Goal: Task Accomplishment & Management: Complete application form

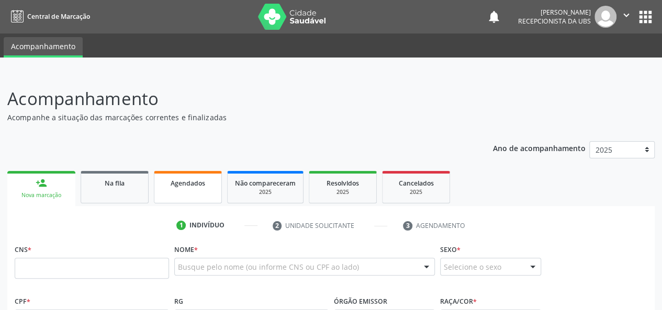
click at [200, 191] on link "Agendados" at bounding box center [188, 187] width 68 height 32
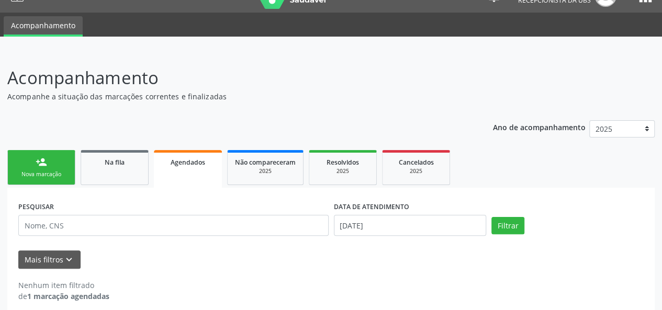
scroll to position [30, 0]
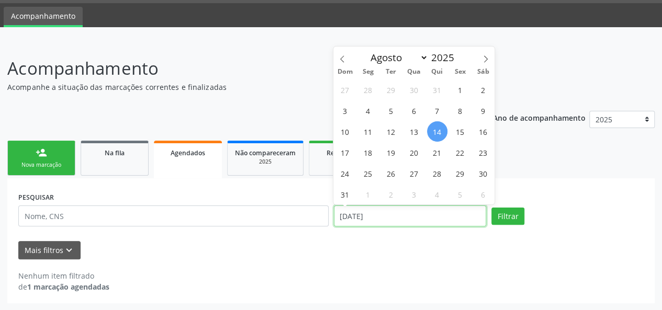
click at [412, 217] on input "[DATE]" at bounding box center [410, 216] width 152 height 21
click at [343, 54] on span at bounding box center [342, 56] width 18 height 18
select select "6"
click at [392, 88] on span "1" at bounding box center [391, 90] width 20 height 20
type input "01[DATE]"
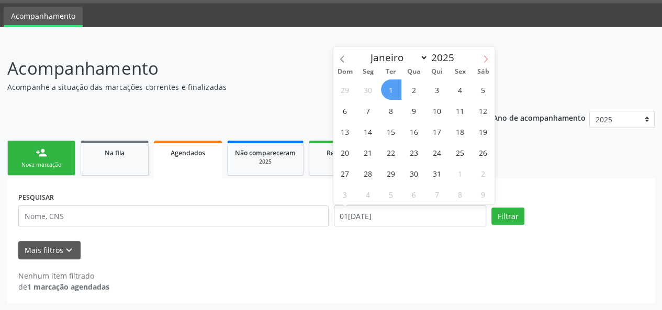
click at [488, 52] on span at bounding box center [486, 56] width 18 height 18
select select "7"
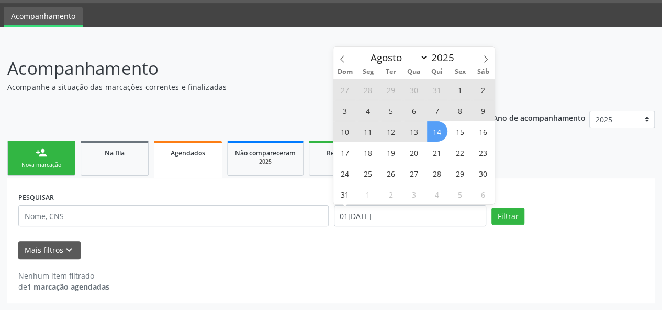
click at [429, 134] on span "14" at bounding box center [437, 131] width 20 height 20
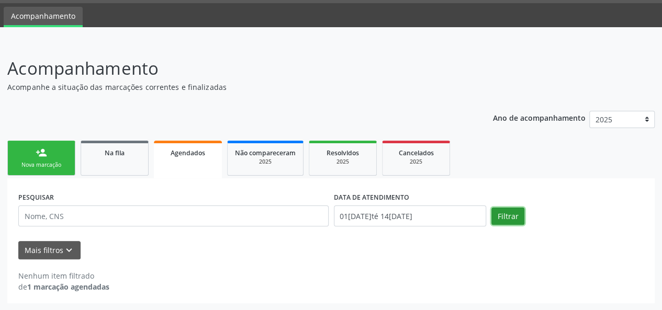
click at [514, 217] on button "Filtrar" at bounding box center [508, 217] width 33 height 18
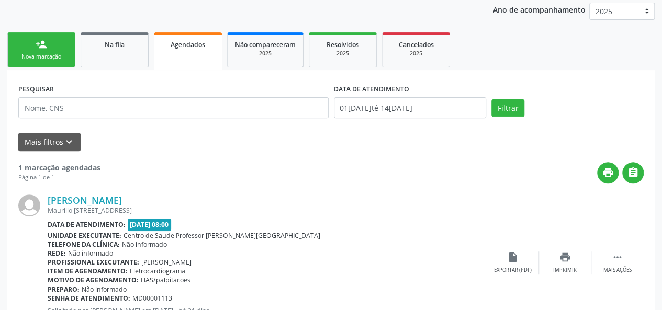
scroll to position [84, 0]
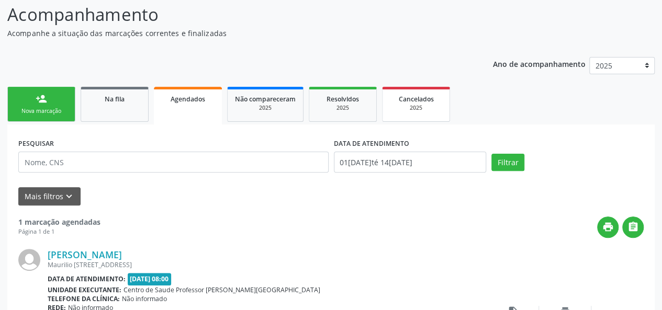
click at [430, 105] on div "2025" at bounding box center [416, 108] width 52 height 8
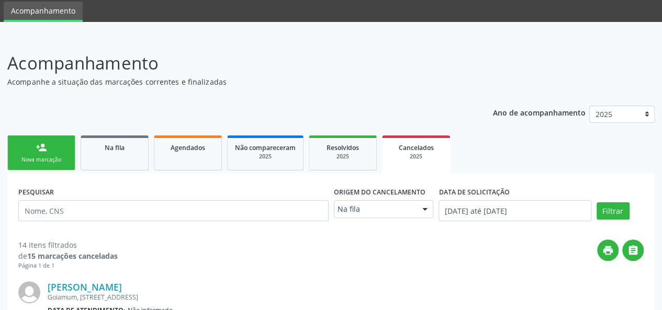
scroll to position [52, 0]
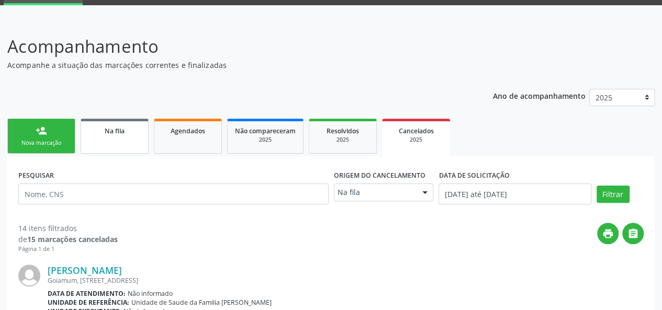
click at [117, 143] on link "Na fila" at bounding box center [115, 136] width 68 height 35
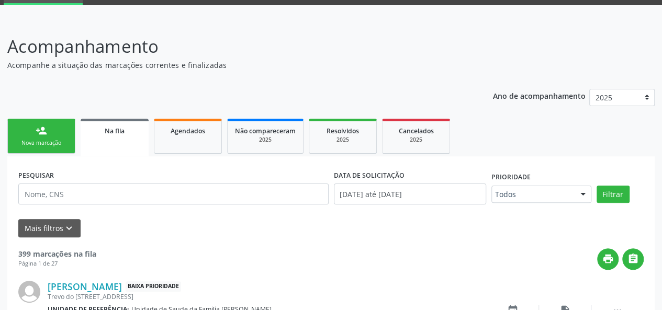
click at [30, 146] on div "Nova marcação" at bounding box center [41, 143] width 52 height 8
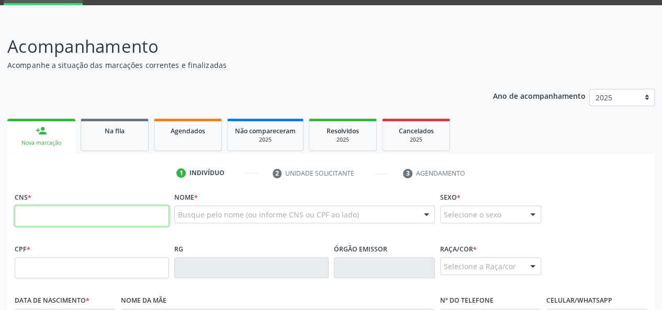
paste input "700 0002 3250 7303"
type input "700 0002 3250 7303"
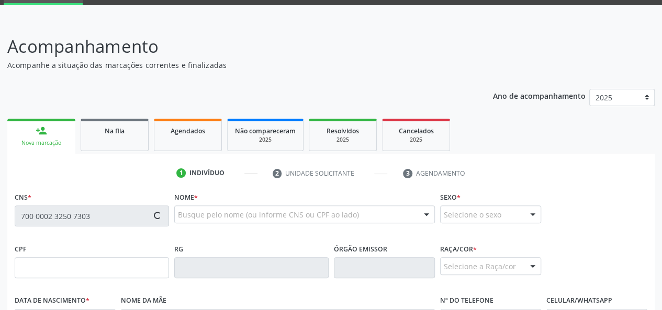
type input "[DATE]"
type input "[PERSON_NAME]"
type input "[PHONE_NUMBER]"
type input "97"
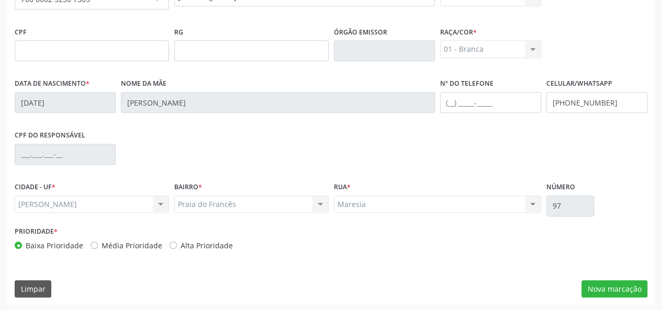
scroll to position [271, 0]
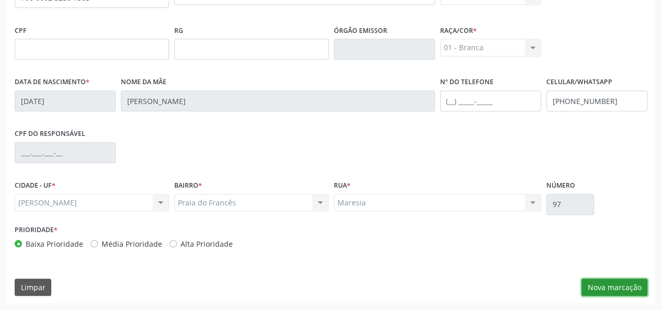
click at [611, 288] on button "Nova marcação" at bounding box center [615, 288] width 66 height 18
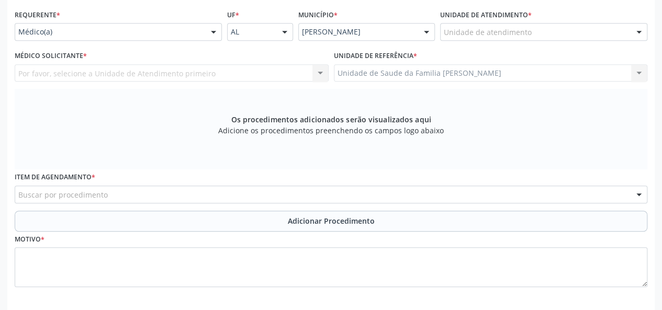
scroll to position [219, 0]
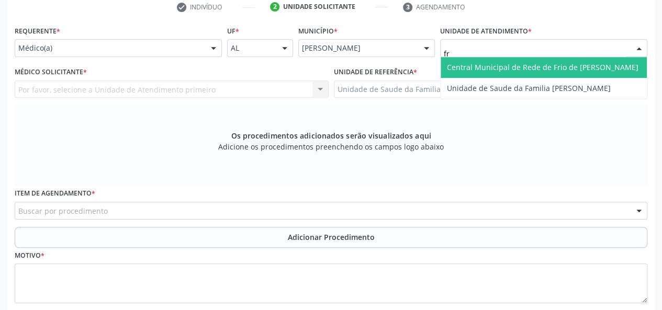
type input "fra"
click at [487, 64] on span "Unidade de Saude da Familia [PERSON_NAME]" at bounding box center [529, 67] width 164 height 10
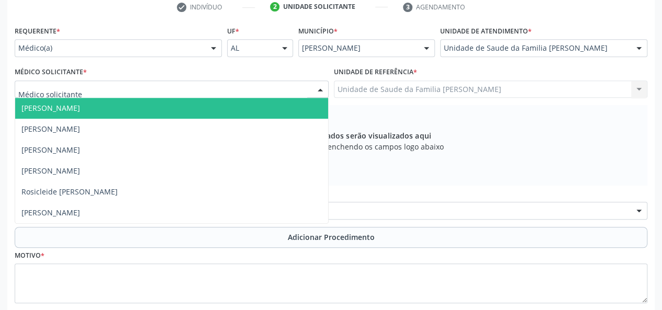
click at [49, 108] on span "[PERSON_NAME]" at bounding box center [50, 108] width 59 height 10
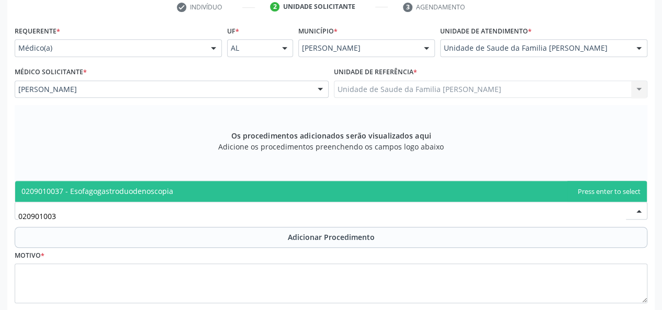
type input "0209010037"
click at [79, 186] on span "0209010037 - Esofagogastroduodenoscopia" at bounding box center [97, 191] width 152 height 10
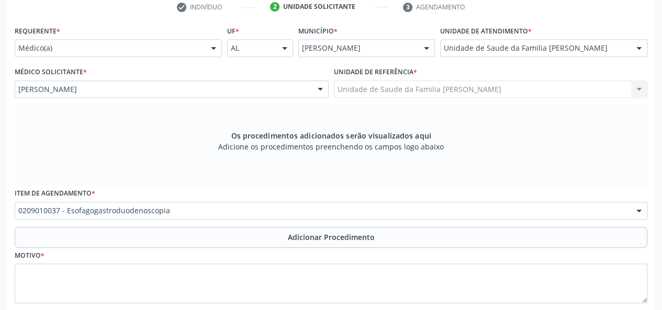
click at [313, 235] on span "Adicionar Procedimento" at bounding box center [331, 237] width 87 height 11
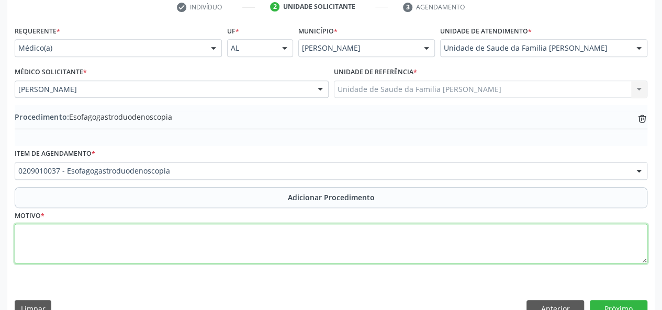
click at [23, 244] on textarea at bounding box center [331, 244] width 633 height 40
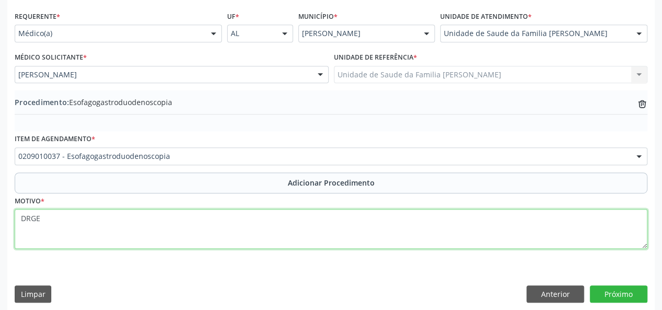
scroll to position [240, 0]
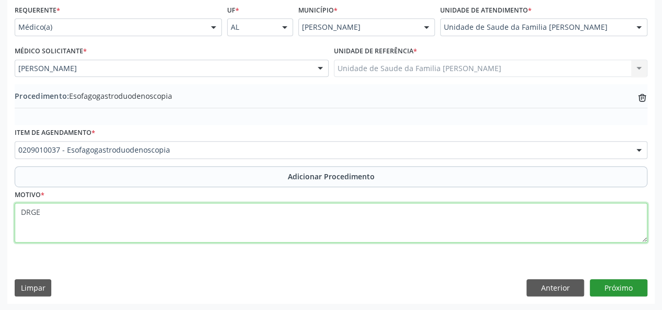
type textarea "DRGE"
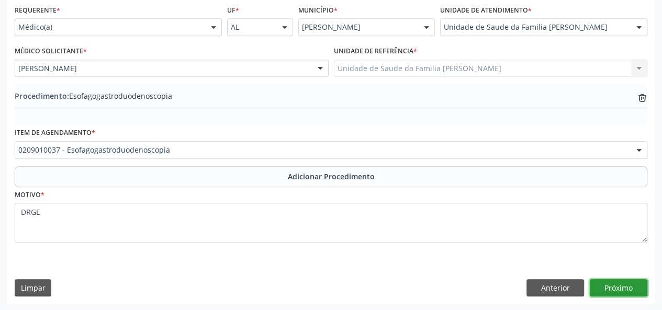
click at [615, 288] on button "Próximo" at bounding box center [619, 289] width 58 height 18
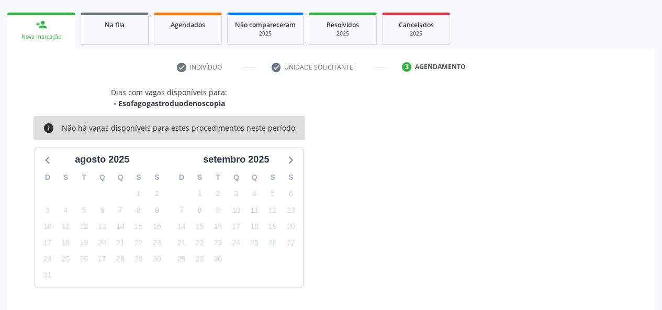
scroll to position [189, 0]
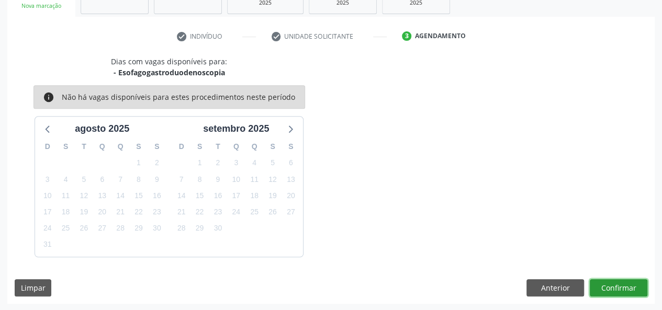
click at [635, 280] on button "Confirmar" at bounding box center [619, 289] width 58 height 18
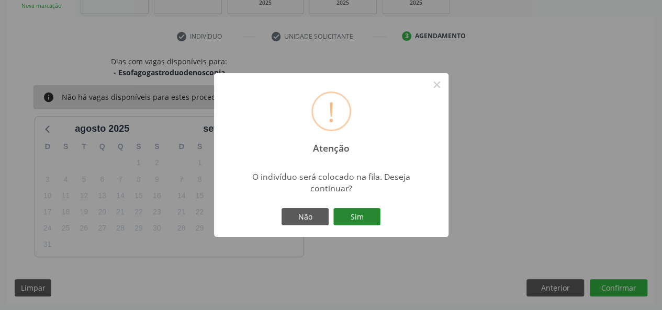
click at [365, 217] on button "Sim" at bounding box center [356, 217] width 47 height 18
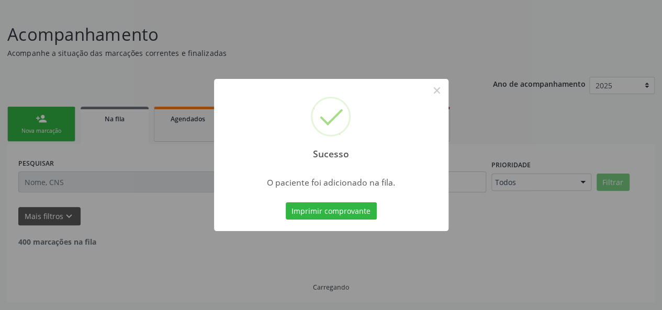
scroll to position [52, 0]
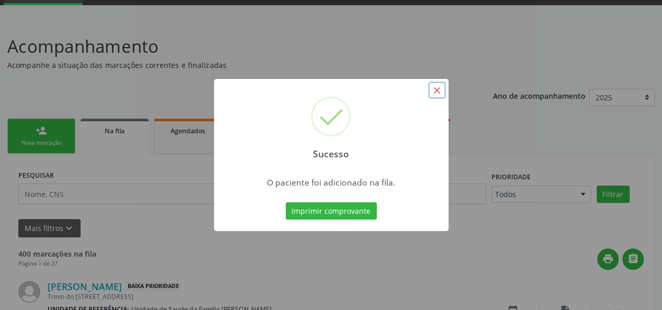
click at [436, 90] on button "×" at bounding box center [437, 91] width 18 height 18
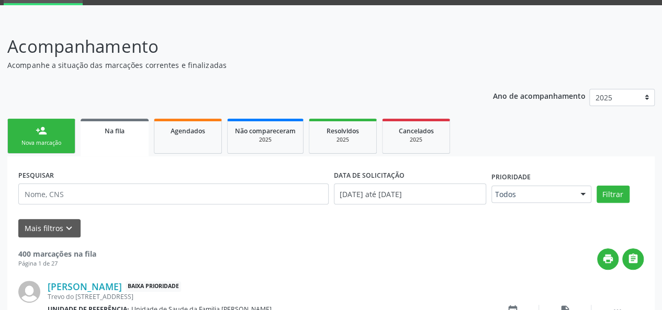
click at [47, 141] on div "Nova marcação" at bounding box center [41, 143] width 52 height 8
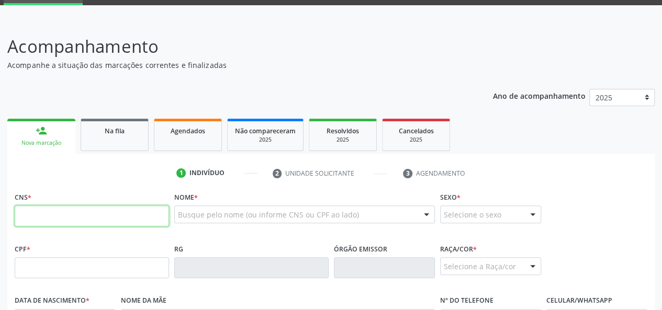
paste input "707 0068 1345 7537"
type input "707 0068 1345 7537"
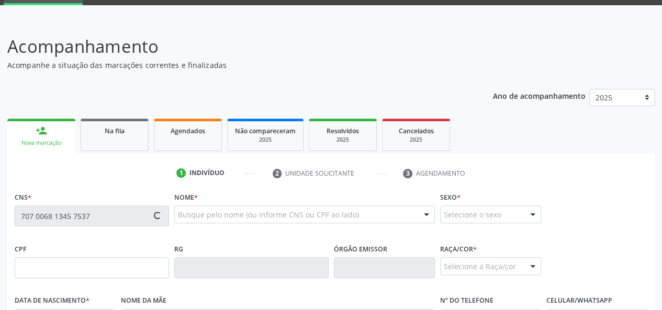
type input "007.009.554-02"
type input "[DATE]"
type input "[PERSON_NAME] de [PERSON_NAME]"
type input "[PHONE_NUMBER]"
type input "S/N"
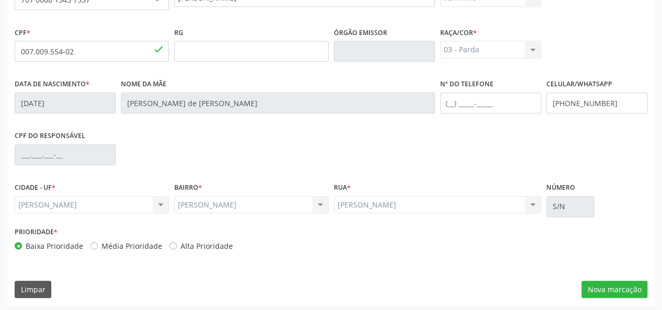
scroll to position [271, 0]
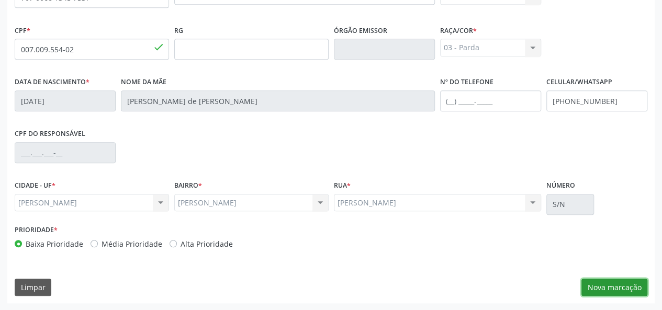
click at [605, 287] on button "Nova marcação" at bounding box center [615, 288] width 66 height 18
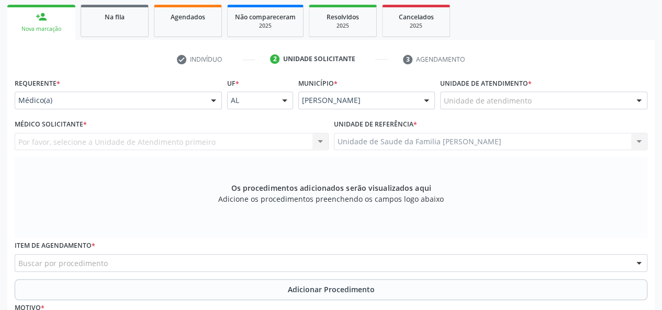
scroll to position [166, 0]
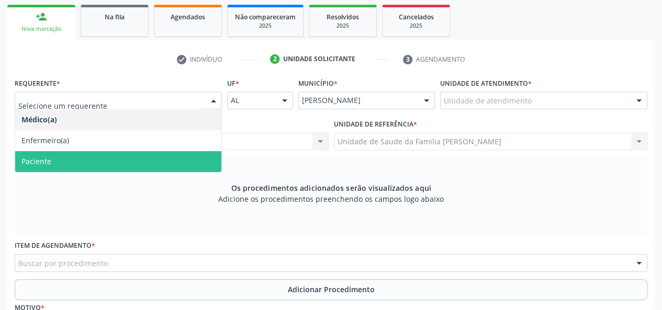
click at [57, 156] on span "Paciente" at bounding box center [118, 161] width 206 height 21
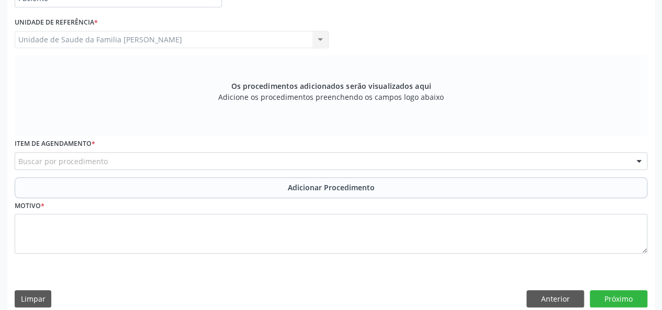
scroll to position [280, 0]
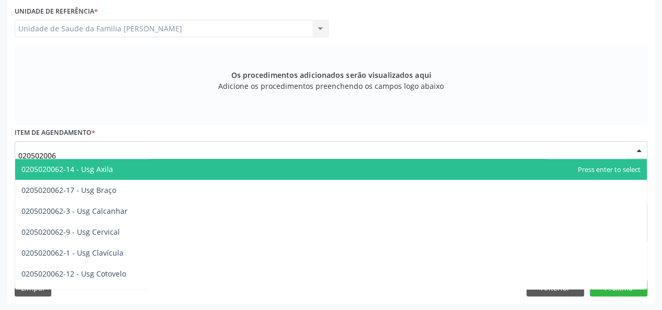
type input "0205020062"
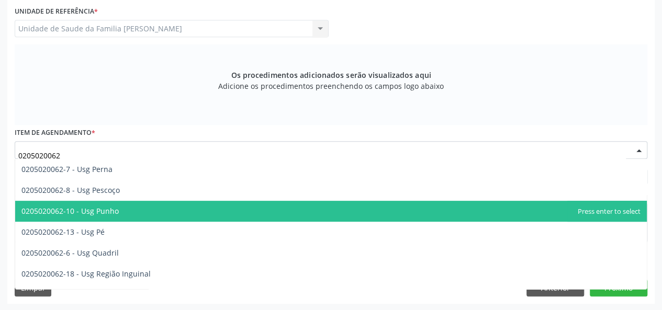
scroll to position [262, 0]
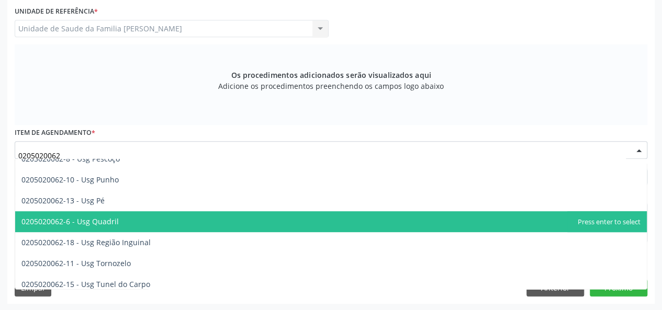
click at [123, 220] on span "0205020062-6 - Usg Quadril" at bounding box center [331, 221] width 632 height 21
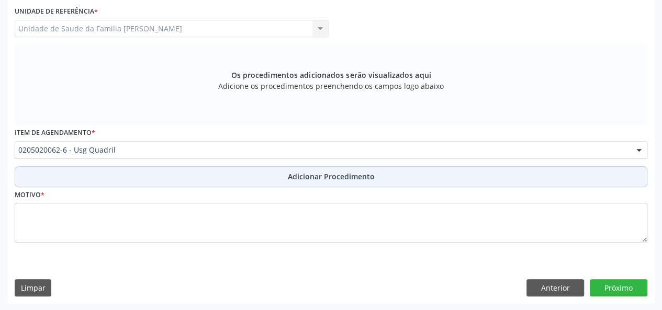
click at [289, 169] on button "Adicionar Procedimento" at bounding box center [331, 176] width 633 height 21
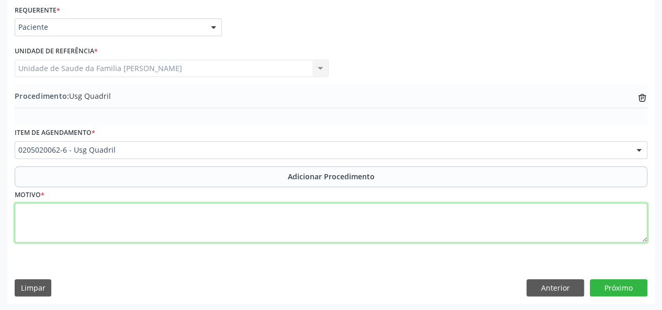
click at [41, 222] on textarea at bounding box center [331, 223] width 633 height 40
type textarea "Apresentacao pelvica ao nascimento"
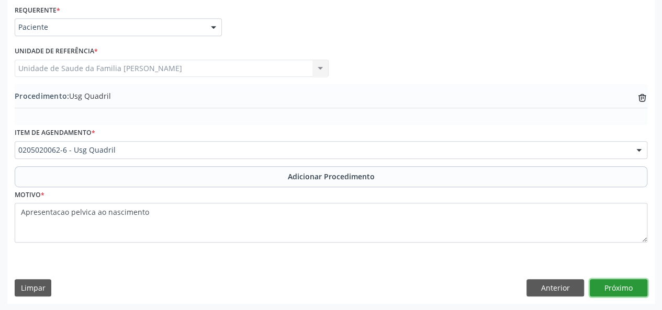
click at [629, 292] on button "Próximo" at bounding box center [619, 289] width 58 height 18
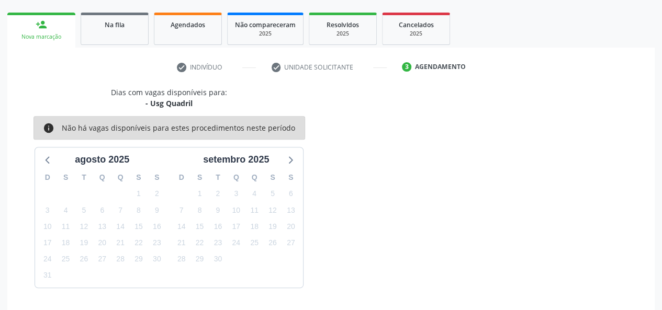
scroll to position [189, 0]
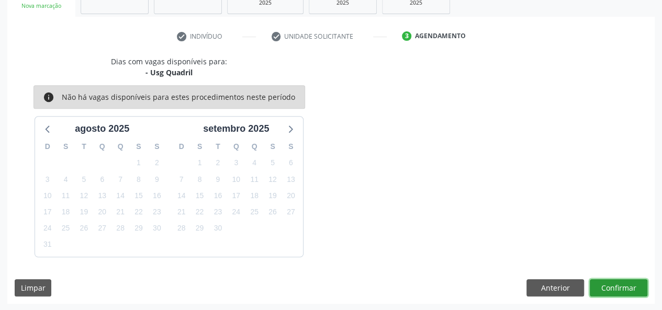
click at [627, 282] on button "Confirmar" at bounding box center [619, 289] width 58 height 18
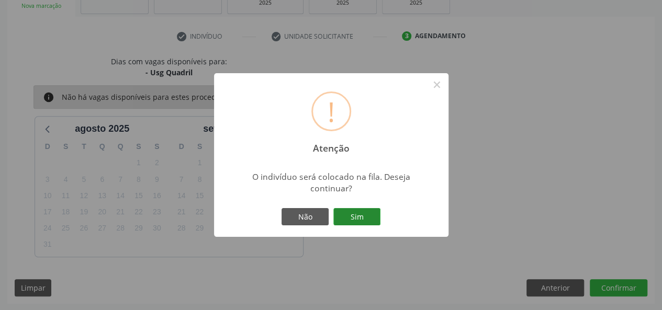
click at [360, 209] on button "Sim" at bounding box center [356, 217] width 47 height 18
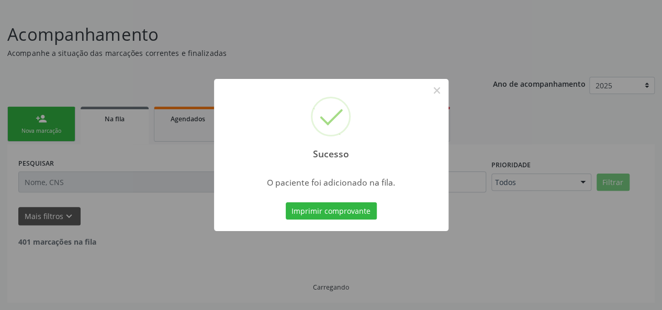
scroll to position [52, 0]
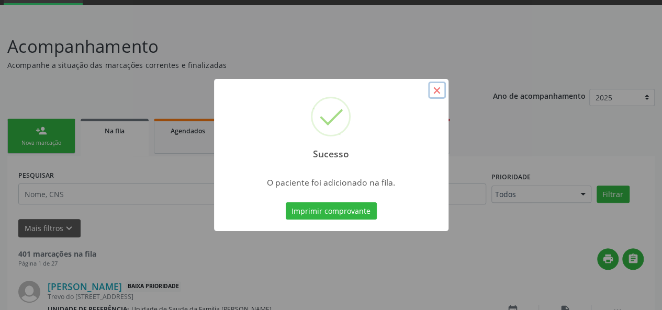
click at [433, 86] on button "×" at bounding box center [437, 91] width 18 height 18
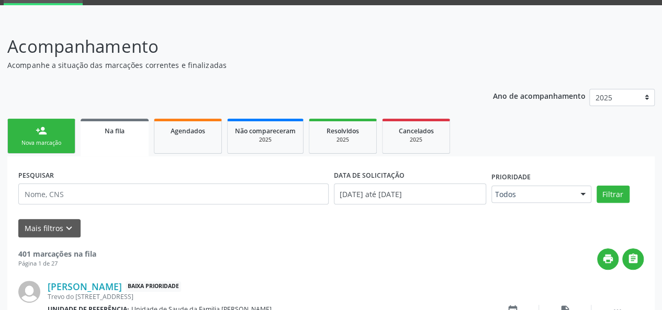
click at [36, 138] on link "person_add Nova marcação" at bounding box center [41, 136] width 68 height 35
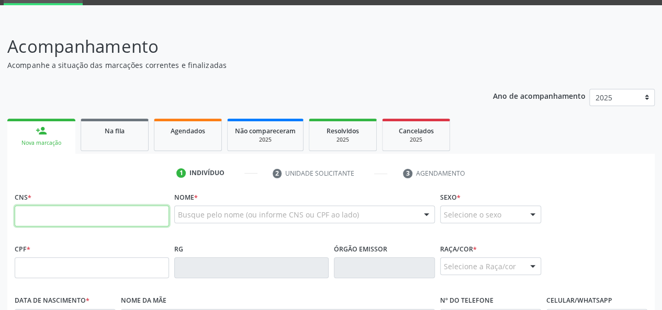
paste input "706 9051 6204 9234"
type input "706 9051 6204 9234"
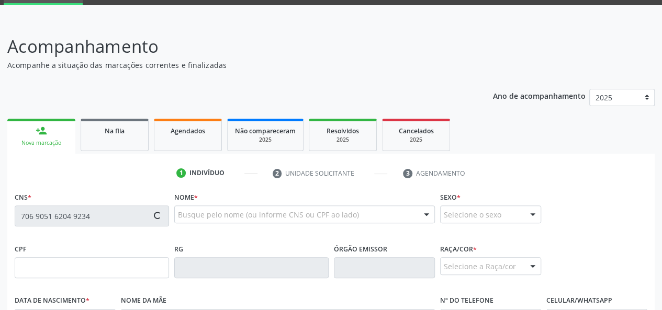
type input "538.408.871-00"
type input "18/[DATE]"
type input "[PERSON_NAME]"
type input "[PHONE_NUMBER]"
type input "51"
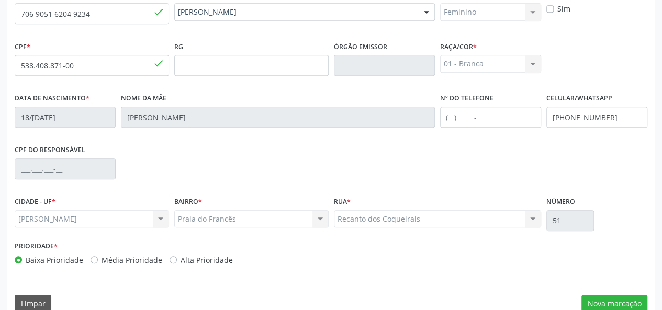
scroll to position [271, 0]
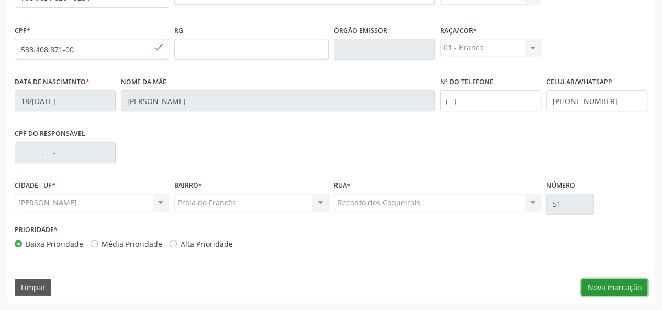
click at [605, 287] on button "Nova marcação" at bounding box center [615, 288] width 66 height 18
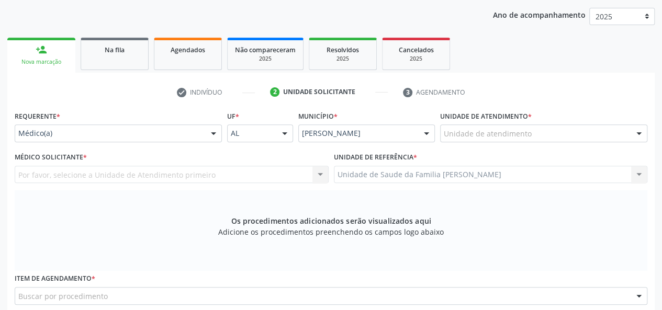
scroll to position [114, 0]
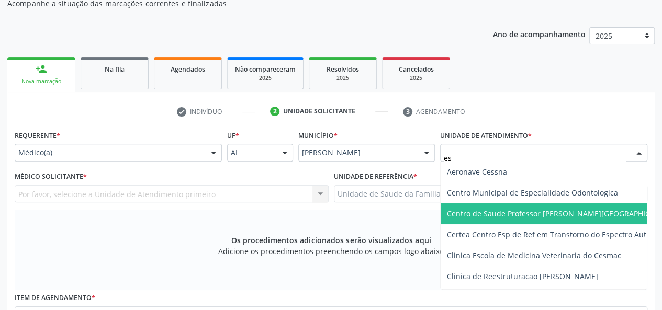
click at [534, 214] on span "Centro de Saude Professor [PERSON_NAME][GEOGRAPHIC_DATA]" at bounding box center [561, 214] width 228 height 10
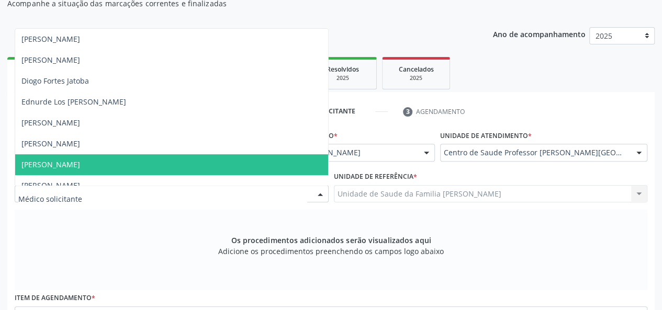
scroll to position [168, 0]
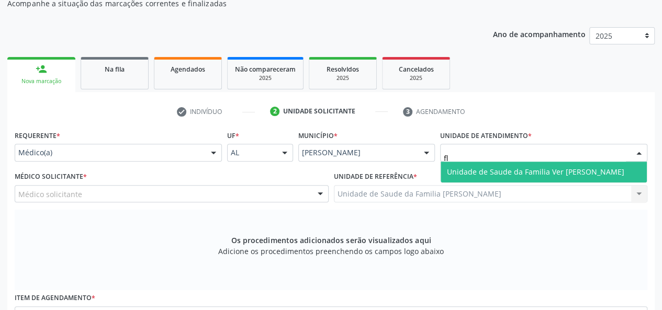
click at [503, 171] on span "Unidade de Saude da Familia Ver [PERSON_NAME]" at bounding box center [535, 172] width 177 height 10
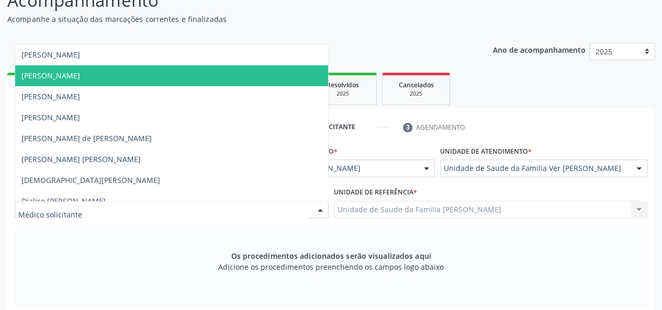
scroll to position [105, 0]
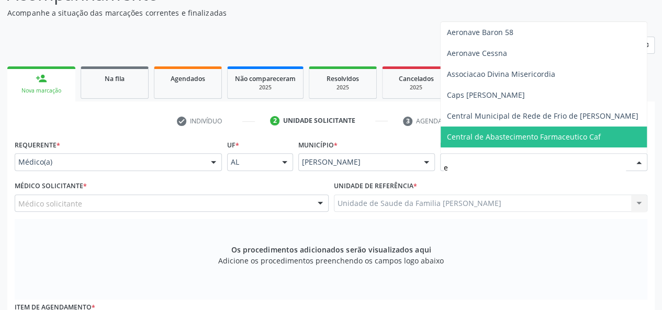
type input "es"
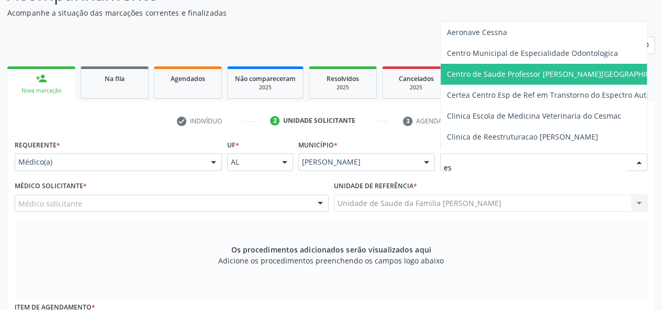
click at [517, 72] on span "Centro de Saude Professor [PERSON_NAME][GEOGRAPHIC_DATA]" at bounding box center [561, 74] width 228 height 10
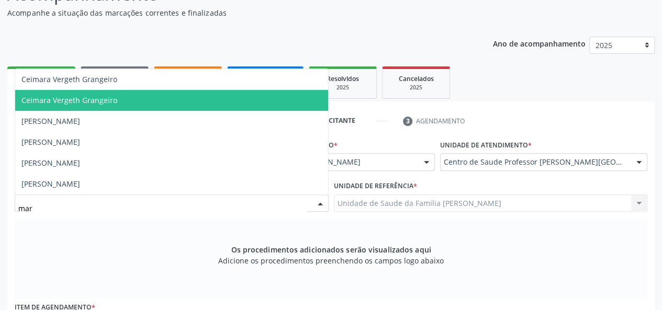
type input "marc"
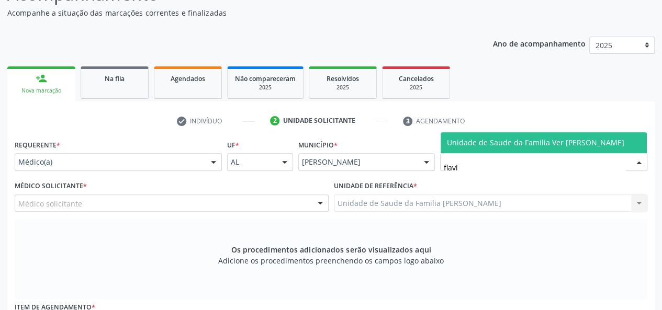
type input "[PERSON_NAME]"
click at [525, 138] on span "Unidade de Saude da Familia Ver [PERSON_NAME]" at bounding box center [535, 143] width 177 height 10
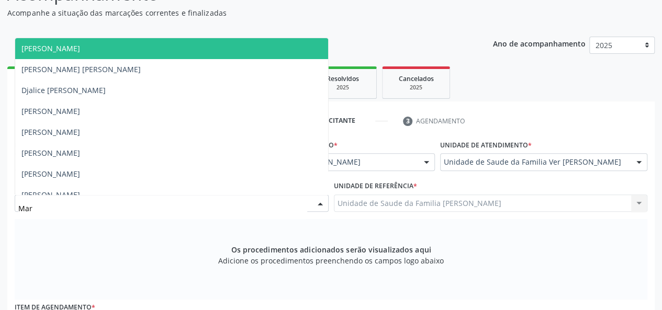
type input "[PERSON_NAME]"
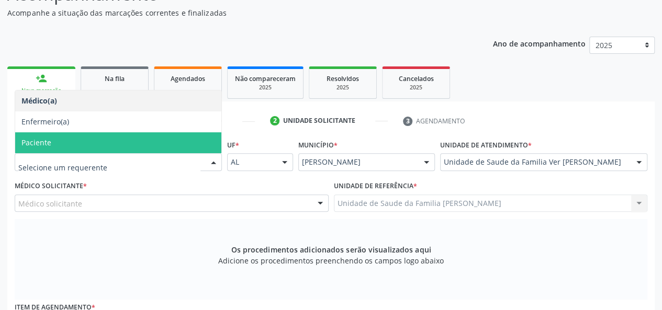
click at [121, 149] on span "Paciente" at bounding box center [118, 142] width 206 height 21
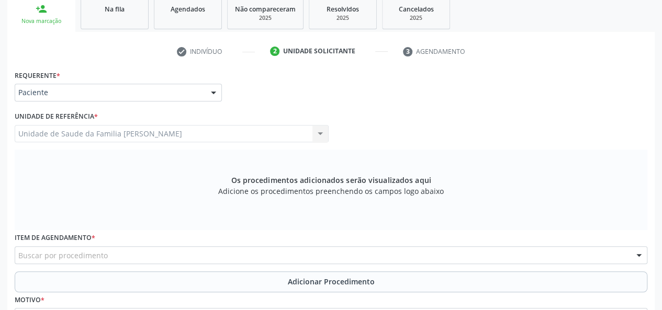
scroll to position [262, 0]
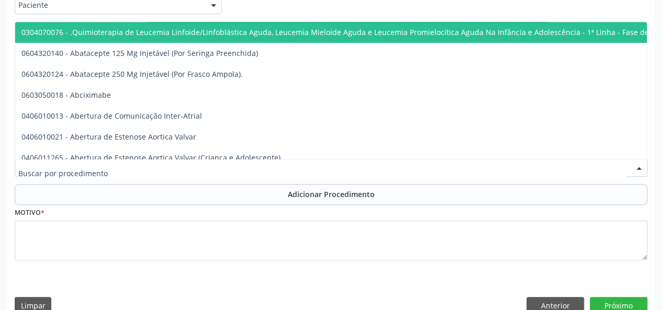
click at [114, 169] on div at bounding box center [331, 168] width 633 height 18
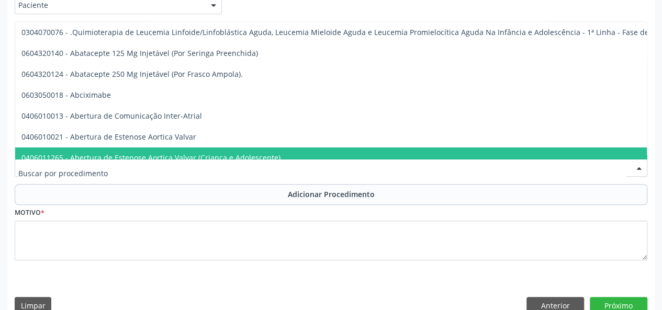
click at [58, 176] on input "text" at bounding box center [322, 173] width 608 height 21
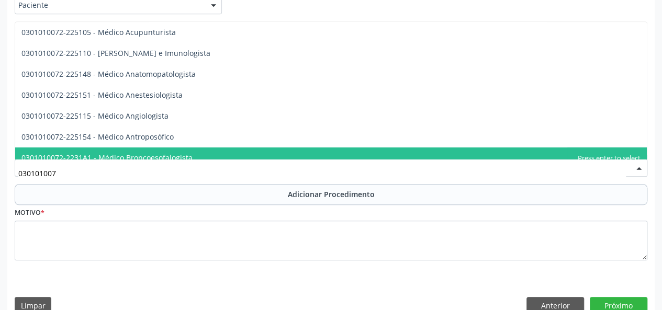
type input "0301010072"
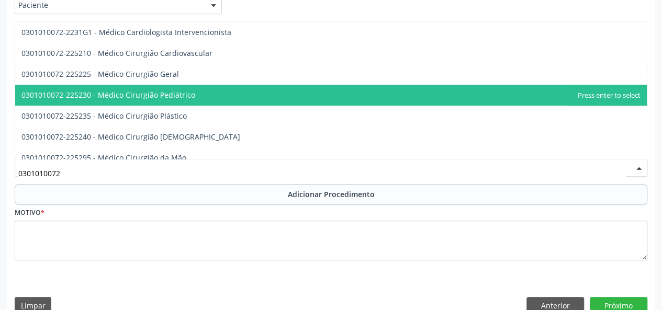
scroll to position [157, 0]
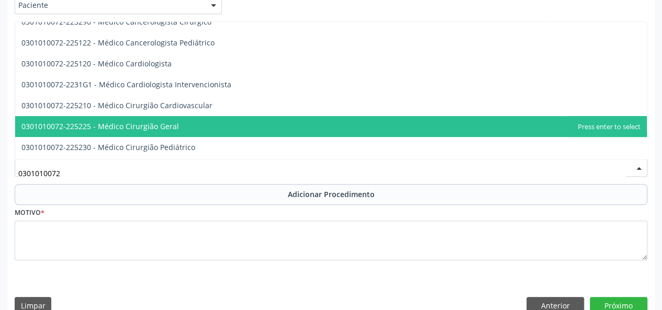
click at [176, 129] on span "0301010072-225225 - Médico Cirurgião Geral" at bounding box center [331, 126] width 632 height 21
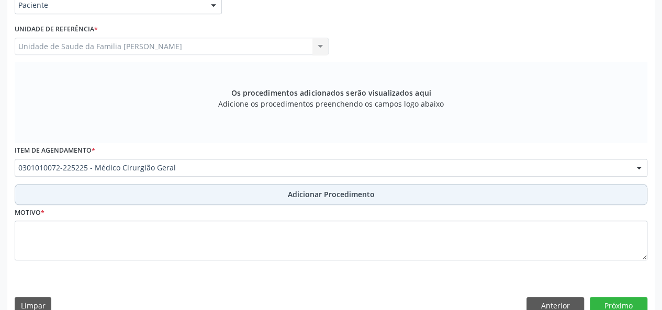
click at [328, 191] on span "Adicionar Procedimento" at bounding box center [331, 194] width 87 height 11
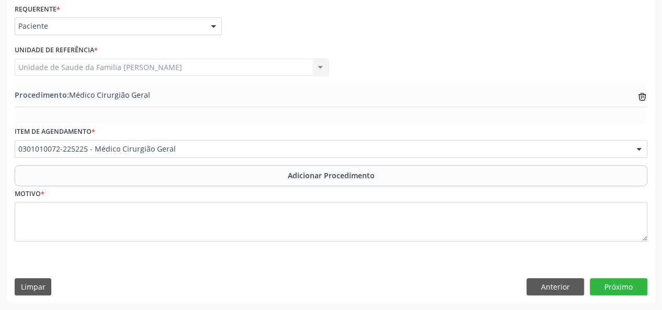
scroll to position [240, 0]
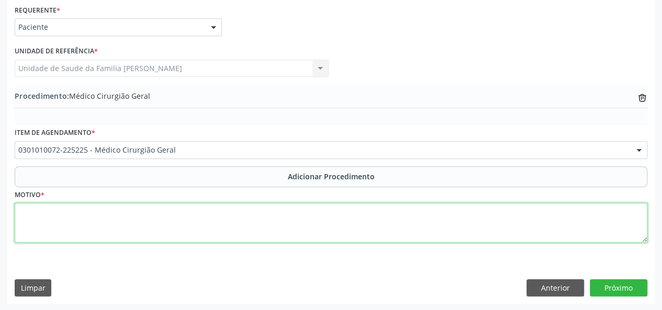
click at [38, 216] on textarea at bounding box center [331, 223] width 633 height 40
paste textarea "calculo ureteral obstrutivo"
click at [24, 213] on textarea "calculo ureteral obstrutivo" at bounding box center [331, 223] width 633 height 40
type textarea "Calculo ureteral obstrutivo"
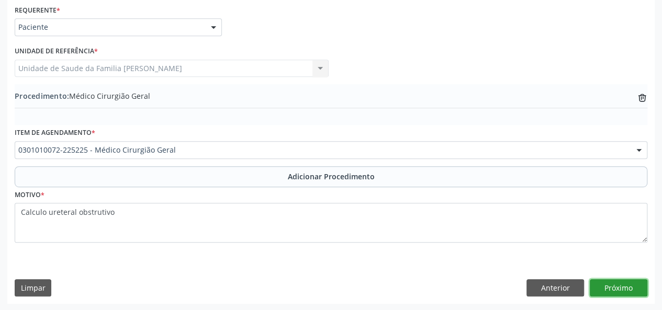
click at [623, 292] on button "Próximo" at bounding box center [619, 289] width 58 height 18
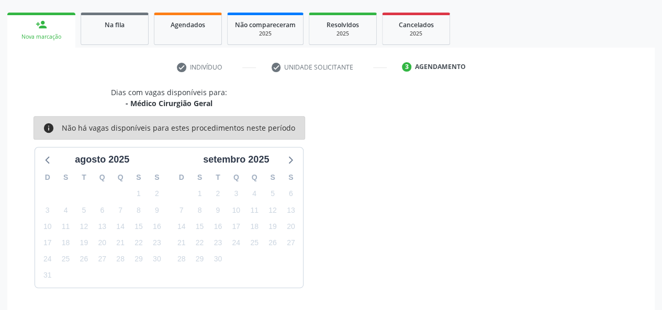
scroll to position [189, 0]
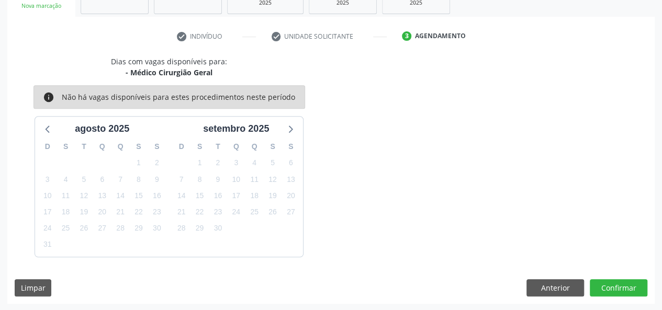
click at [609, 277] on div "Dias com vagas disponíveis para: - Médico Cirurgião Geral info Não há vagas dis…" at bounding box center [331, 180] width 648 height 248
click at [612, 281] on button "Confirmar" at bounding box center [619, 289] width 58 height 18
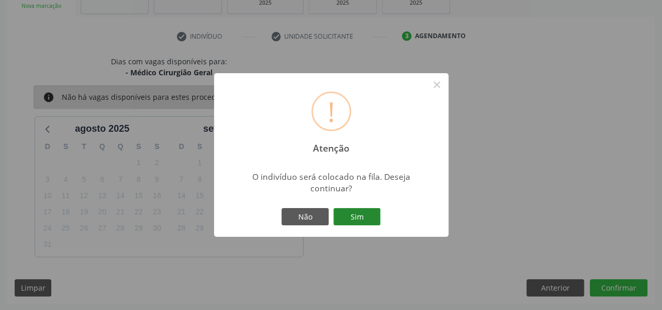
click at [368, 215] on button "Sim" at bounding box center [356, 217] width 47 height 18
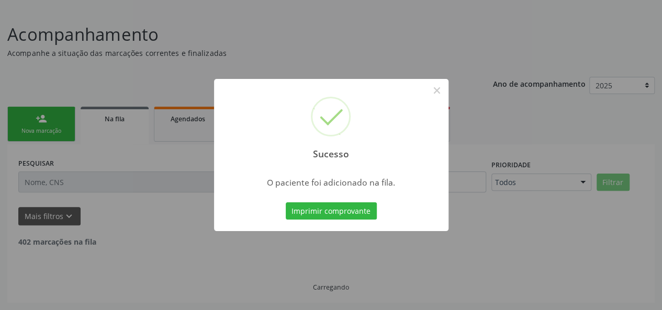
scroll to position [52, 0]
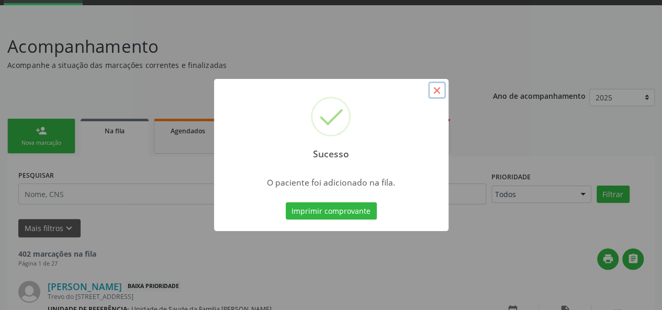
click at [436, 88] on button "×" at bounding box center [437, 91] width 18 height 18
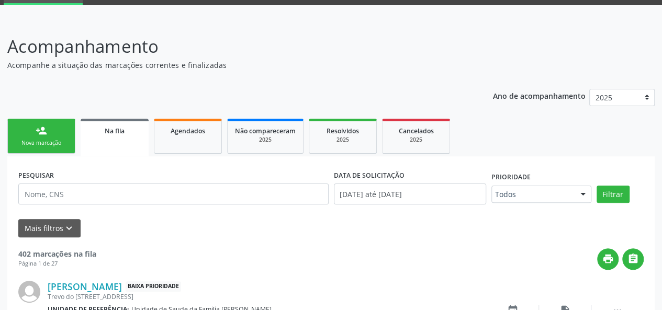
click at [42, 141] on div "Nova marcação" at bounding box center [41, 143] width 52 height 8
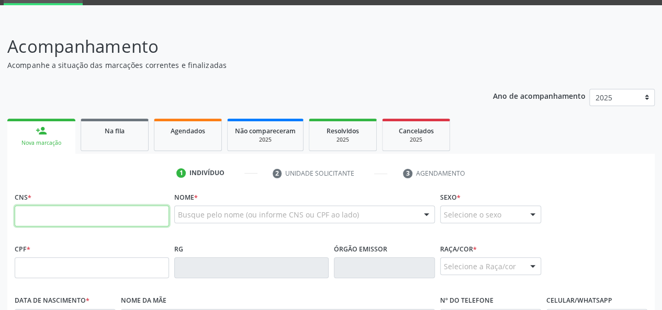
click at [43, 216] on input "text" at bounding box center [92, 216] width 154 height 21
paste input "706 9011 0236 6736"
type input "706 9011 0236 6736"
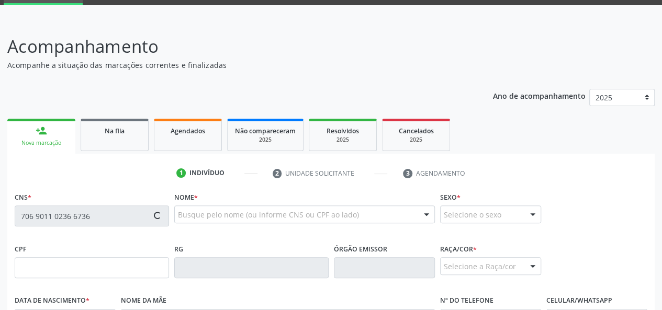
type input "071.457.626-33"
type input "[DATE]"
type input "[PERSON_NAME]"
type input "[PHONE_NUMBER]"
type input "14"
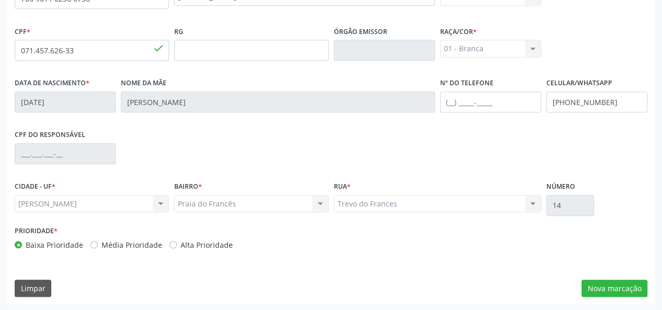
scroll to position [271, 0]
click at [593, 281] on button "Nova marcação" at bounding box center [615, 288] width 66 height 18
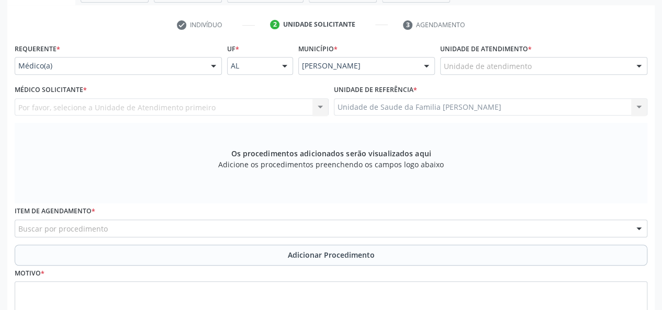
scroll to position [166, 0]
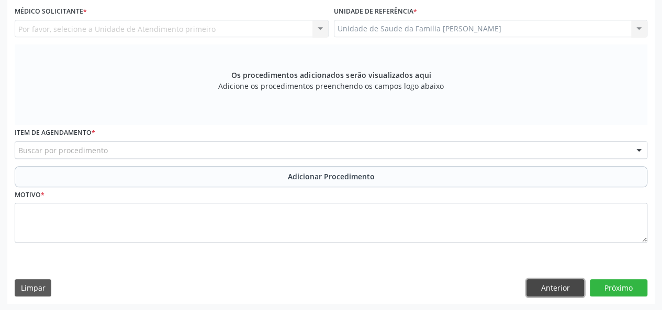
click at [558, 287] on button "Anterior" at bounding box center [556, 289] width 58 height 18
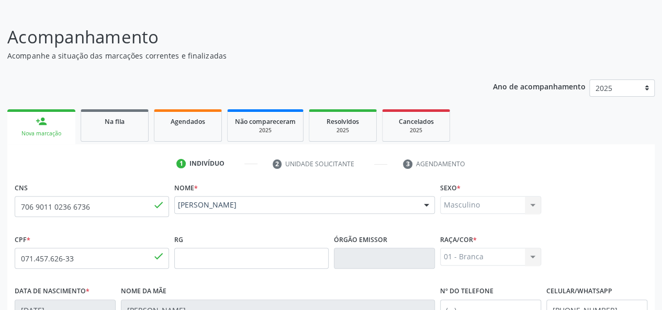
scroll to position [271, 0]
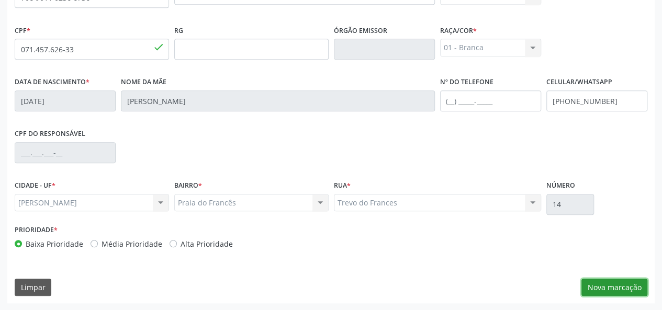
click at [618, 284] on button "Nova marcação" at bounding box center [615, 288] width 66 height 18
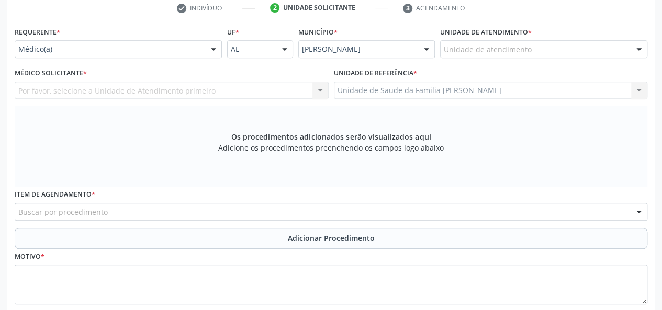
scroll to position [114, 0]
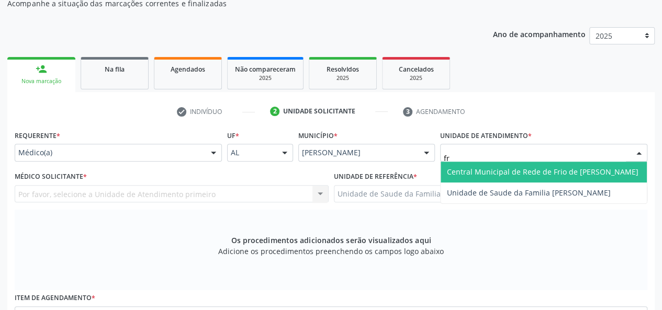
type input "fra"
click at [470, 164] on span "Unidade de Saude da Familia [PERSON_NAME]" at bounding box center [544, 172] width 206 height 21
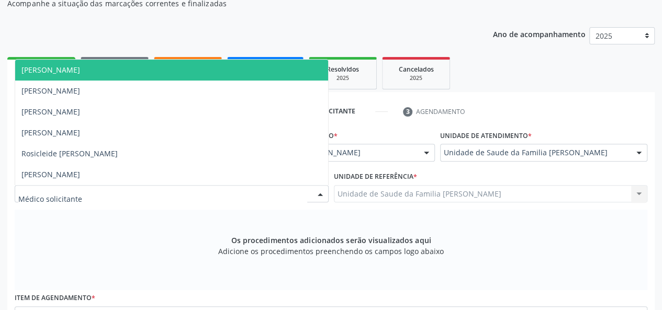
click at [82, 78] on span "[PERSON_NAME]" at bounding box center [171, 70] width 313 height 21
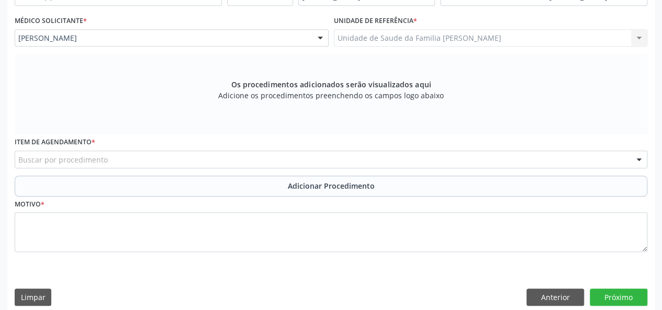
scroll to position [271, 0]
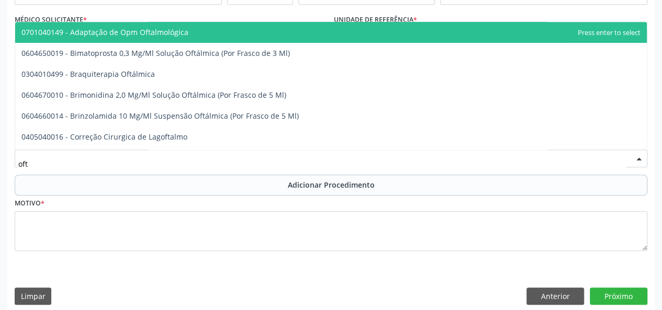
type input "ofta"
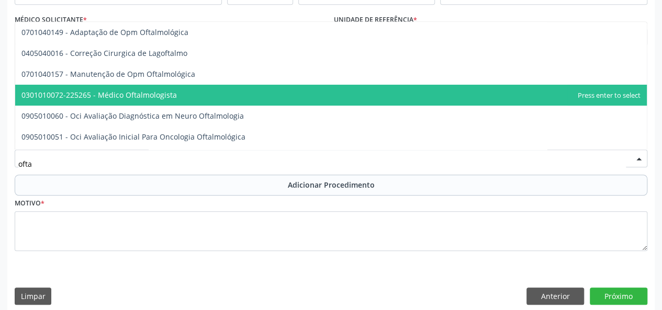
click at [133, 95] on span "0301010072-225265 - Médico Oftalmologista" at bounding box center [98, 95] width 155 height 10
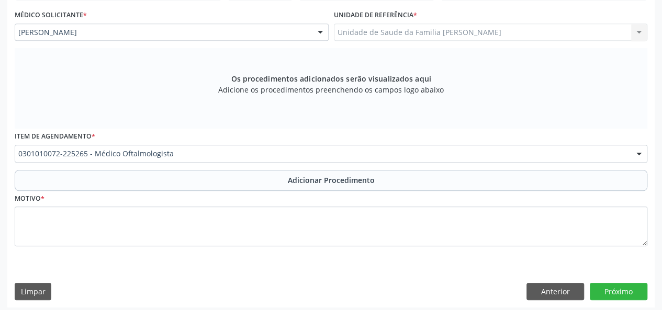
scroll to position [280, 0]
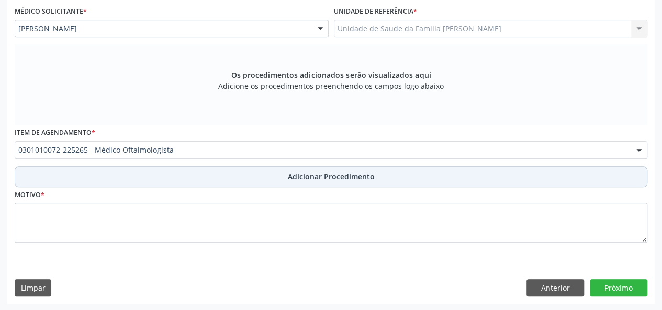
click at [356, 182] on button "Adicionar Procedimento" at bounding box center [331, 176] width 633 height 21
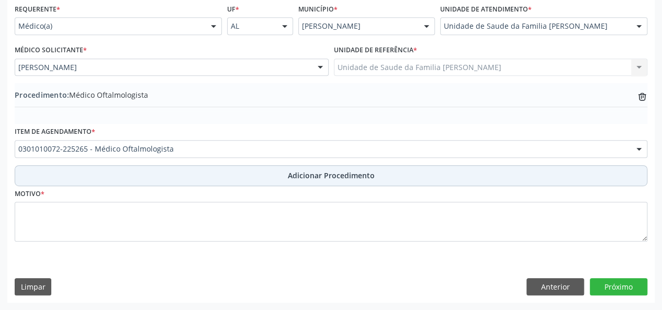
scroll to position [240, 0]
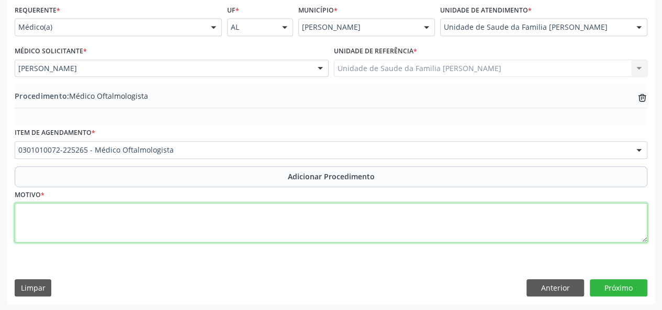
click at [32, 231] on textarea at bounding box center [331, 223] width 633 height 40
type textarea "Diminuicao da acuidade visual"
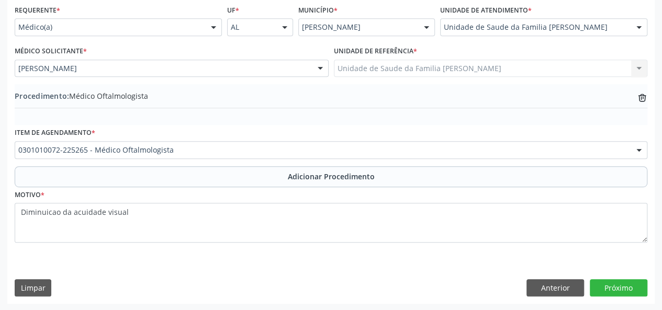
click at [621, 297] on div "Requerente * Médico(a) Médico(a) Enfermeiro(a) Paciente Nenhum resultado encont…" at bounding box center [331, 153] width 648 height 302
click at [621, 295] on button "Próximo" at bounding box center [619, 289] width 58 height 18
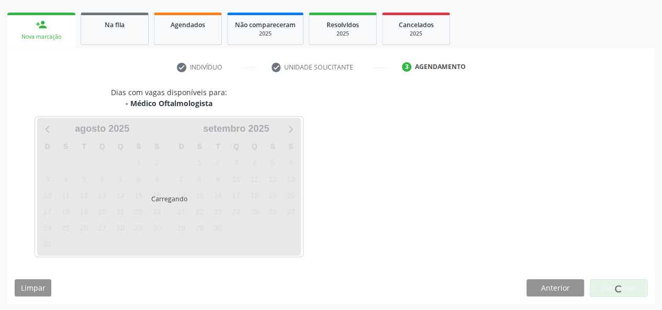
scroll to position [189, 0]
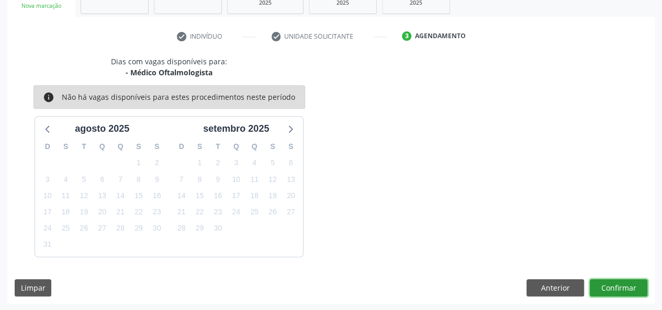
click at [619, 293] on button "Confirmar" at bounding box center [619, 289] width 58 height 18
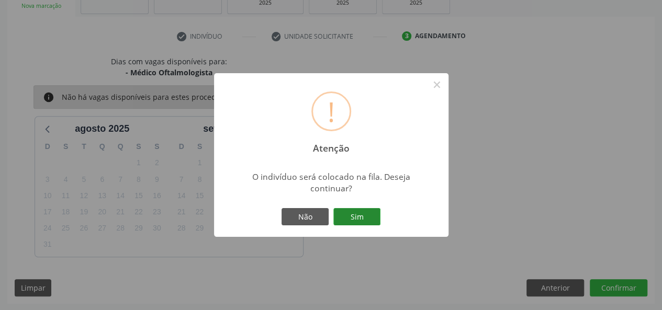
click at [353, 217] on button "Sim" at bounding box center [356, 217] width 47 height 18
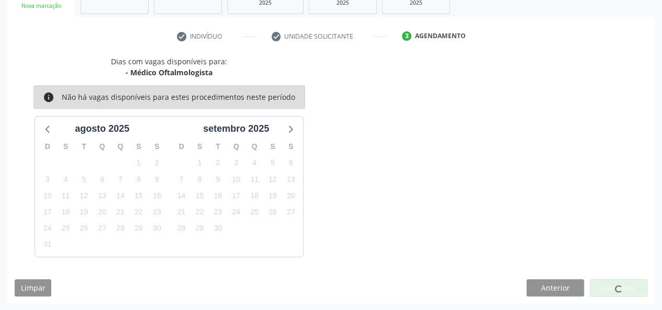
scroll to position [52, 0]
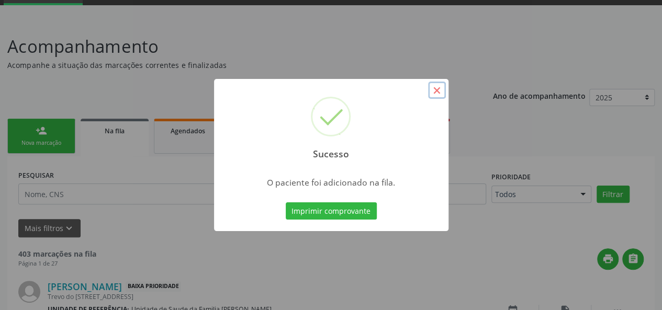
click at [443, 90] on button "×" at bounding box center [437, 91] width 18 height 18
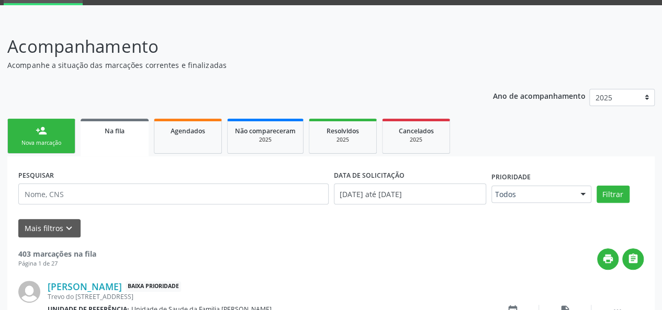
click at [38, 132] on div "person_add" at bounding box center [42, 131] width 12 height 12
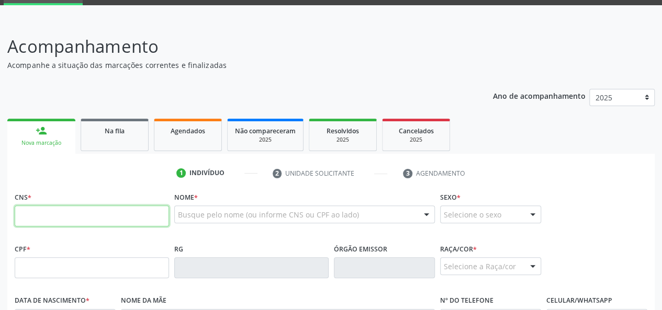
click at [59, 215] on input "text" at bounding box center [92, 216] width 154 height 21
paste input "706 9021 4051 8239"
type input "706 9021 4051 8239"
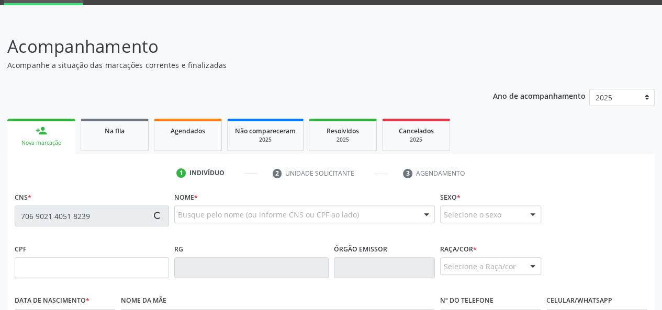
type input "[DATE]"
type input "[PERSON_NAME]"
type input "[PHONE_NUMBER]"
type input "24"
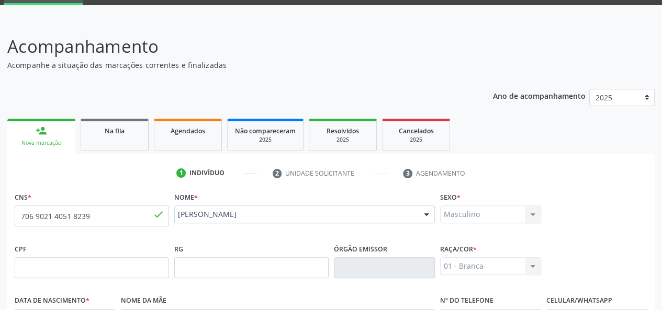
scroll to position [271, 0]
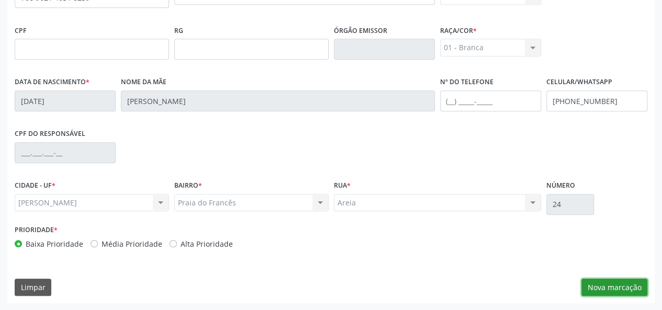
click at [602, 286] on button "Nova marcação" at bounding box center [615, 288] width 66 height 18
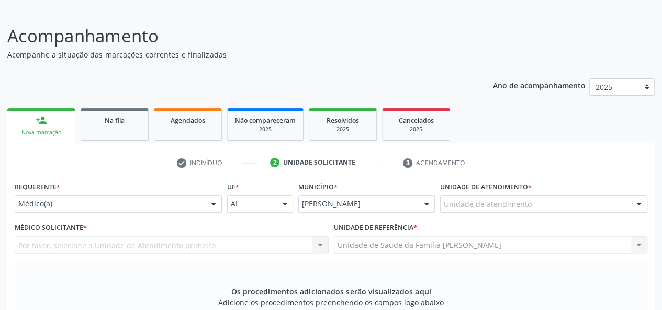
scroll to position [62, 0]
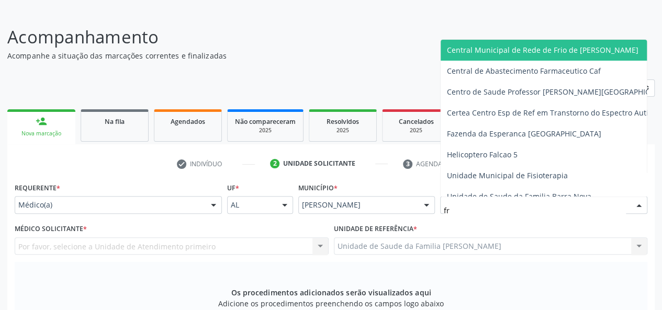
type input "fra"
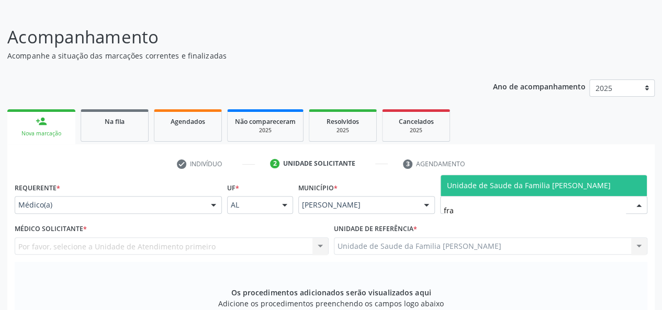
click at [539, 187] on span "Unidade de Saude da Familia [PERSON_NAME]" at bounding box center [529, 186] width 164 height 10
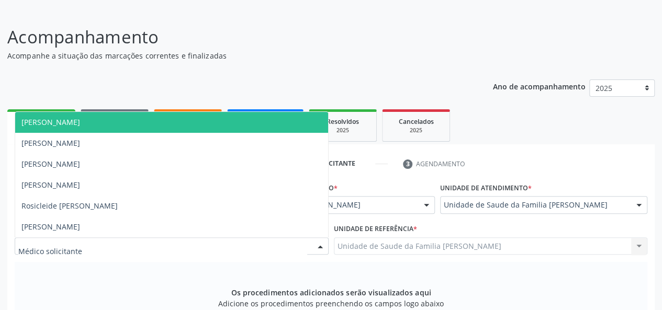
click at [75, 124] on span "[PERSON_NAME]" at bounding box center [50, 122] width 59 height 10
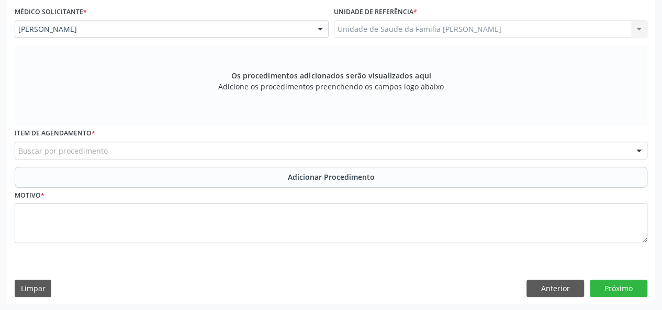
scroll to position [280, 0]
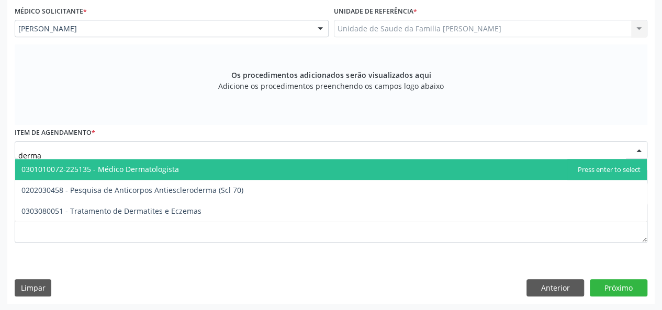
type input "dermat"
click at [145, 167] on span "0301010072-225135 - Médico Dermatologista" at bounding box center [100, 169] width 158 height 10
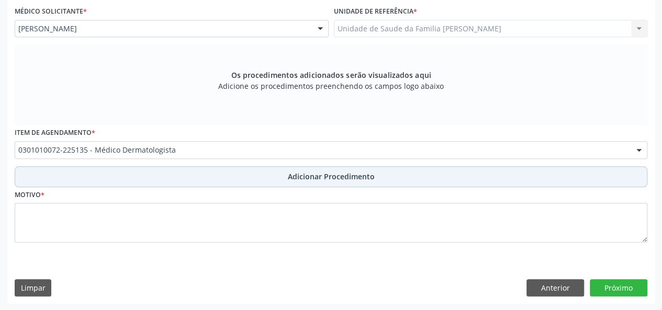
click at [314, 184] on button "Adicionar Procedimento" at bounding box center [331, 176] width 633 height 21
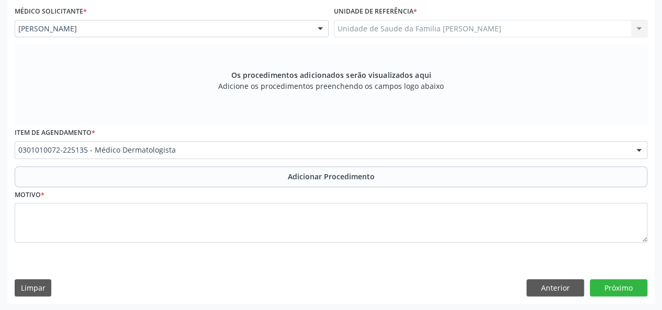
scroll to position [240, 0]
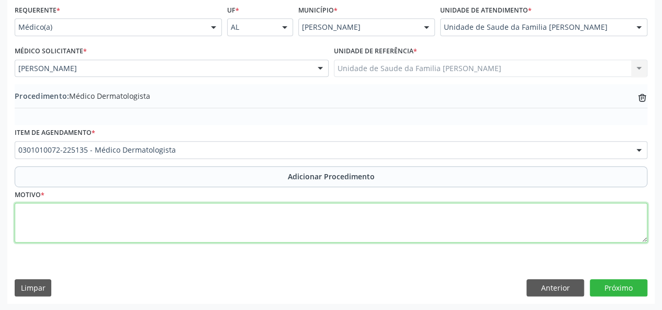
click at [51, 218] on textarea at bounding box center [331, 223] width 633 height 40
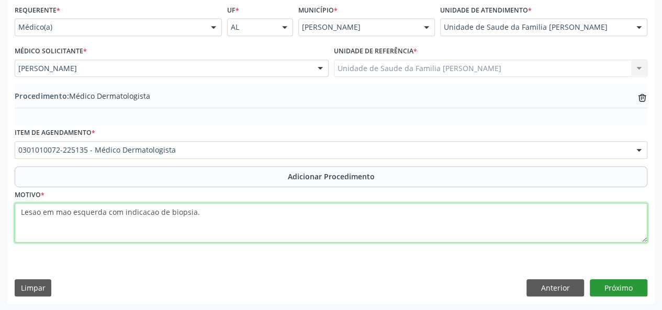
type textarea "Lesao em mao esquerda com indicacao de biopsia."
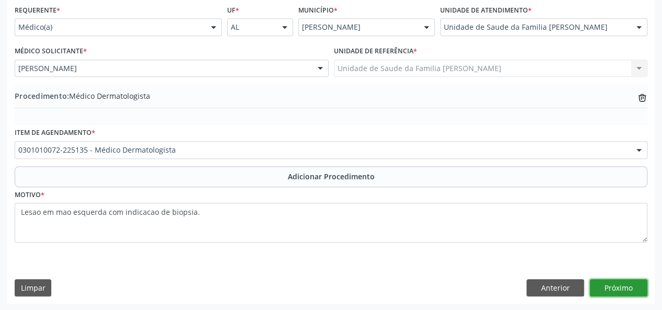
click at [606, 291] on button "Próximo" at bounding box center [619, 289] width 58 height 18
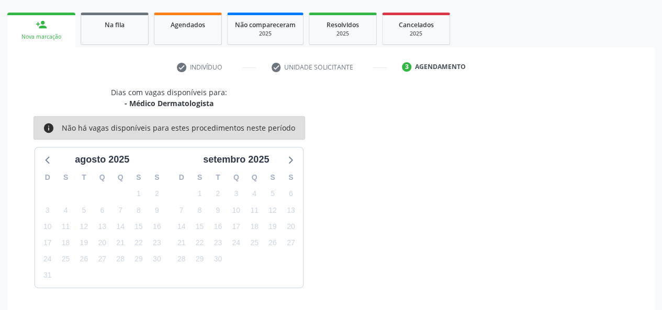
scroll to position [189, 0]
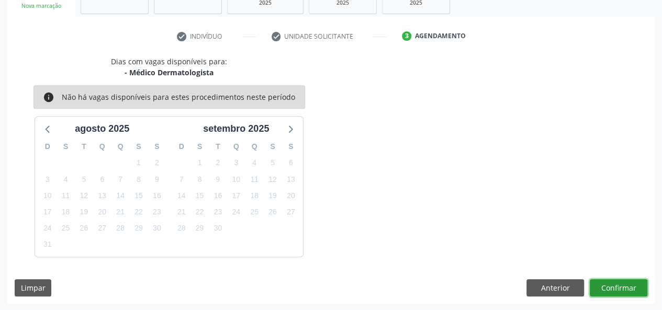
click at [606, 291] on button "Confirmar" at bounding box center [619, 289] width 58 height 18
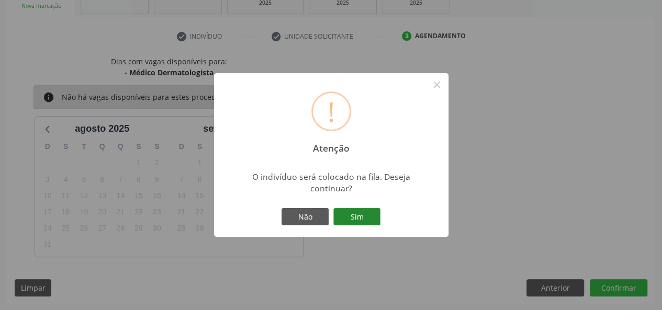
click at [374, 220] on button "Sim" at bounding box center [356, 217] width 47 height 18
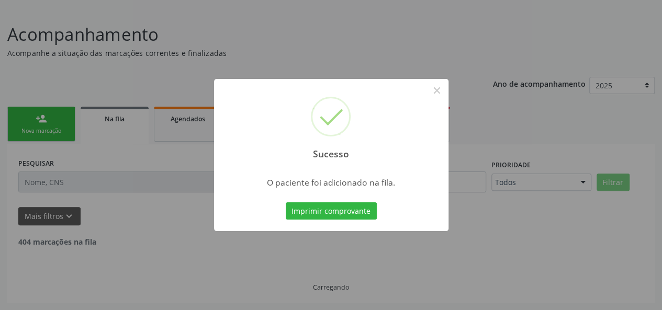
scroll to position [52, 0]
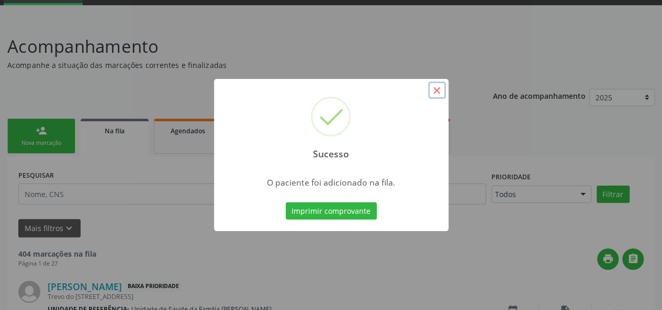
click at [442, 91] on button "×" at bounding box center [437, 91] width 18 height 18
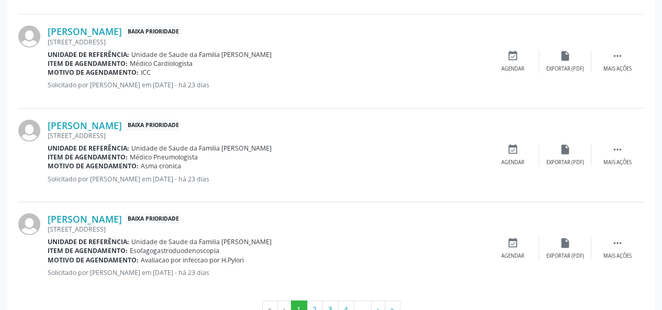
scroll to position [1481, 0]
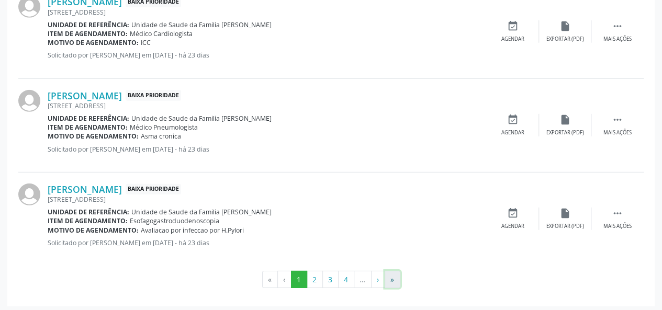
click at [393, 273] on button "»" at bounding box center [393, 280] width 16 height 18
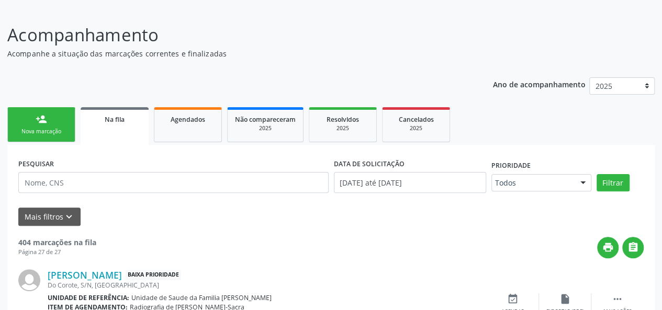
scroll to position [1369, 0]
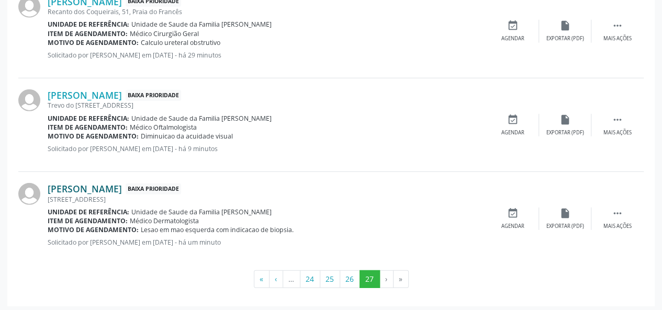
click at [117, 183] on link "[PERSON_NAME]" at bounding box center [85, 189] width 74 height 12
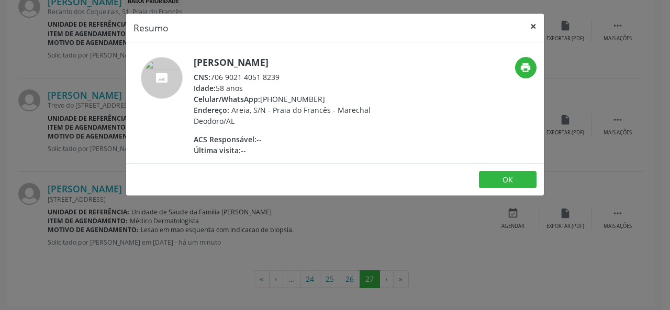
click at [533, 24] on button "×" at bounding box center [533, 27] width 21 height 26
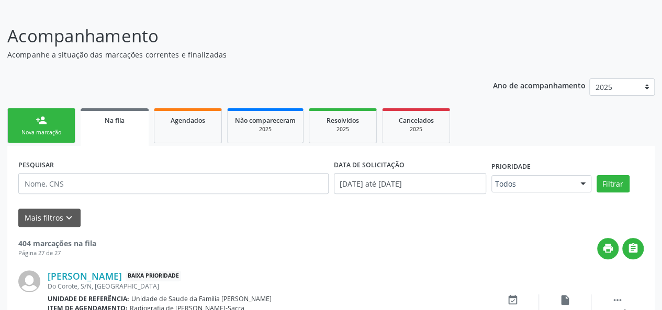
scroll to position [0, 0]
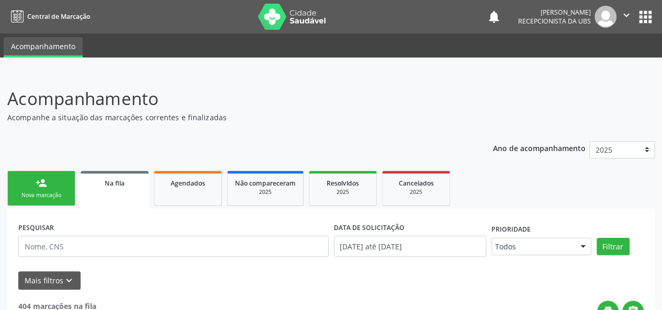
click at [44, 183] on div "person_add" at bounding box center [42, 183] width 12 height 12
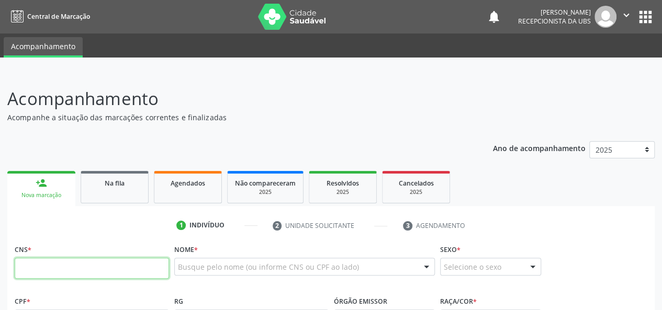
click at [69, 267] on input "text" at bounding box center [92, 268] width 154 height 21
paste input "703 6030 3733 9636"
type input "703 6030 3733 9636"
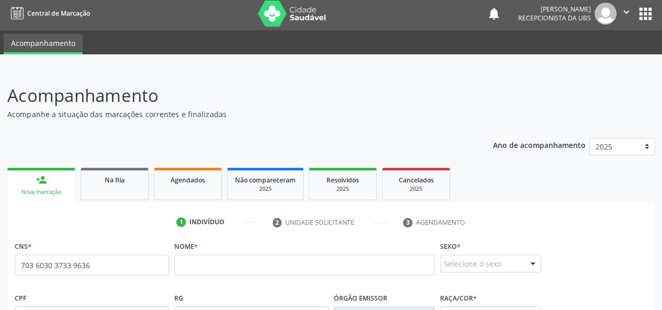
scroll to position [157, 0]
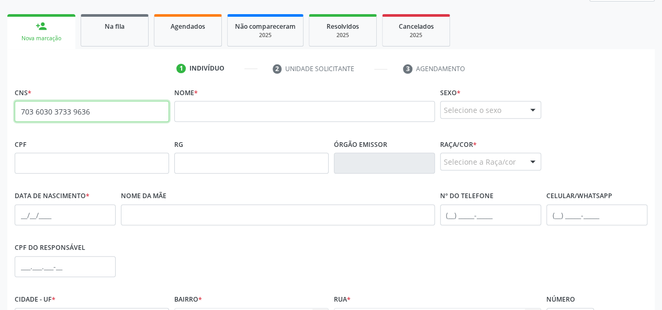
click at [106, 110] on input "703 6030 3733 9636" at bounding box center [92, 111] width 154 height 21
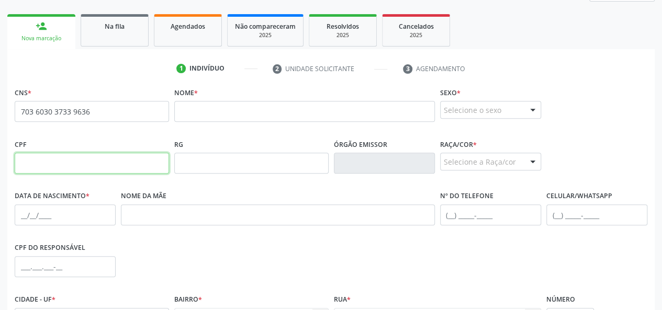
click at [43, 165] on input "text" at bounding box center [92, 163] width 154 height 21
paste input "031.253.676-38"
type input "031.253.676-38"
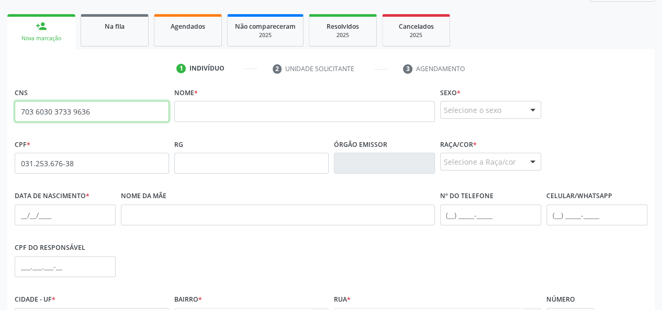
drag, startPoint x: 102, startPoint y: 110, endPoint x: 0, endPoint y: 115, distance: 101.7
click at [0, 115] on div "Acompanhamento Acompanhe a situação das marcações correntes e finalizadas Relat…" at bounding box center [331, 170] width 662 height 510
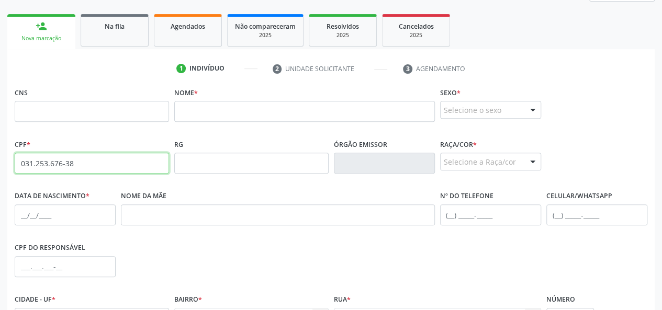
drag, startPoint x: 84, startPoint y: 161, endPoint x: 0, endPoint y: 196, distance: 91.3
click at [0, 191] on div "Acompanhamento Acompanhe a situação das marcações correntes e finalizadas Relat…" at bounding box center [331, 170] width 662 height 510
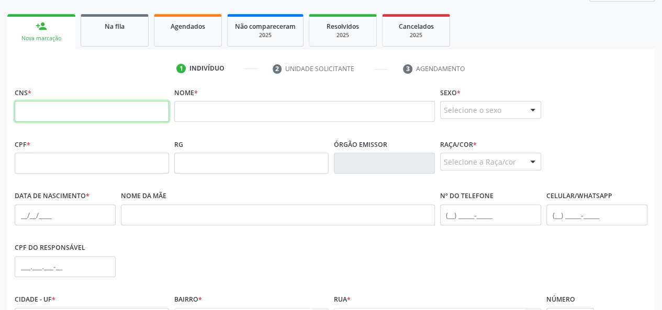
click at [79, 104] on input "text" at bounding box center [92, 111] width 154 height 21
paste input "703 6030 3733 9636"
type input "703 6030 3733 9636"
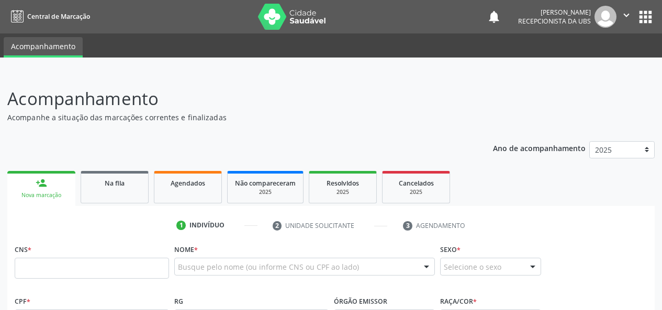
scroll to position [192, 0]
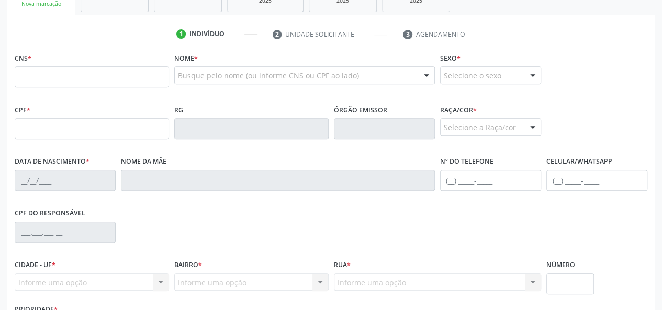
click at [72, 76] on input "text" at bounding box center [92, 76] width 154 height 21
type input "703 6030 3733 9636"
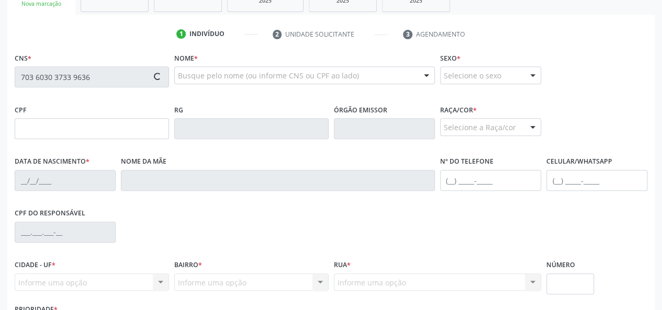
type input "031.253.676-38"
type input "20/07/1976"
type input "LÚcia Pessoa de AraÚjo Lopes"
type input "(82) 98803-1063"
type input "6"
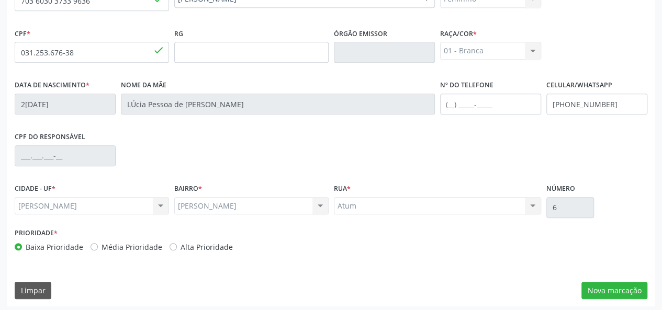
scroll to position [271, 0]
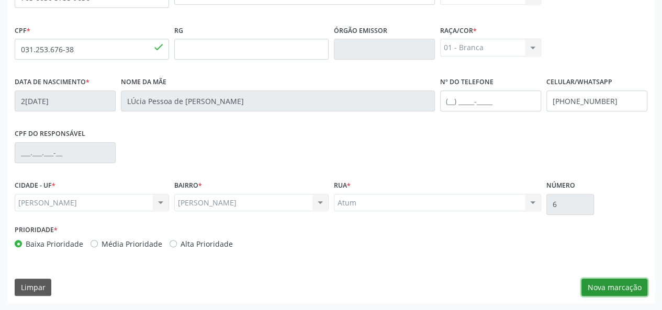
click at [623, 282] on button "Nova marcação" at bounding box center [615, 288] width 66 height 18
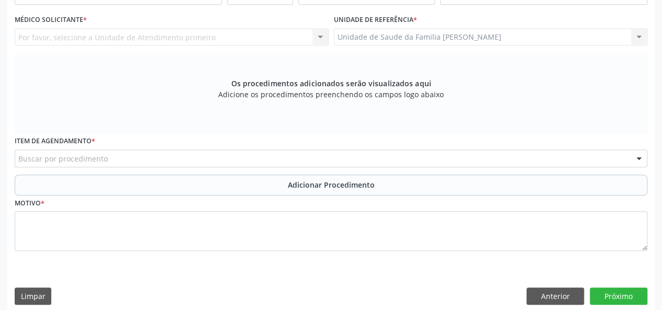
scroll to position [114, 0]
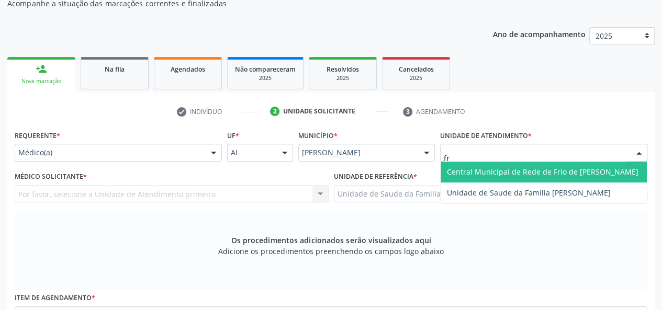
type input "fra"
click at [493, 173] on span "Unidade de Saude da Familia [PERSON_NAME]" at bounding box center [529, 172] width 164 height 10
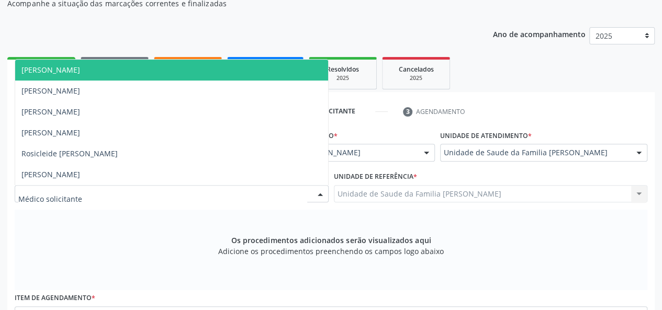
click at [67, 66] on span "[PERSON_NAME]" at bounding box center [50, 70] width 59 height 10
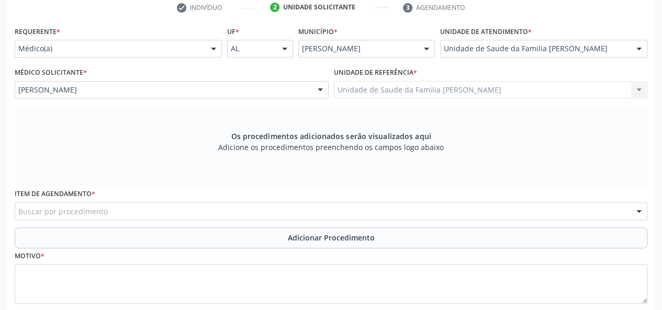
scroll to position [219, 0]
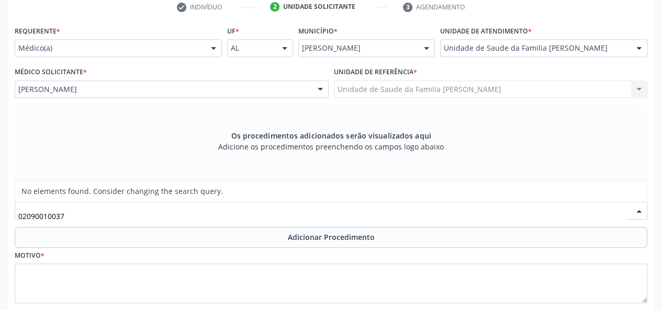
click at [43, 215] on input "02090010037" at bounding box center [322, 216] width 608 height 21
type input "0209010037"
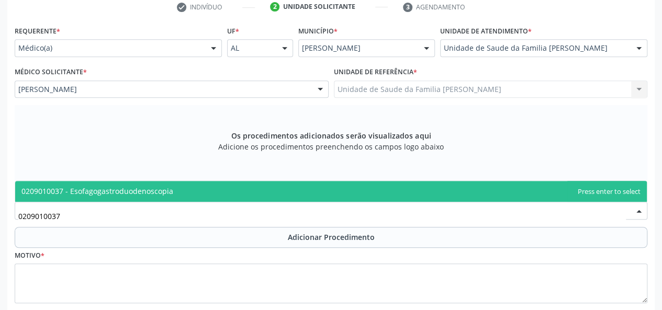
click at [103, 194] on span "0209010037 - Esofagogastroduodenoscopia" at bounding box center [97, 191] width 152 height 10
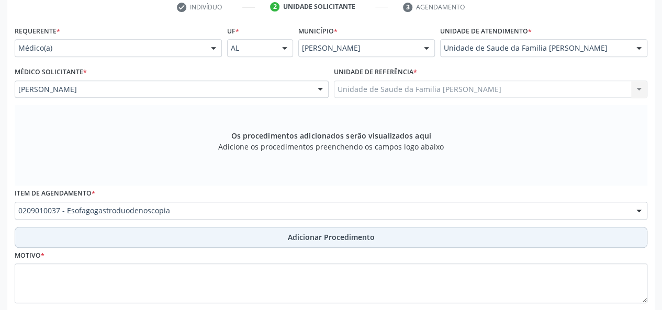
click at [348, 239] on span "Adicionar Procedimento" at bounding box center [331, 237] width 87 height 11
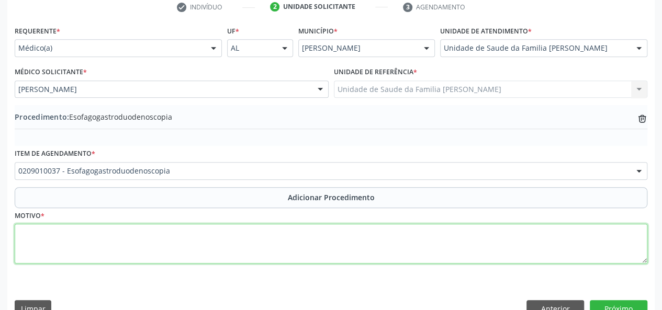
click at [35, 240] on textarea at bounding box center [331, 244] width 633 height 40
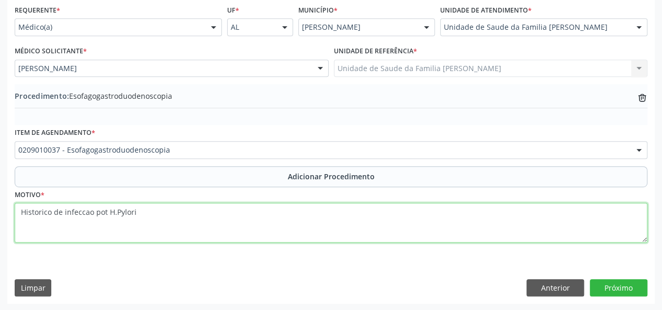
click at [116, 212] on textarea "Historico de infeccao pot H.Pylori" at bounding box center [331, 223] width 633 height 40
type textarea "Historico de infeccao pot H. Pylori"
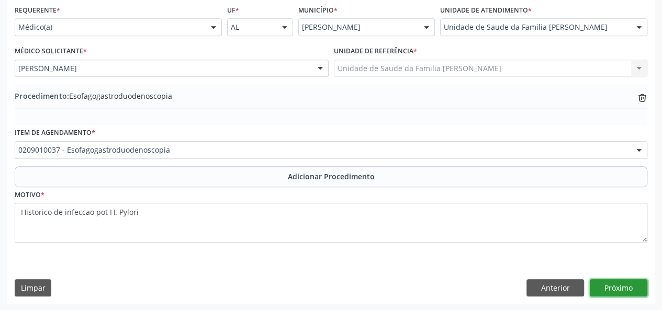
click at [611, 282] on button "Próximo" at bounding box center [619, 289] width 58 height 18
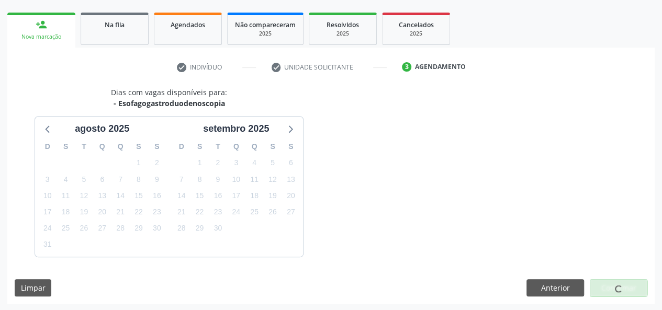
scroll to position [189, 0]
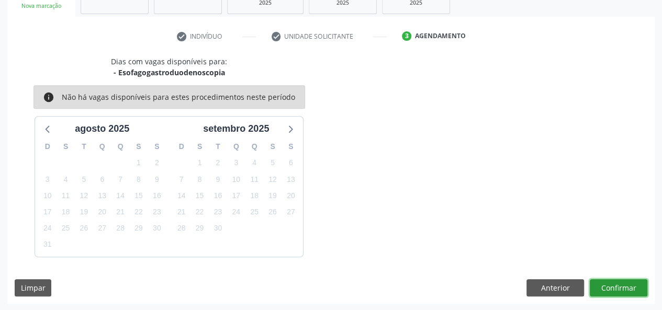
click at [611, 284] on button "Confirmar" at bounding box center [619, 289] width 58 height 18
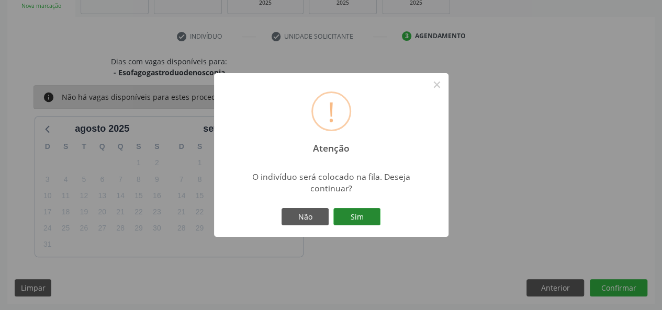
click at [345, 213] on button "Sim" at bounding box center [356, 217] width 47 height 18
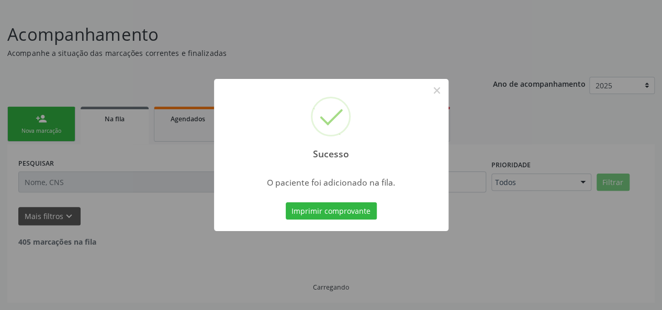
scroll to position [52, 0]
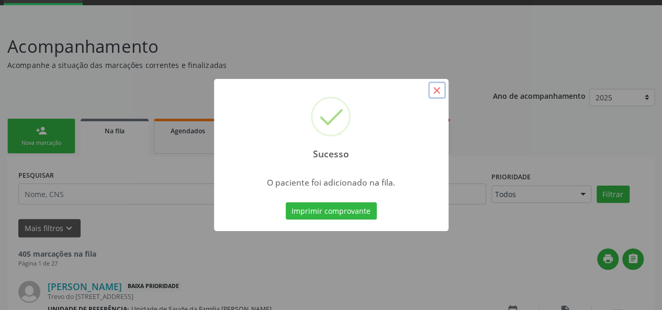
click at [432, 92] on button "×" at bounding box center [437, 91] width 18 height 18
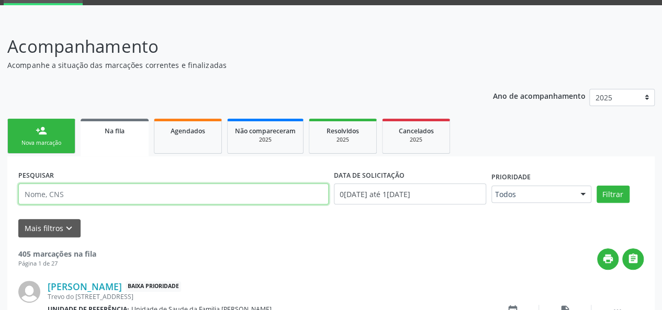
click at [86, 195] on input "text" at bounding box center [173, 194] width 310 height 21
click at [46, 192] on input "text" at bounding box center [173, 194] width 310 height 21
paste input "700002608898305"
type input "700002608898305"
click at [597, 186] on button "Filtrar" at bounding box center [613, 195] width 33 height 18
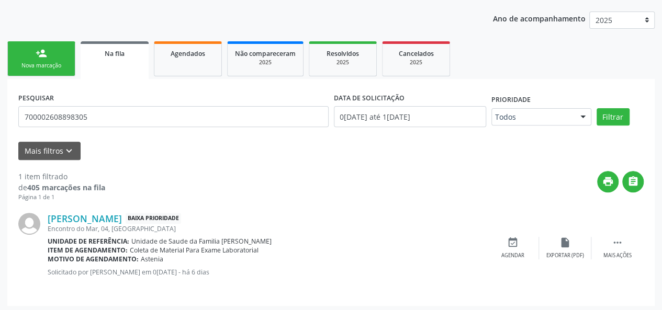
scroll to position [132, 0]
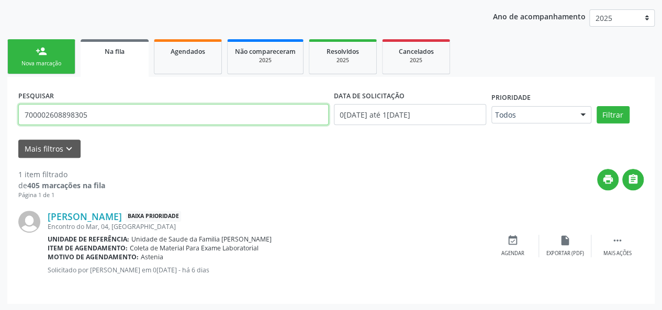
drag, startPoint x: 29, startPoint y: 110, endPoint x: 0, endPoint y: 118, distance: 30.3
click at [0, 118] on div "Acompanhamento Acompanhe a situação das marcações correntes e finalizadas Relat…" at bounding box center [331, 125] width 662 height 371
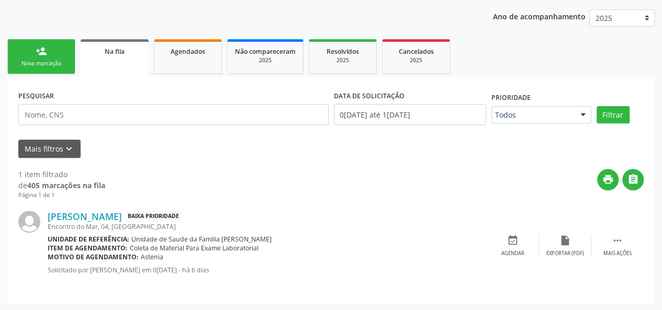
click at [49, 64] on div "Nova marcação" at bounding box center [41, 64] width 52 height 8
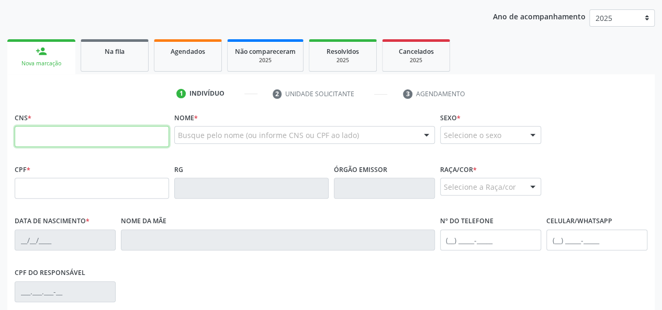
click at [91, 131] on input "text" at bounding box center [92, 136] width 154 height 21
paste input "700 3089 6728 3735"
type input "700 3089 6728 3735"
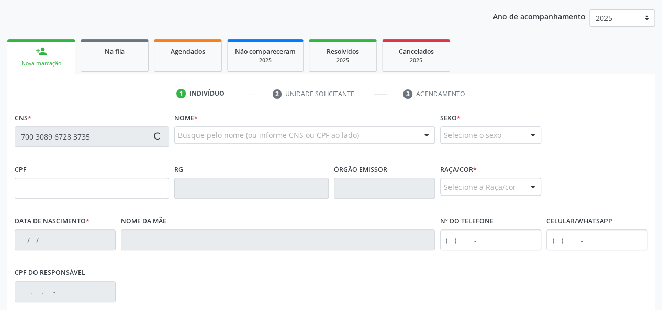
type input "103.386.194-45"
type input "25/01/1993"
type input "Aldice Maria de Oliveira"
type input "(82) 99946-9782"
type input "S/N"
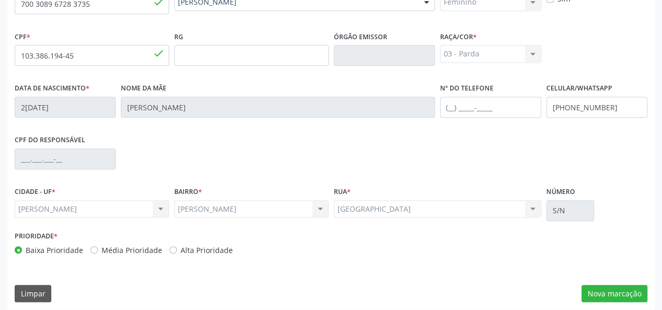
scroll to position [271, 0]
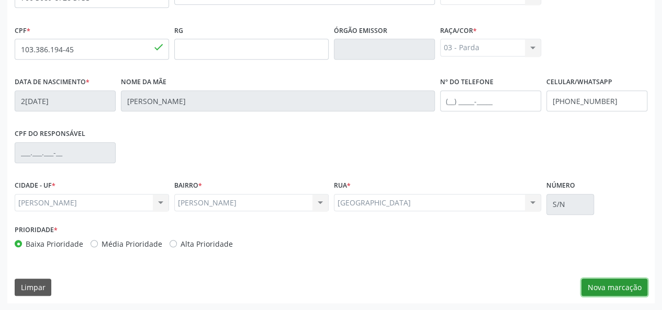
click at [624, 291] on button "Nova marcação" at bounding box center [615, 288] width 66 height 18
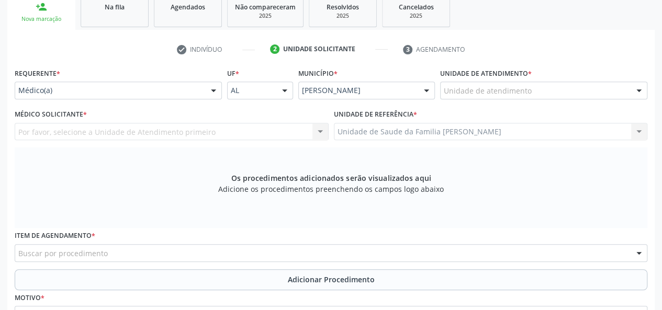
scroll to position [166, 0]
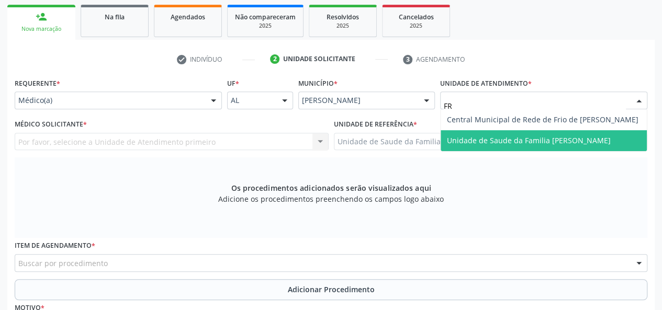
type input "FRA"
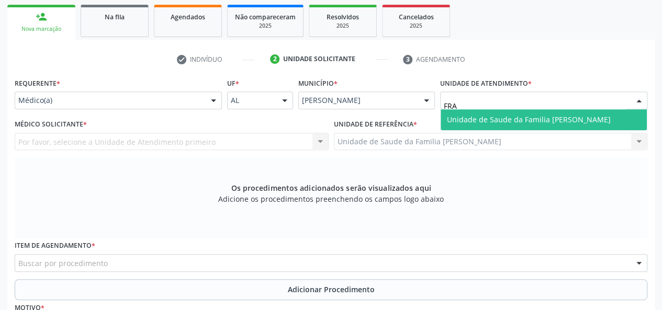
click at [486, 111] on span "Unidade de Saude da Familia [PERSON_NAME]" at bounding box center [544, 119] width 206 height 21
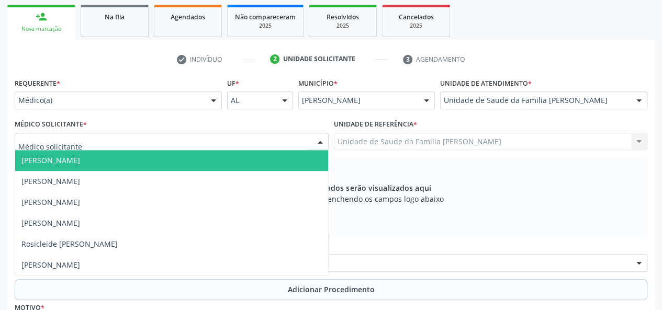
click at [50, 159] on span "[PERSON_NAME]" at bounding box center [50, 160] width 59 height 10
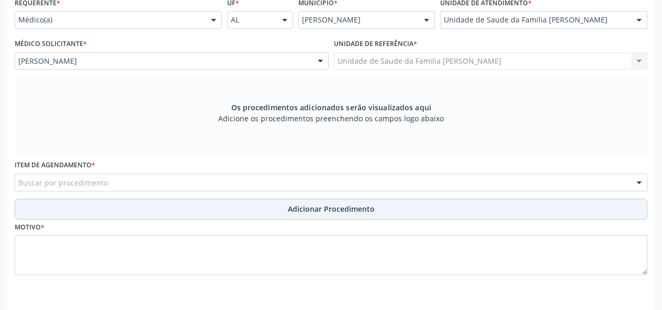
scroll to position [271, 0]
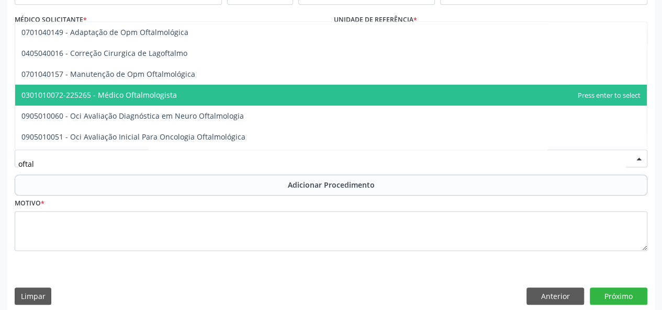
click at [137, 88] on span "0301010072-225265 - Médico Oftalmologista" at bounding box center [331, 95] width 632 height 21
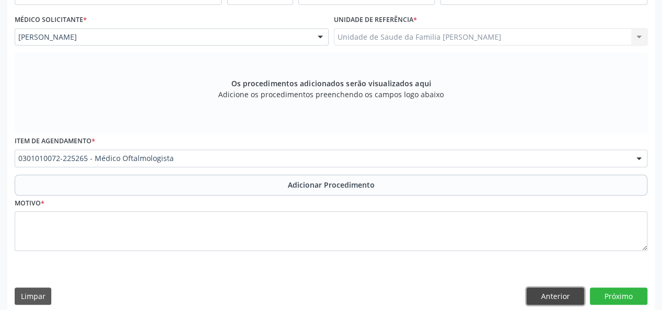
click at [555, 299] on button "Anterior" at bounding box center [556, 297] width 58 height 18
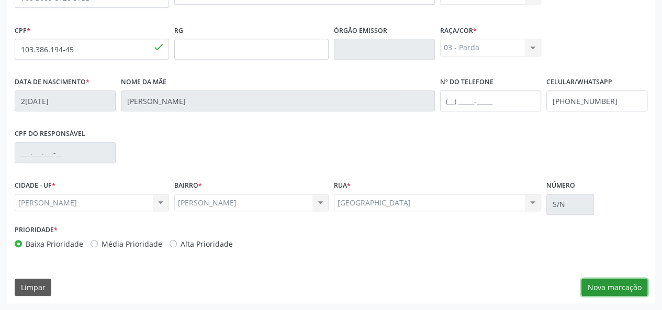
click at [612, 291] on button "Nova marcação" at bounding box center [615, 288] width 66 height 18
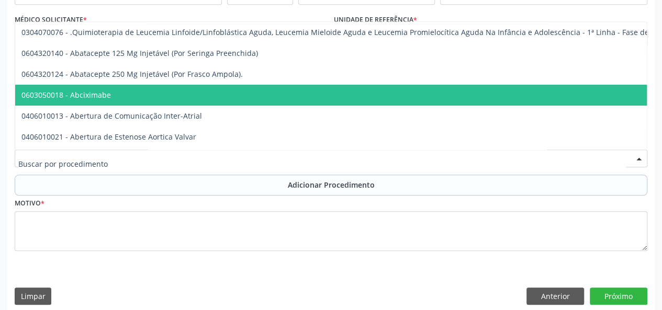
drag, startPoint x: 177, startPoint y: 159, endPoint x: 111, endPoint y: 153, distance: 66.2
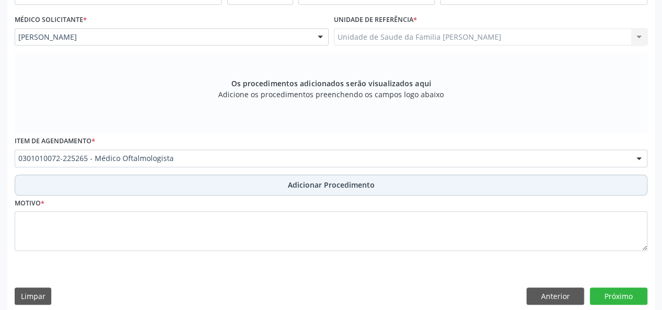
click at [327, 189] on span "Adicionar Procedimento" at bounding box center [331, 185] width 87 height 11
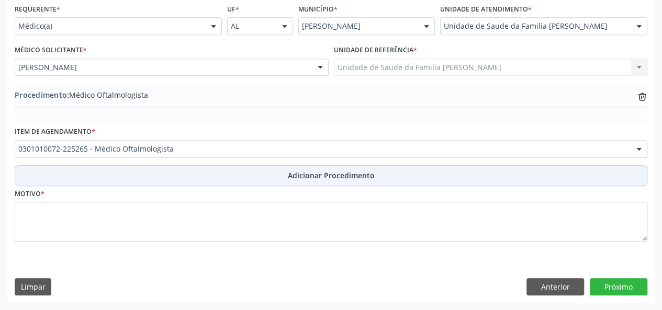
scroll to position [240, 0]
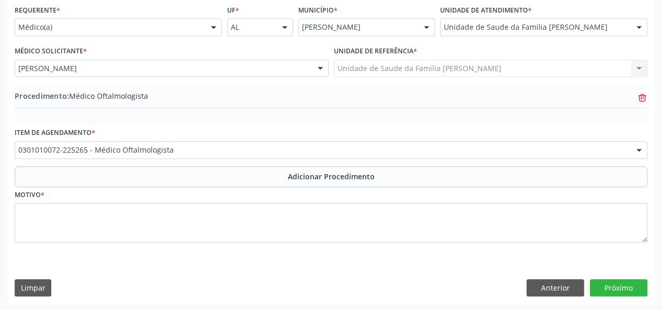
click at [641, 96] on icon "trash-outline icon" at bounding box center [642, 98] width 10 height 10
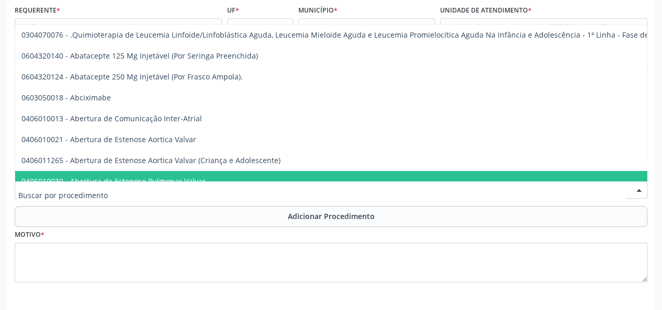
drag, startPoint x: 217, startPoint y: 189, endPoint x: 0, endPoint y: 168, distance: 217.8
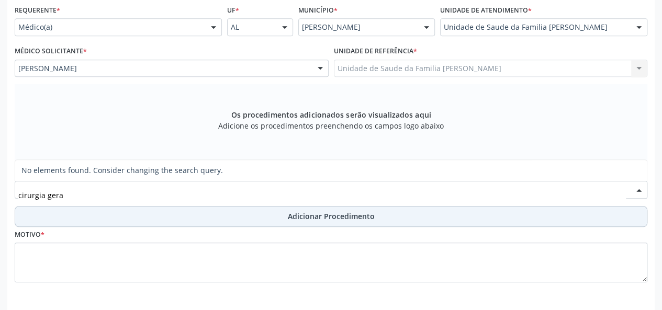
type input "cirurgia geral"
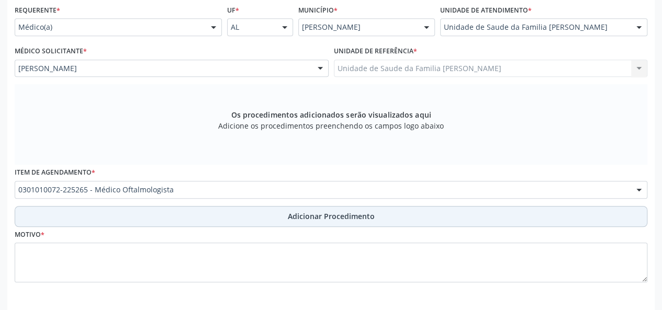
click at [351, 218] on span "Adicionar Procedimento" at bounding box center [331, 216] width 87 height 11
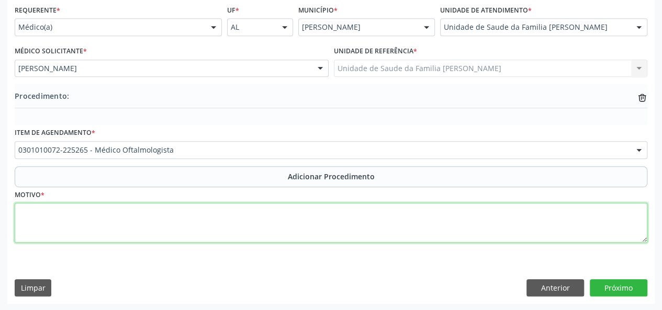
click at [34, 215] on textarea at bounding box center [331, 223] width 633 height 40
click at [28, 220] on textarea at bounding box center [331, 223] width 633 height 40
type textarea "Excerese de sinal na face."
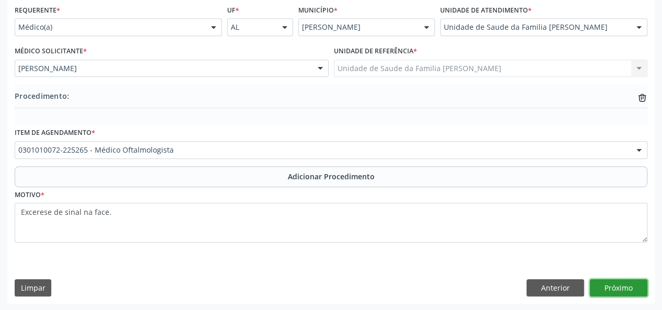
click at [620, 287] on button "Próximo" at bounding box center [619, 289] width 58 height 18
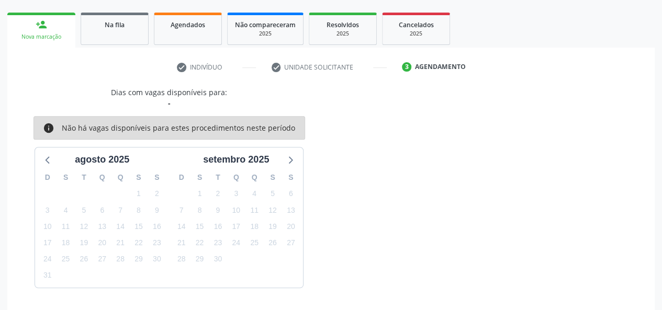
scroll to position [189, 0]
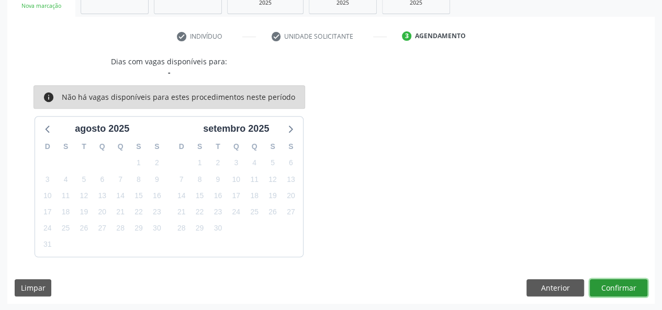
click at [621, 285] on button "Confirmar" at bounding box center [619, 289] width 58 height 18
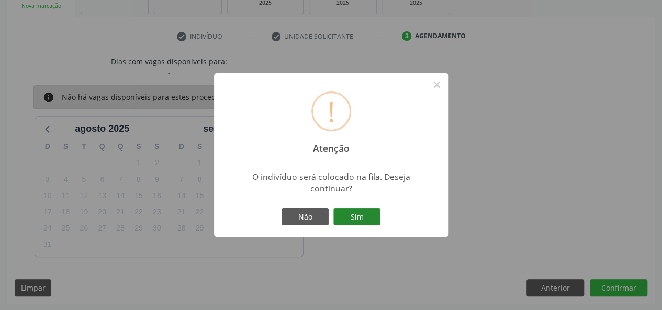
click at [353, 211] on button "Sim" at bounding box center [356, 217] width 47 height 18
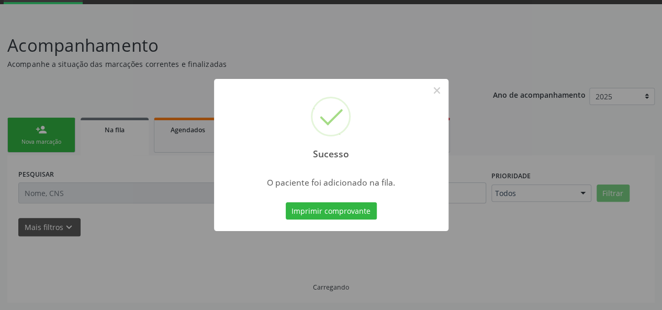
scroll to position [52, 0]
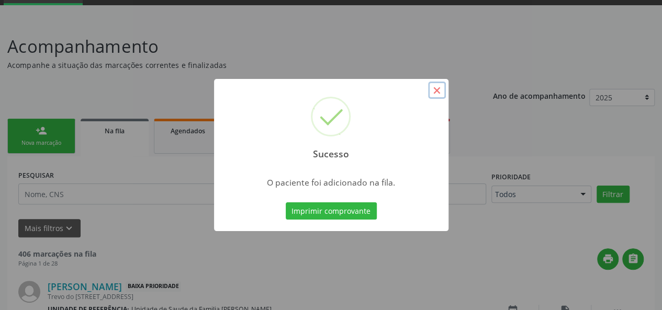
click at [434, 92] on button "×" at bounding box center [437, 91] width 18 height 18
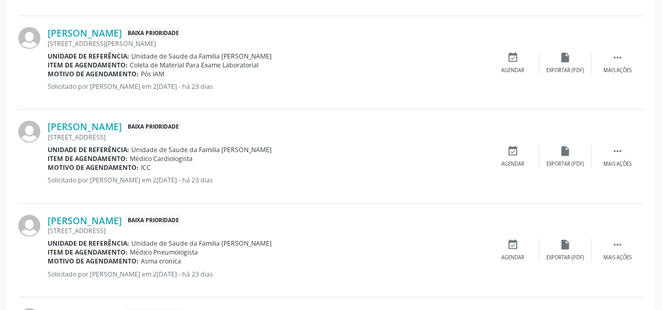
scroll to position [1481, 0]
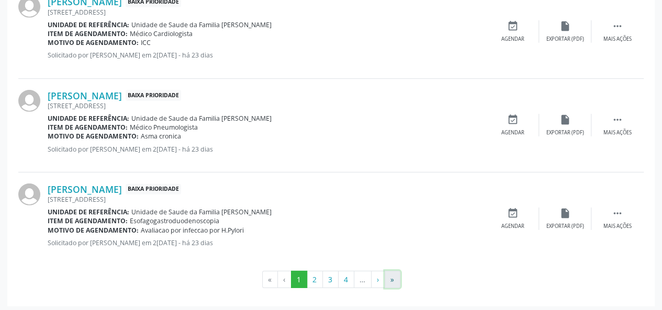
click at [394, 275] on button "»" at bounding box center [393, 280] width 16 height 18
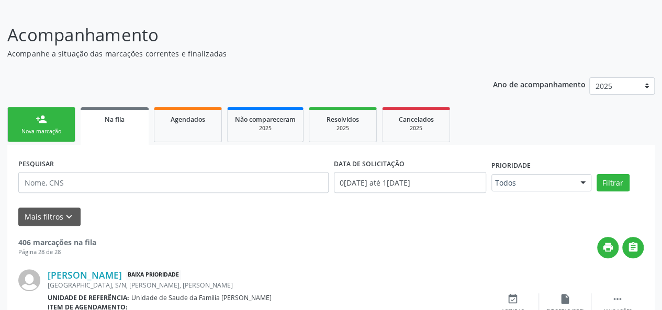
scroll to position [153, 0]
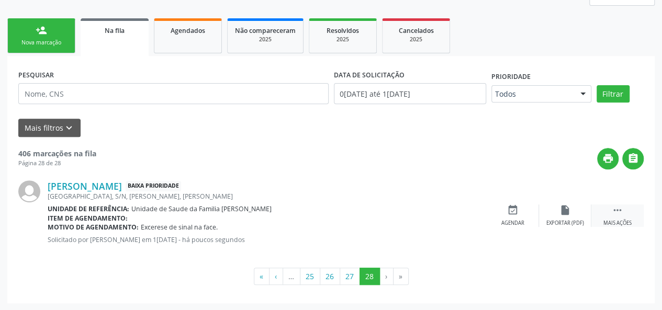
click at [619, 214] on icon "" at bounding box center [618, 211] width 12 height 12
click at [564, 214] on icon "edit" at bounding box center [566, 211] width 12 height 12
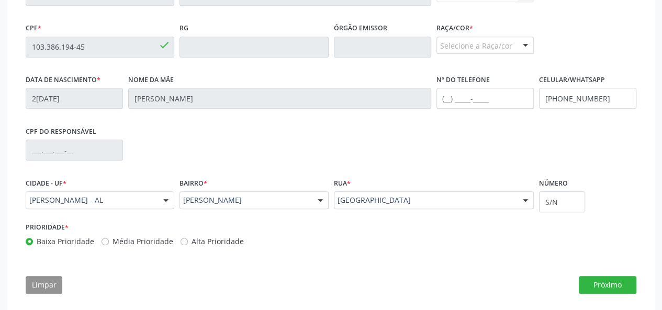
scroll to position [285, 0]
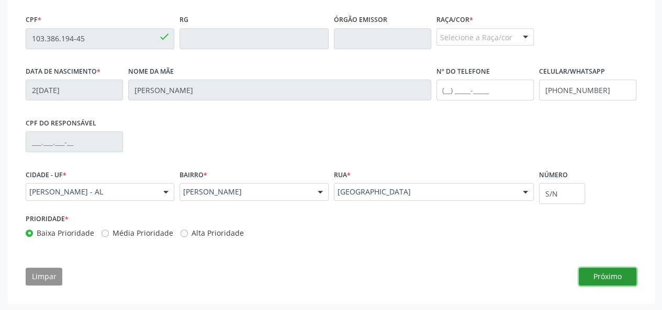
click at [597, 271] on button "Próximo" at bounding box center [608, 277] width 58 height 18
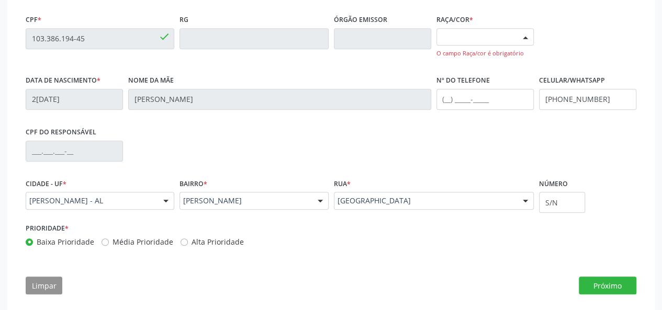
click at [492, 40] on div "Selecione a Raça/cor" at bounding box center [485, 37] width 97 height 18
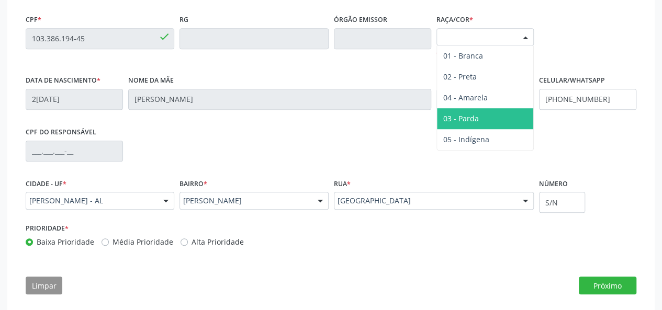
click at [479, 119] on span "03 - Parda" at bounding box center [485, 118] width 96 height 21
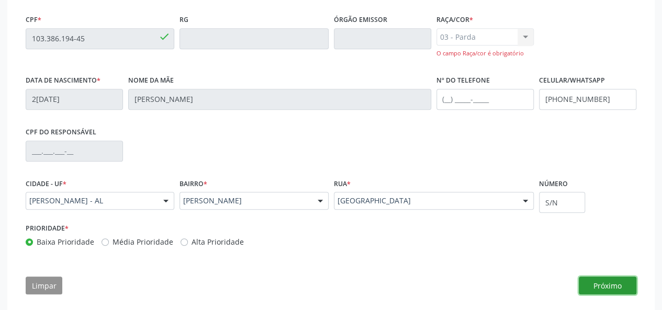
click at [604, 285] on button "Próximo" at bounding box center [608, 286] width 58 height 18
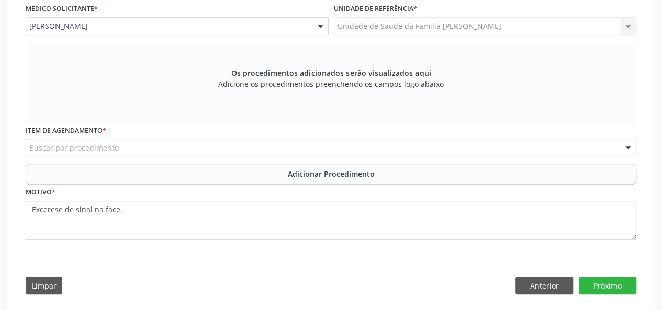
click at [127, 158] on div "Item de agendamento * Buscar por procedimento 0304070076 - .Quimioterapia de Le…" at bounding box center [331, 143] width 616 height 41
click at [135, 144] on div "Buscar por procedimento" at bounding box center [331, 148] width 611 height 18
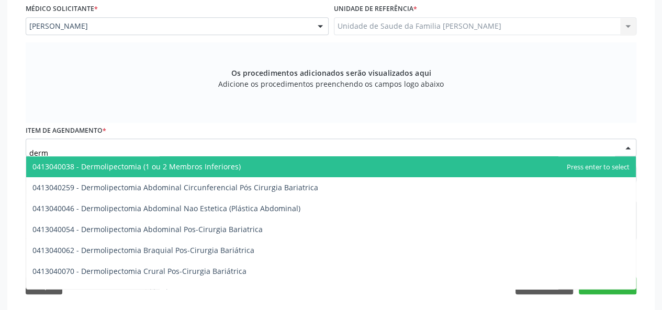
type input "derma"
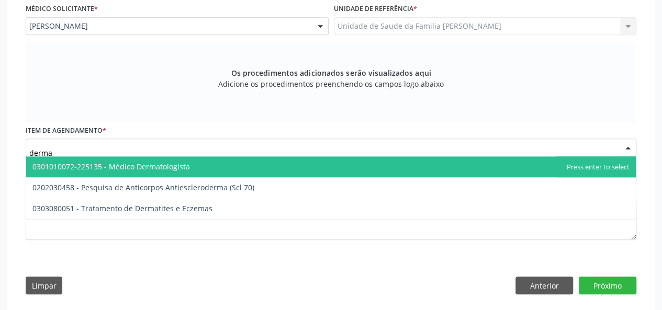
click at [138, 163] on span "0301010072-225135 - Médico Dermatologista" at bounding box center [111, 167] width 158 height 10
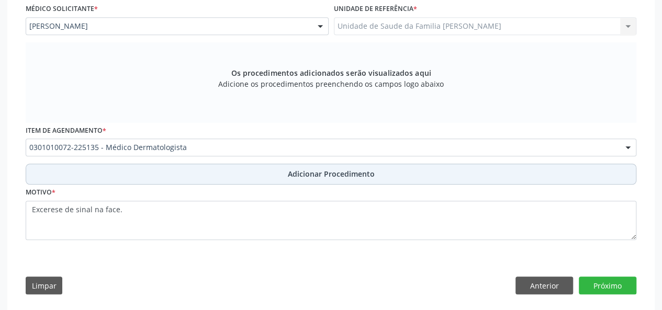
click at [332, 176] on span "Adicionar Procedimento" at bounding box center [331, 174] width 87 height 11
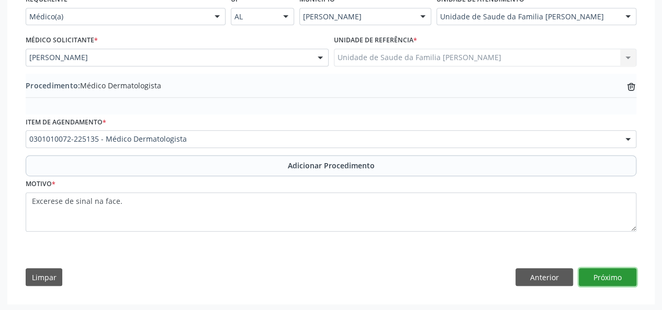
click at [628, 276] on button "Próximo" at bounding box center [608, 278] width 58 height 18
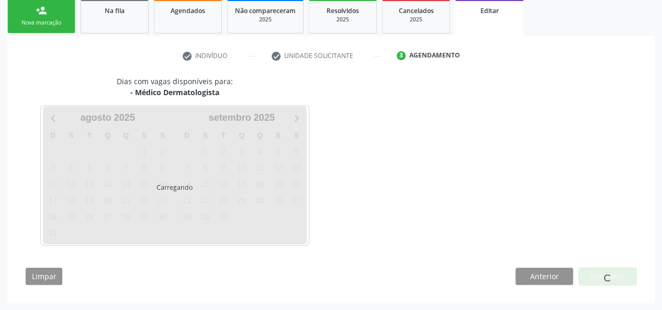
scroll to position [203, 0]
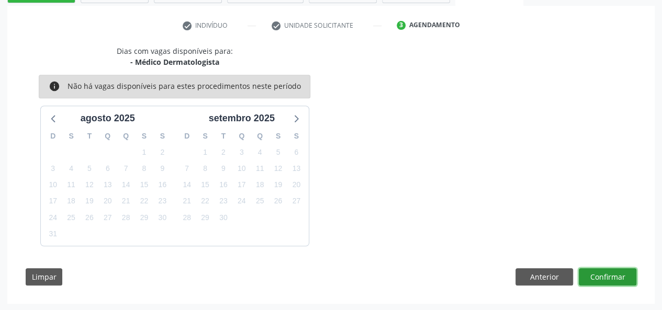
click at [628, 276] on button "Confirmar" at bounding box center [608, 278] width 58 height 18
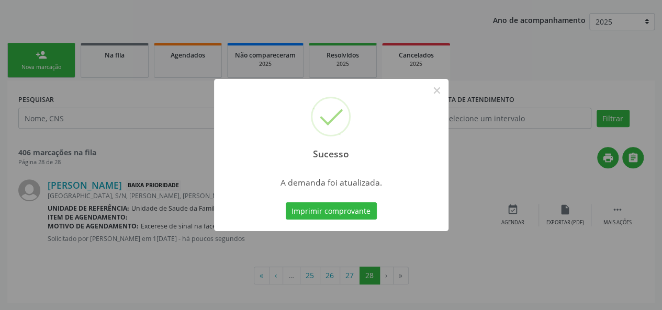
scroll to position [0, 0]
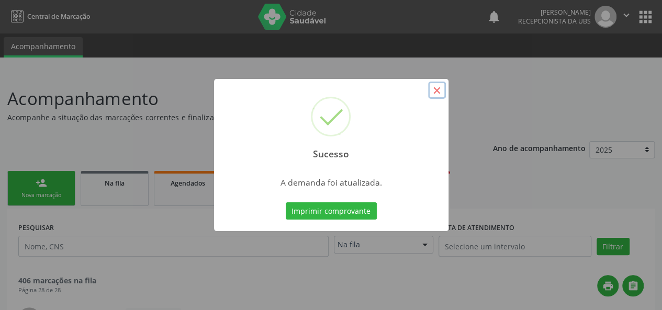
click at [442, 92] on button "×" at bounding box center [437, 91] width 18 height 18
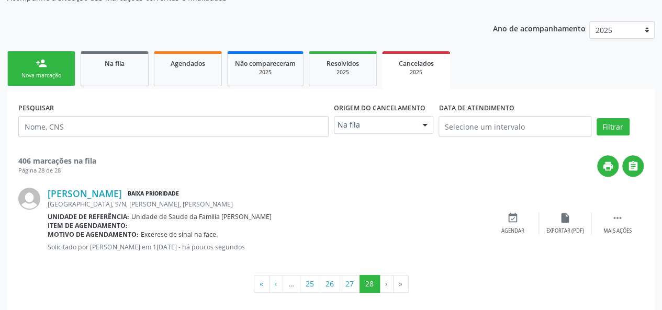
scroll to position [128, 0]
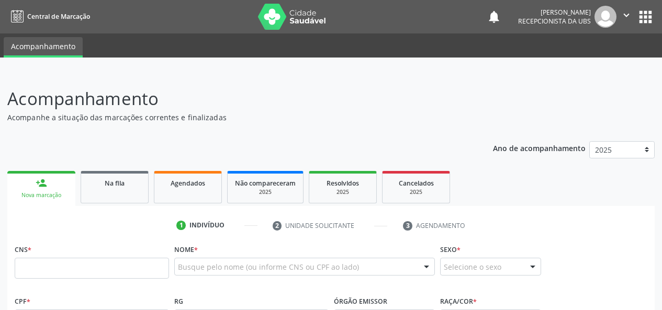
scroll to position [162, 0]
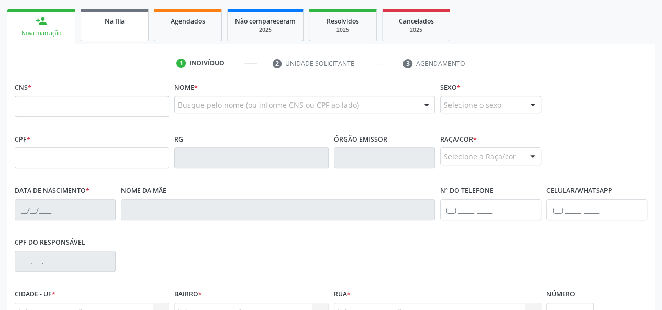
click at [138, 37] on link "Na fila" at bounding box center [115, 25] width 68 height 32
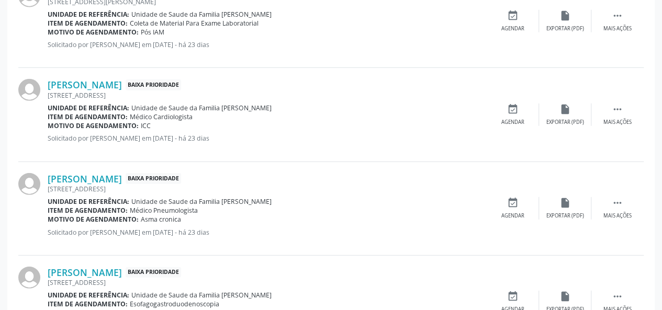
scroll to position [1481, 0]
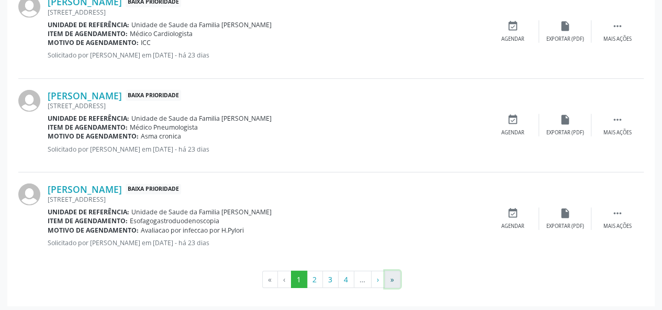
click at [394, 275] on button "»" at bounding box center [393, 280] width 16 height 18
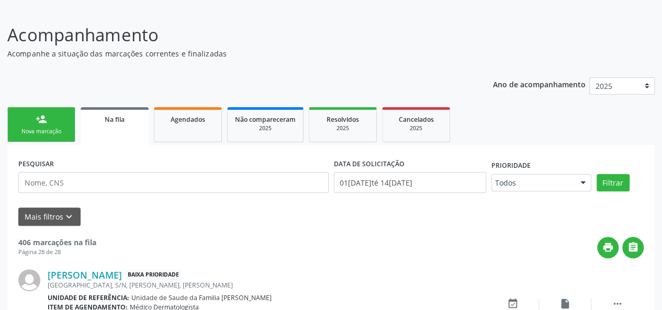
scroll to position [161, 0]
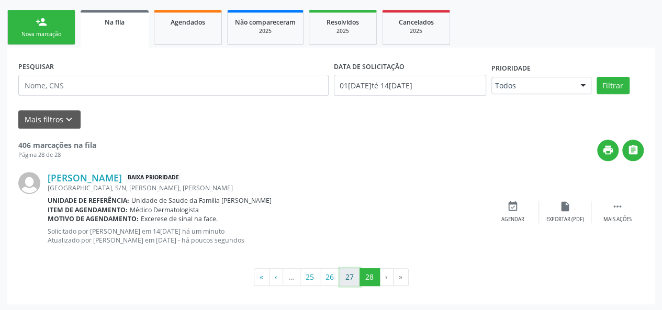
click at [344, 275] on button "27" at bounding box center [350, 278] width 20 height 18
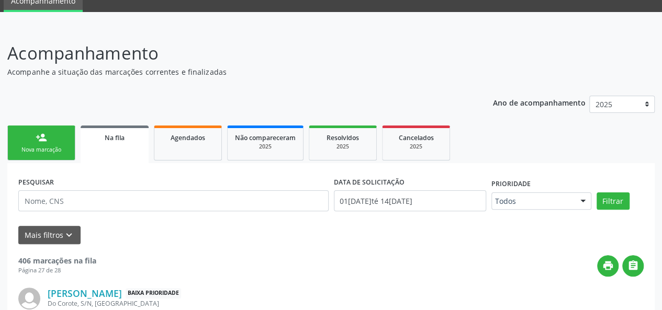
scroll to position [0, 0]
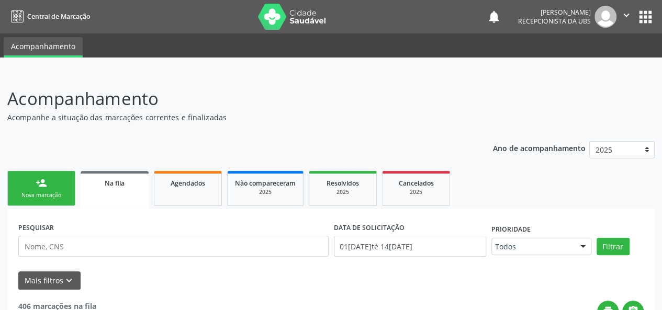
click at [41, 185] on div "person_add" at bounding box center [42, 183] width 12 height 12
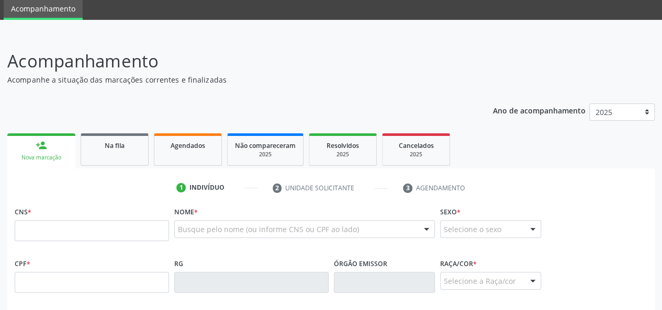
scroll to position [105, 0]
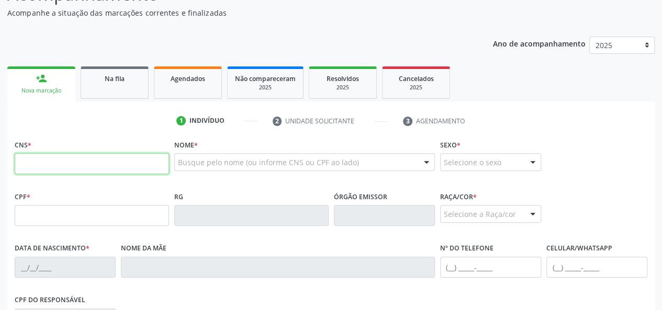
click at [55, 164] on input "text" at bounding box center [92, 163] width 154 height 21
paste input "700 0079 1756 0508"
type input "700 0079 1756 0508"
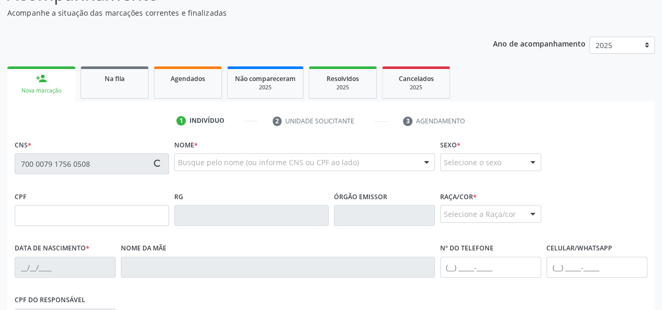
type input "162.811.864-43"
type input "13/10/2014"
type input "Yhuiara Kessia Marques de Oliveira"
type input "(82) 98731-8108"
type input "16"
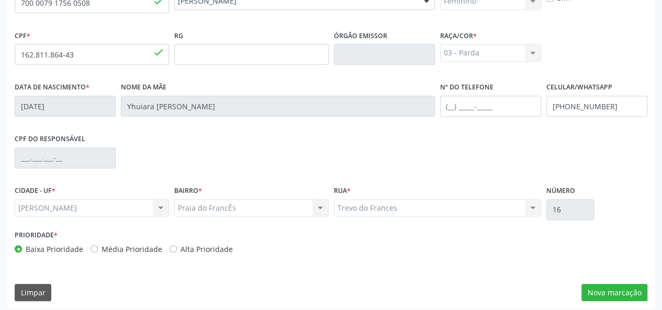
scroll to position [271, 0]
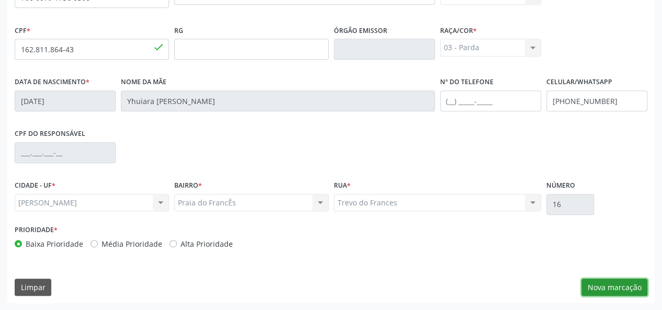
click at [609, 288] on button "Nova marcação" at bounding box center [615, 288] width 66 height 18
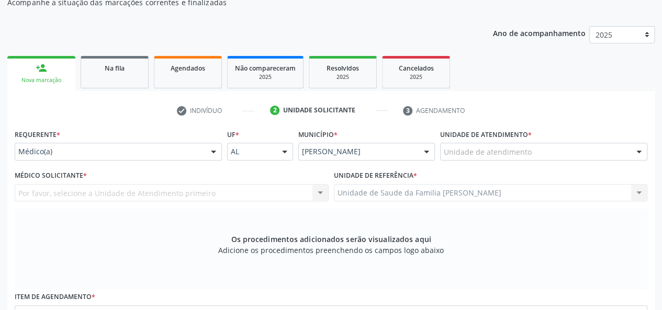
scroll to position [114, 0]
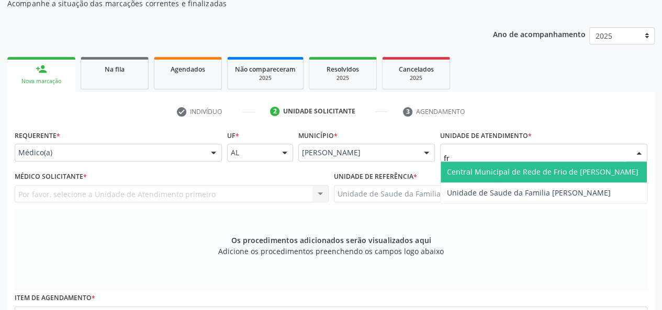
type input "fra"
click at [476, 168] on span "Unidade de Saude da Familia [PERSON_NAME]" at bounding box center [529, 172] width 164 height 10
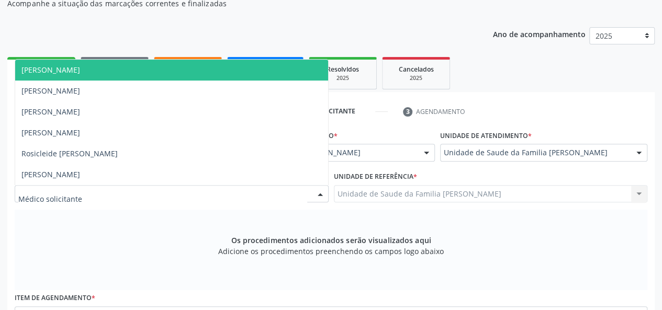
click at [76, 73] on span "[PERSON_NAME]" at bounding box center [50, 70] width 59 height 10
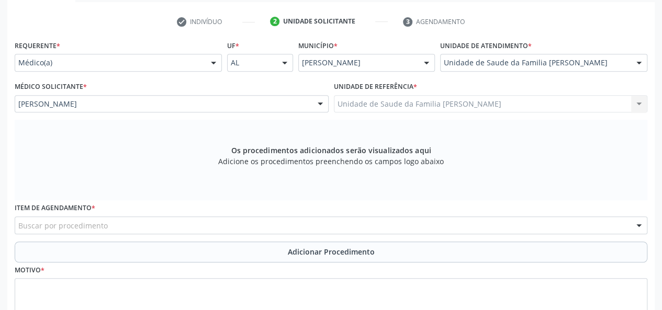
scroll to position [271, 0]
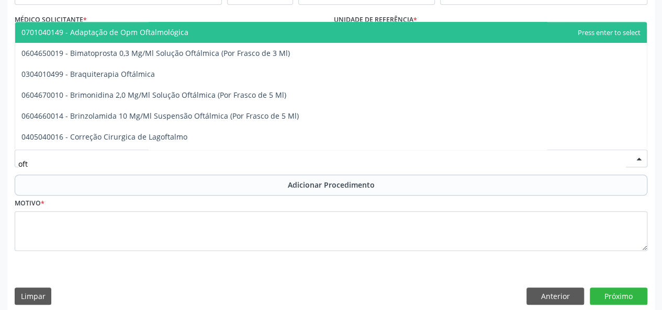
type input "ofta"
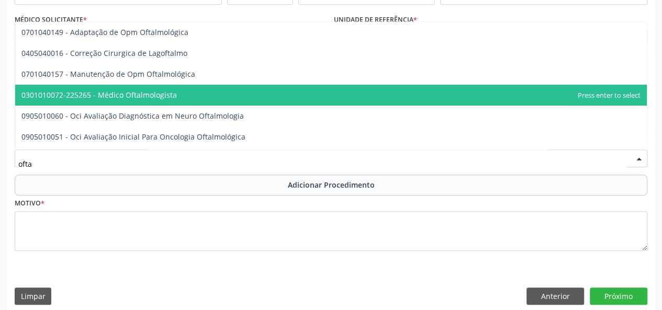
click at [141, 93] on span "0301010072-225265 - Médico Oftalmologista" at bounding box center [98, 95] width 155 height 10
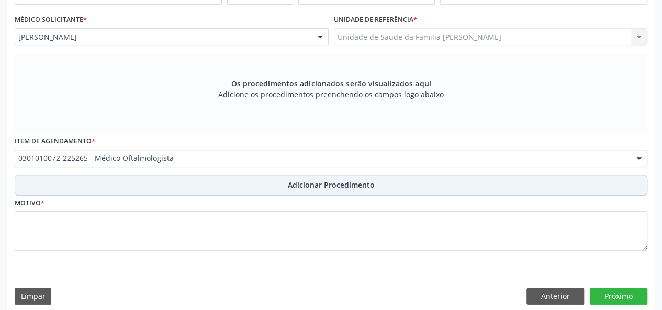
click at [297, 182] on span "Adicionar Procedimento" at bounding box center [331, 185] width 87 height 11
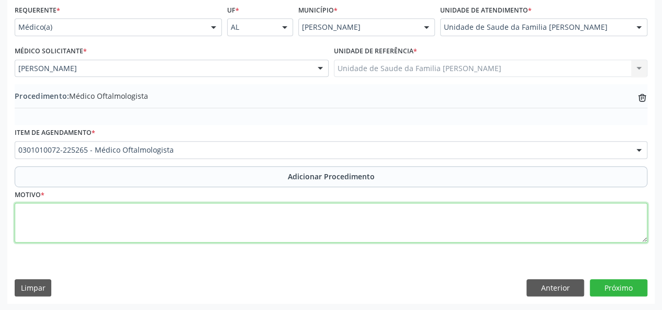
click at [38, 215] on textarea at bounding box center [331, 223] width 633 height 40
type textarea "Diminuicao da acuidade visual"
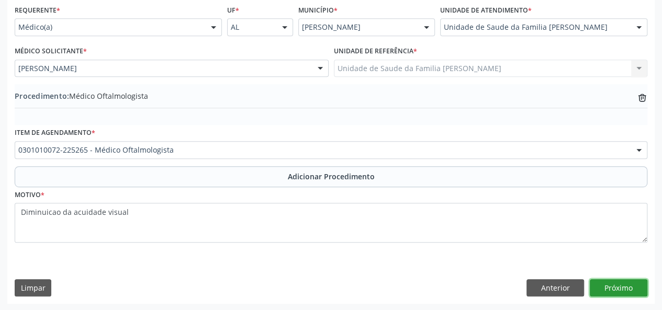
click at [636, 288] on button "Próximo" at bounding box center [619, 289] width 58 height 18
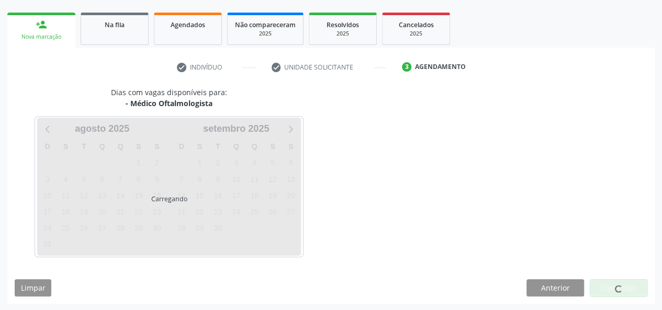
scroll to position [189, 0]
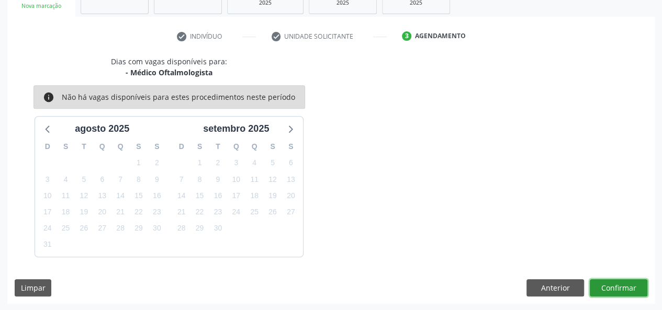
click at [633, 292] on button "Confirmar" at bounding box center [619, 289] width 58 height 18
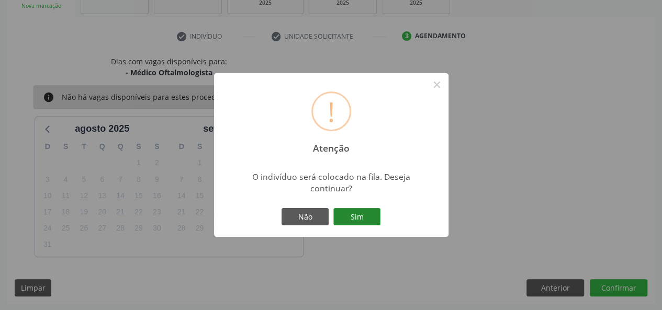
click at [377, 220] on button "Sim" at bounding box center [356, 217] width 47 height 18
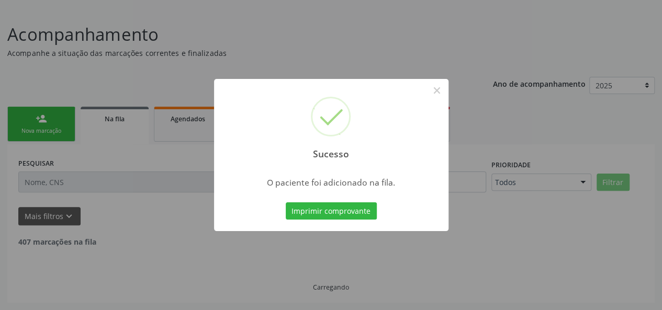
scroll to position [52, 0]
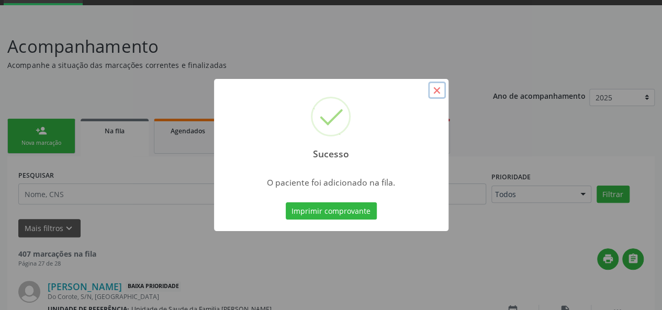
click at [437, 87] on button "×" at bounding box center [437, 91] width 18 height 18
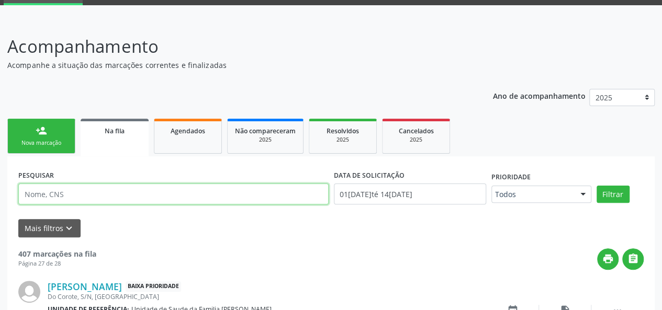
click at [43, 194] on input "text" at bounding box center [173, 194] width 310 height 21
type input "Regineide"
click at [597, 186] on button "Filtrar" at bounding box center [613, 195] width 33 height 18
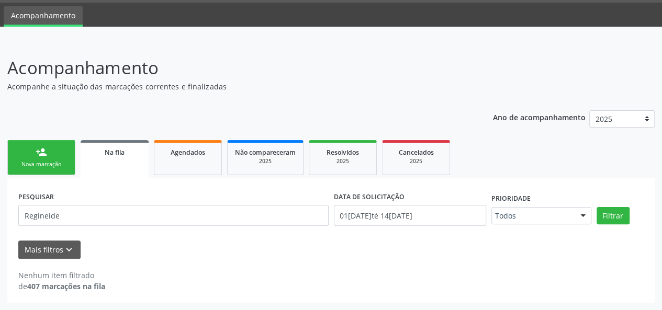
scroll to position [30, 0]
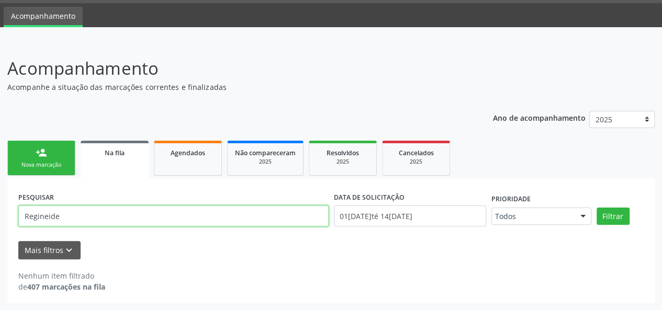
drag, startPoint x: 87, startPoint y: 217, endPoint x: 0, endPoint y: 219, distance: 87.4
click at [0, 219] on div "Acompanhamento Acompanhe a situação das marcações correntes e finalizadas Relat…" at bounding box center [331, 176] width 662 height 269
click at [199, 164] on link "Agendados" at bounding box center [188, 158] width 68 height 35
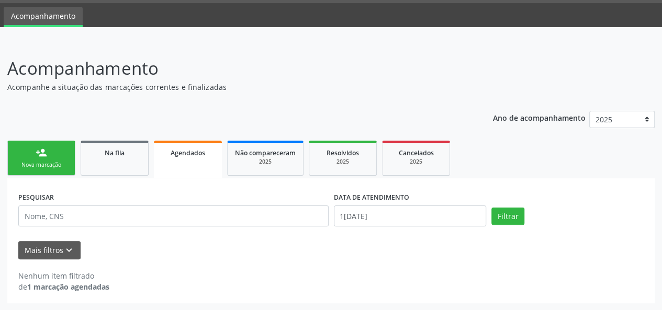
drag, startPoint x: 35, startPoint y: 160, endPoint x: 283, endPoint y: 0, distance: 295.1
click at [35, 160] on link "person_add Nova marcação" at bounding box center [41, 158] width 68 height 35
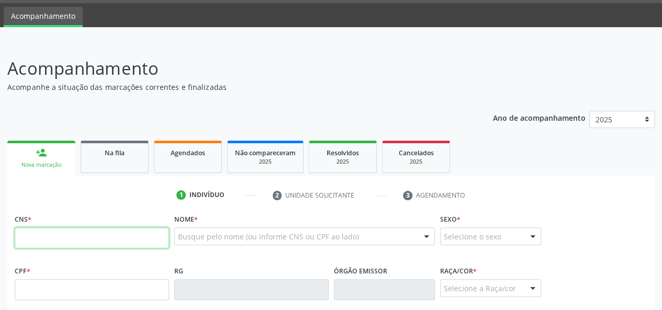
click at [53, 232] on input "text" at bounding box center [92, 238] width 154 height 21
paste input "700 0079 1756 0508"
type input "700 0079 1756 0508"
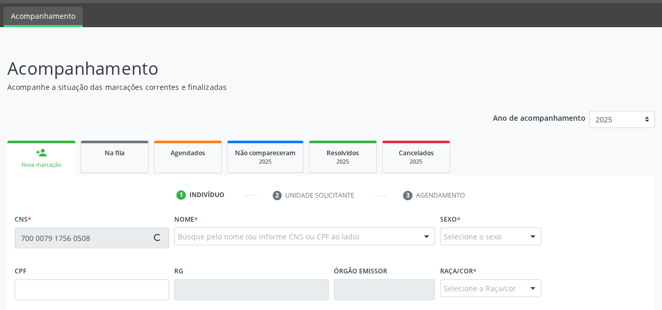
type input "162.811.864-43"
type input "13/10/2014"
type input "Yhuiara Kessia Marques de Oliveira"
type input "(82) 98731-8108"
type input "16"
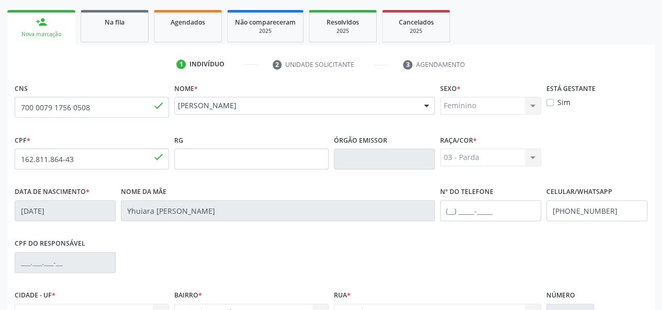
scroll to position [271, 0]
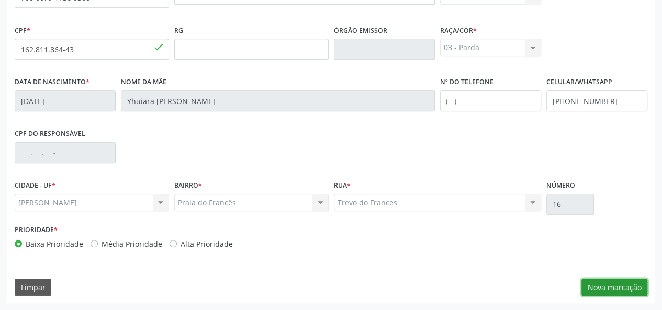
click at [608, 289] on button "Nova marcação" at bounding box center [615, 288] width 66 height 18
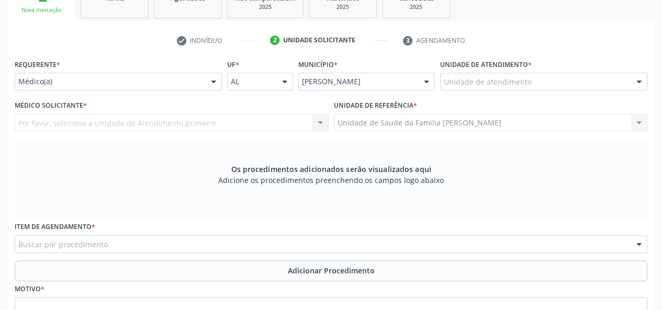
scroll to position [114, 0]
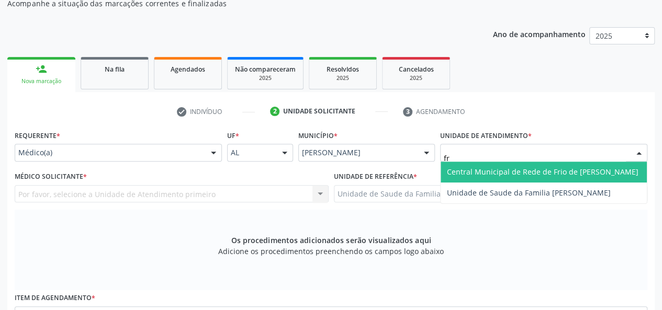
type input "fra"
click at [467, 170] on span "Unidade de Saude da Familia [PERSON_NAME]" at bounding box center [529, 172] width 164 height 10
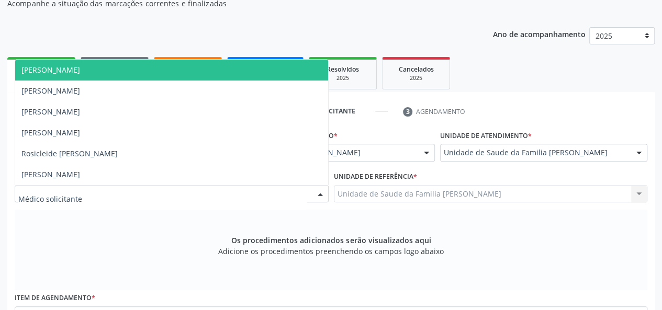
click at [44, 74] on span "[PERSON_NAME]" at bounding box center [171, 70] width 313 height 21
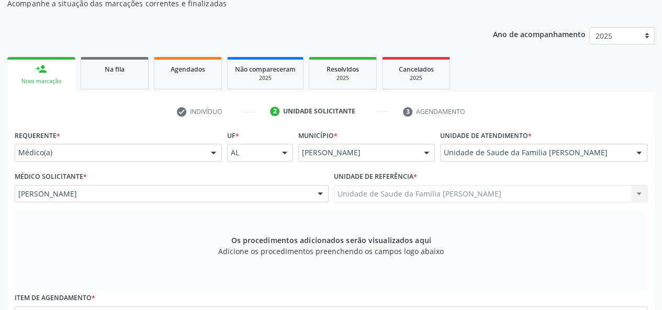
scroll to position [219, 0]
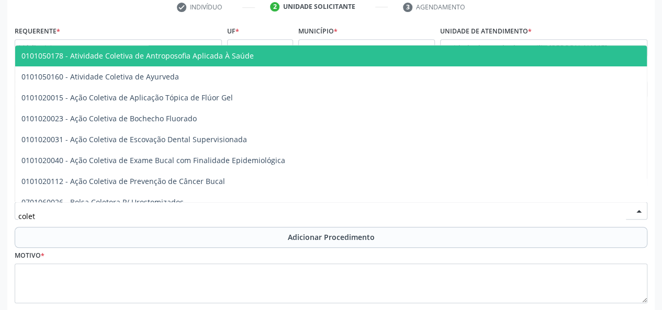
type input "coleta"
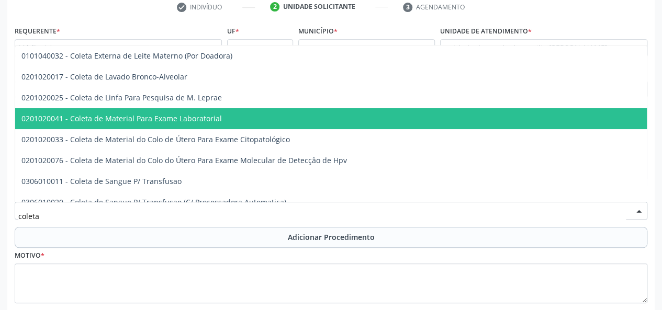
click at [114, 119] on span "0201020041 - Coleta de Material Para Exame Laboratorial" at bounding box center [121, 119] width 200 height 10
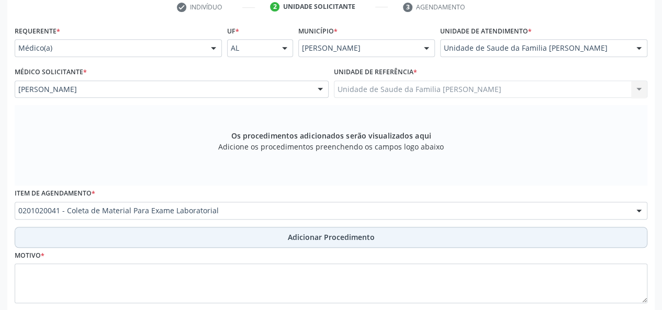
click at [320, 235] on span "Adicionar Procedimento" at bounding box center [331, 237] width 87 height 11
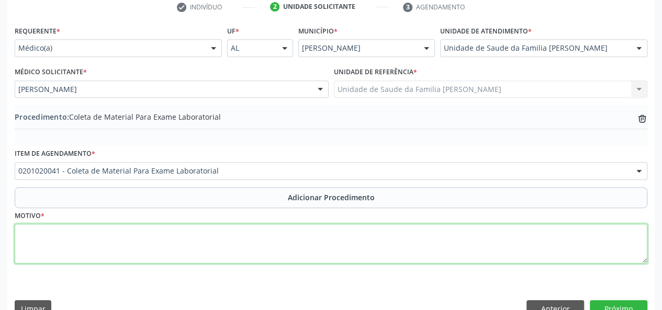
click at [43, 236] on textarea at bounding box center [331, 244] width 633 height 40
type textarea "Avaliacao Clinica"
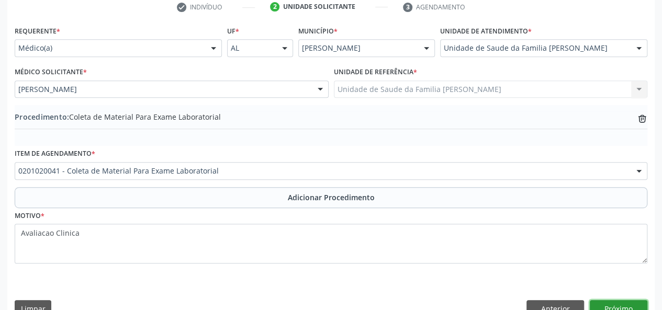
click at [620, 301] on button "Próximo" at bounding box center [619, 309] width 58 height 18
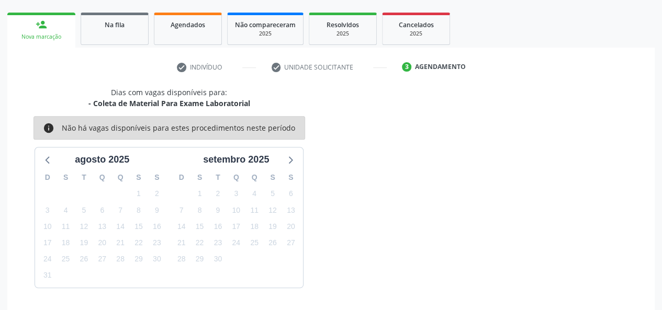
scroll to position [189, 0]
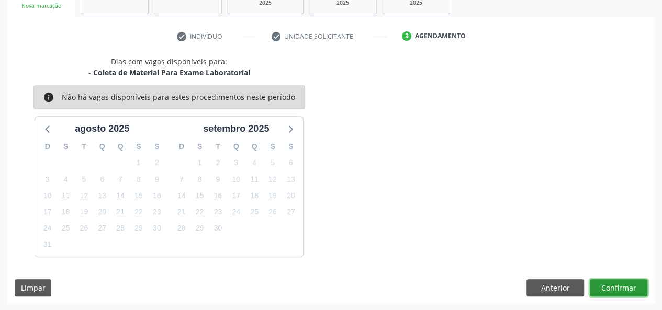
click at [623, 285] on button "Confirmar" at bounding box center [619, 289] width 58 height 18
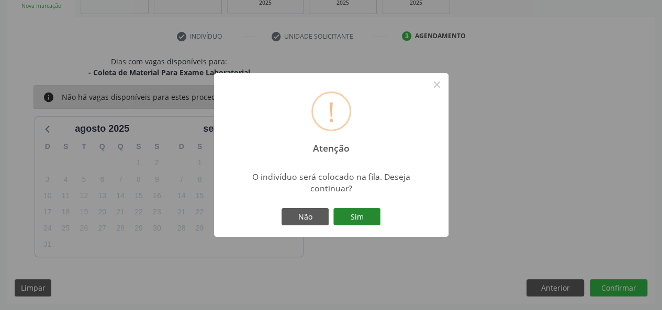
click at [355, 221] on button "Sim" at bounding box center [356, 217] width 47 height 18
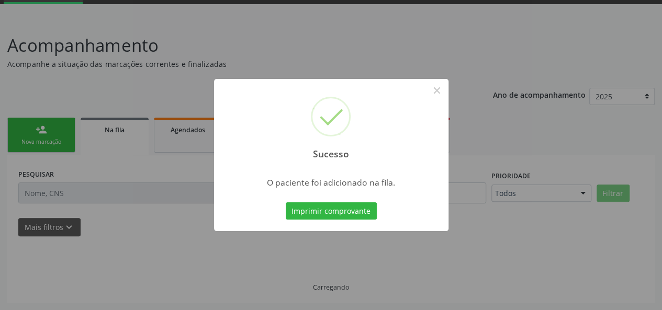
scroll to position [52, 0]
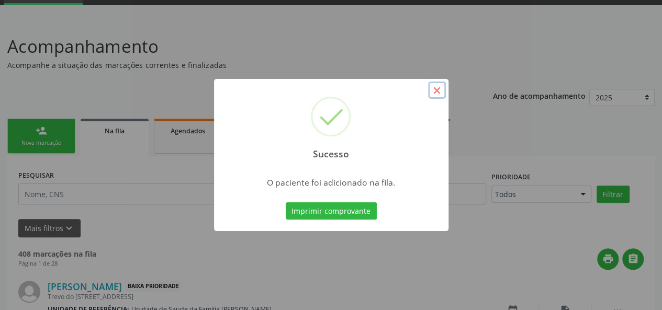
click at [442, 92] on button "×" at bounding box center [437, 91] width 18 height 18
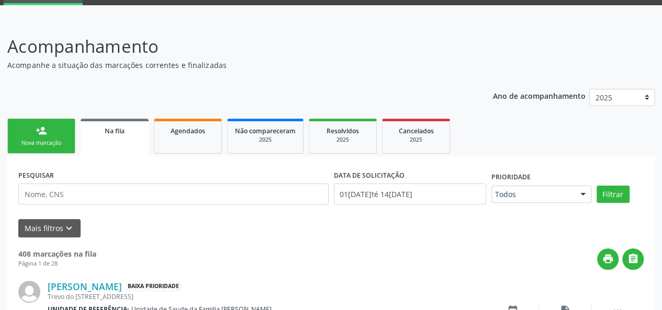
click at [62, 148] on link "person_add Nova marcação" at bounding box center [41, 136] width 68 height 35
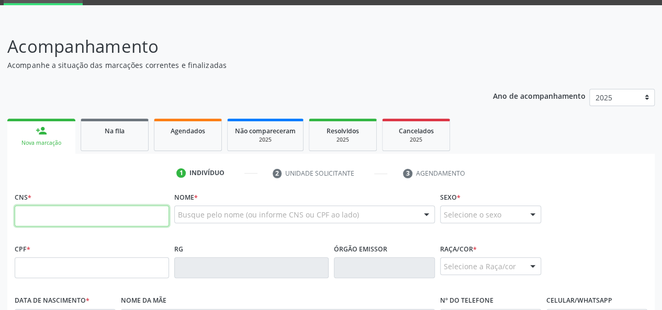
click at [43, 216] on input "text" at bounding box center [92, 216] width 154 height 21
paste input "704 1052 3156 8380"
type input "704 1052 3156 8380"
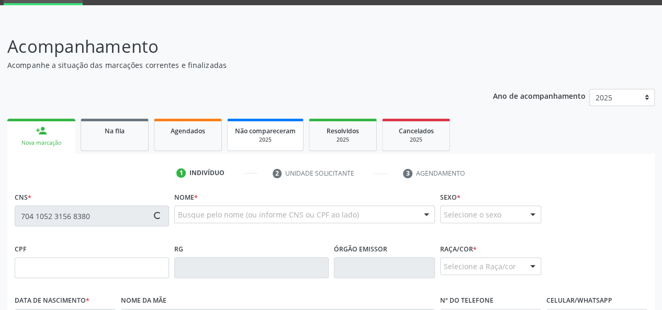
type input "161.855.404-28"
type input "15/01/2019"
type input "Yhuiara Kessia Marques de Oliveira"
type input "(82) 98731-8108"
type input "16"
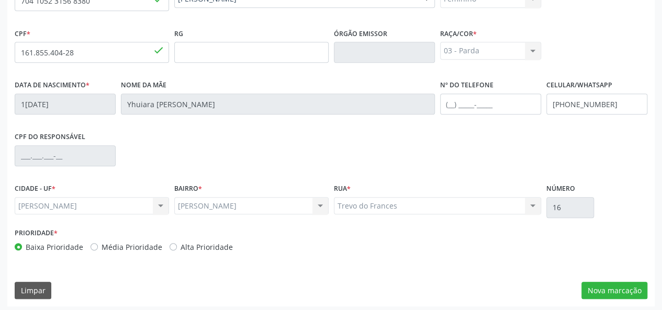
scroll to position [271, 0]
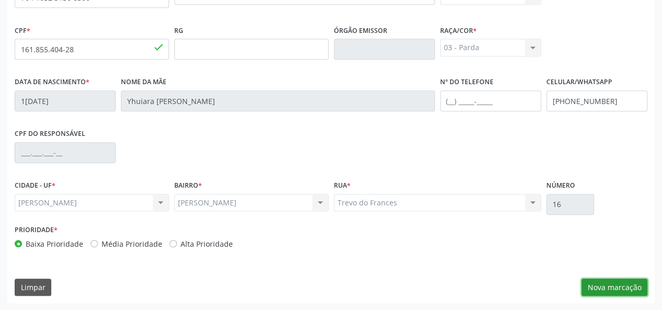
click at [617, 288] on button "Nova marcação" at bounding box center [615, 288] width 66 height 18
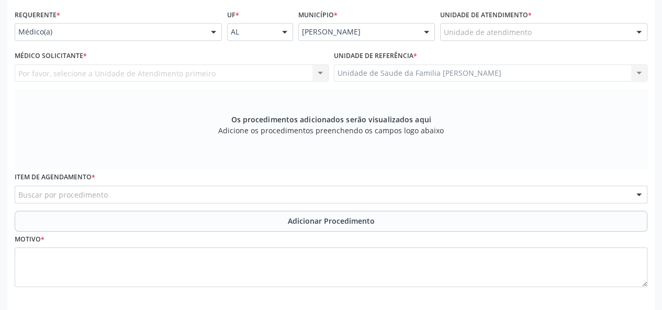
scroll to position [219, 0]
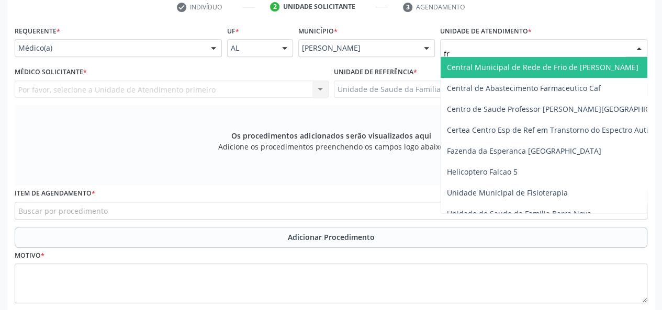
type input "fra"
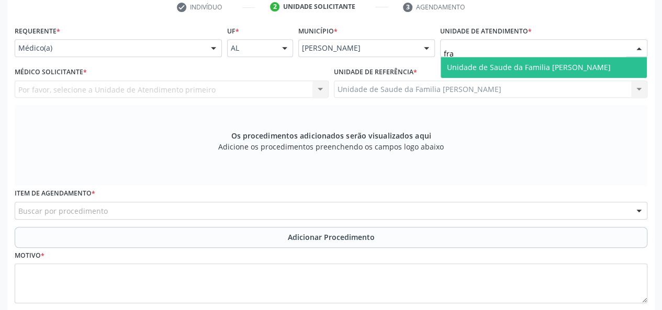
click at [470, 58] on span "Unidade de Saude da Familia [PERSON_NAME]" at bounding box center [544, 67] width 206 height 21
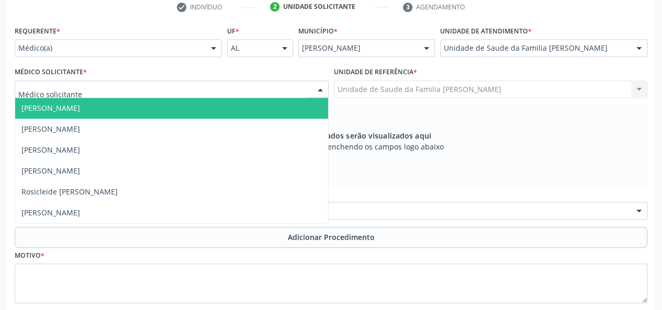
drag, startPoint x: 52, startPoint y: 106, endPoint x: 59, endPoint y: 108, distance: 7.3
click at [51, 106] on span "[PERSON_NAME]" at bounding box center [50, 108] width 59 height 10
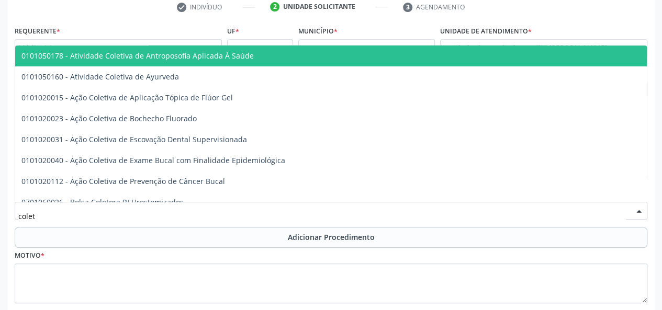
type input "coleta"
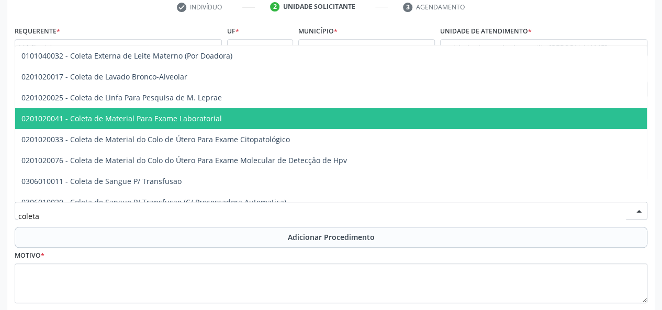
click at [150, 126] on span "0201020041 - Coleta de Material Para Exame Laboratorial" at bounding box center [392, 118] width 755 height 21
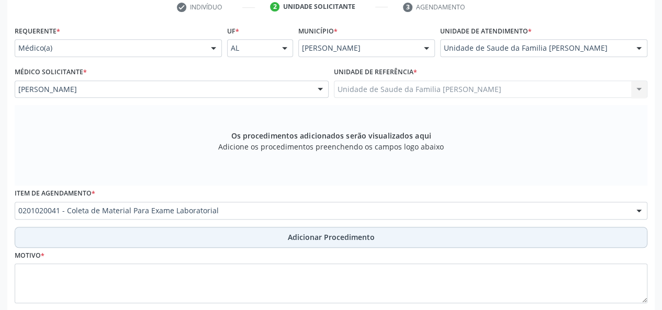
click at [303, 236] on span "Adicionar Procedimento" at bounding box center [331, 237] width 87 height 11
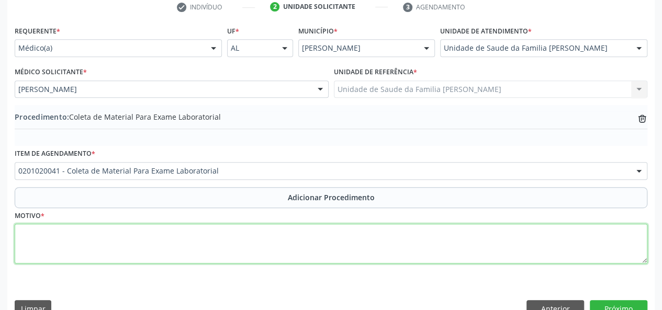
click at [25, 234] on textarea at bounding box center [331, 244] width 633 height 40
type textarea "Avaliacao clinica"
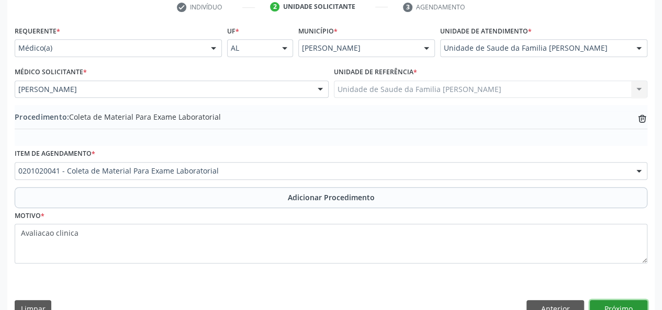
click at [624, 305] on button "Próximo" at bounding box center [619, 309] width 58 height 18
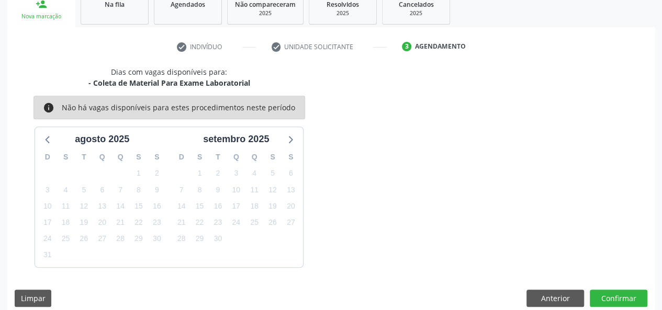
scroll to position [189, 0]
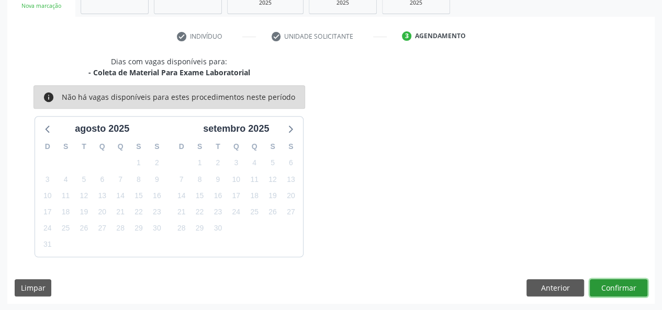
click at [630, 283] on button "Confirmar" at bounding box center [619, 289] width 58 height 18
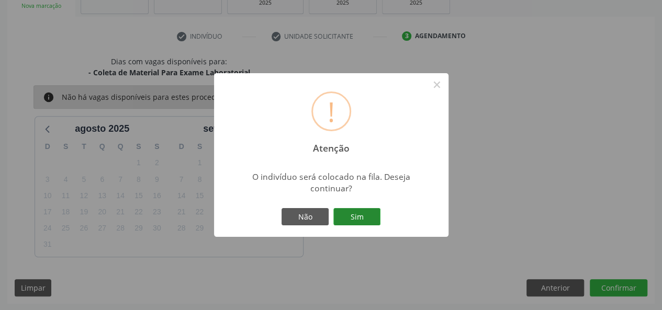
click at [356, 213] on button "Sim" at bounding box center [356, 217] width 47 height 18
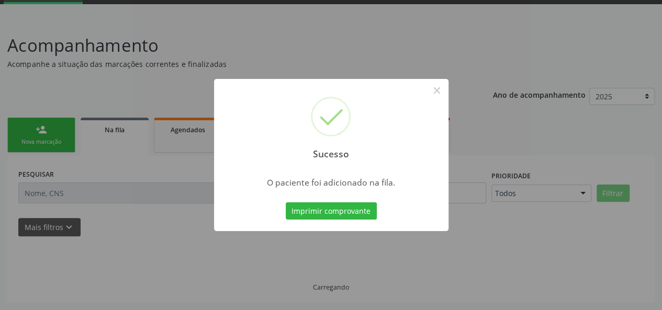
scroll to position [52, 0]
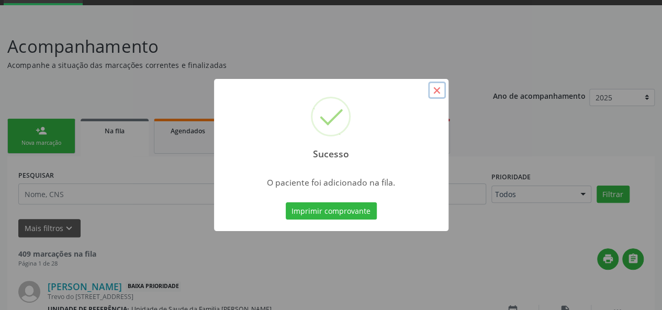
click at [439, 88] on button "×" at bounding box center [437, 91] width 18 height 18
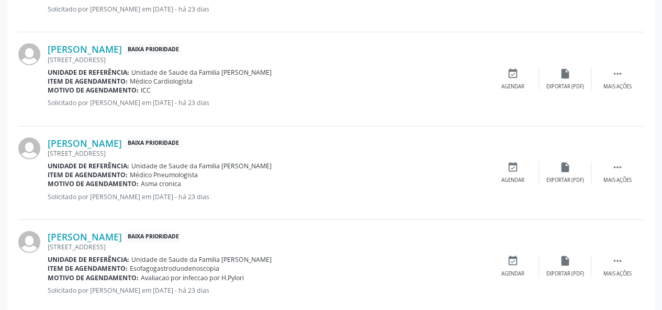
scroll to position [1481, 0]
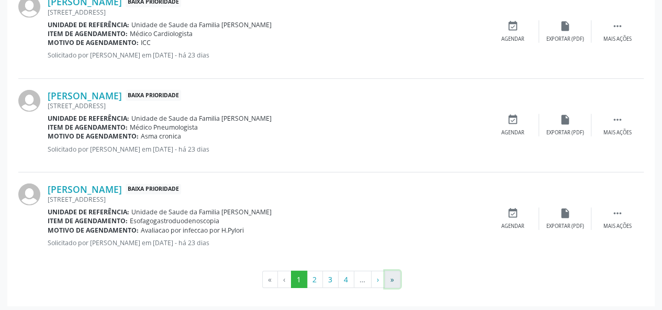
click at [398, 281] on button "»" at bounding box center [393, 280] width 16 height 18
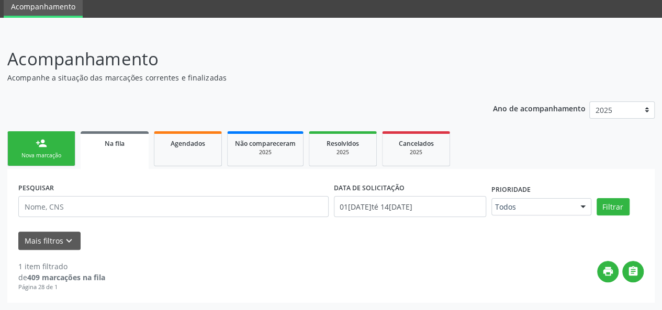
scroll to position [39, 0]
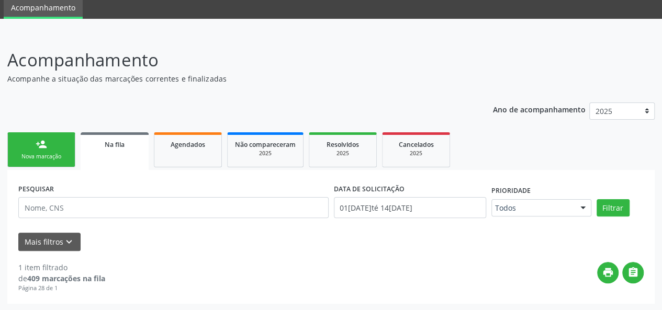
click at [400, 295] on div "PESQUISAR DATA DE SOLICITAÇÃO 01/01/2025 até 14/08/2025 Prioridade Todos Todos …" at bounding box center [331, 236] width 648 height 133
click at [608, 212] on button "Filtrar" at bounding box center [613, 208] width 33 height 18
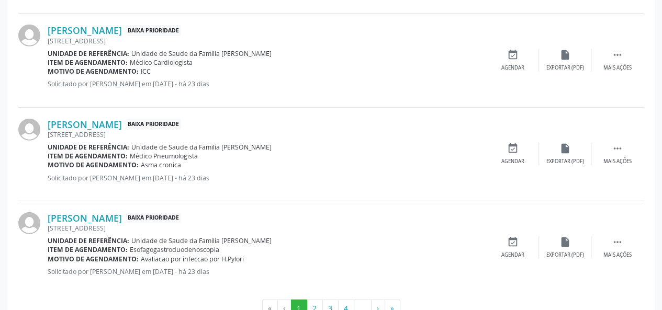
scroll to position [1481, 0]
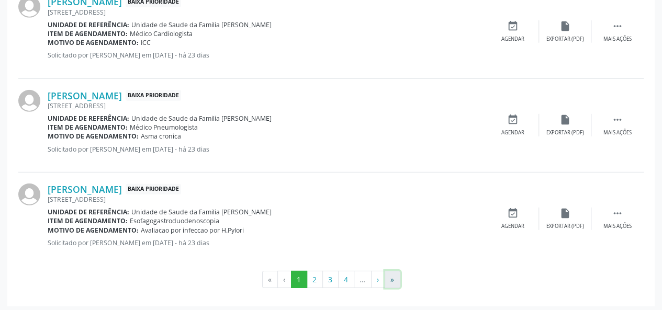
click at [389, 273] on button "»" at bounding box center [393, 280] width 16 height 18
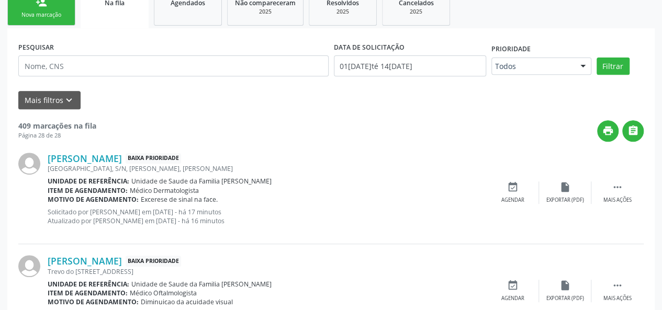
scroll to position [0, 0]
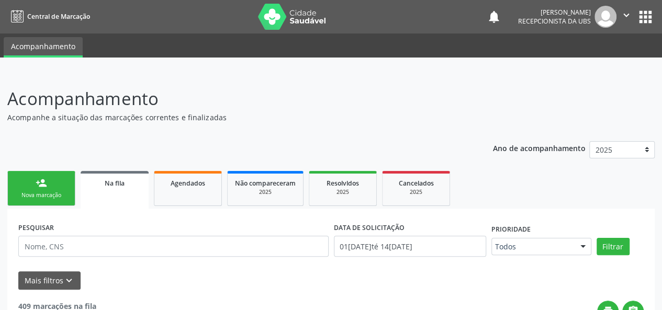
click at [44, 194] on div "Nova marcação" at bounding box center [41, 196] width 52 height 8
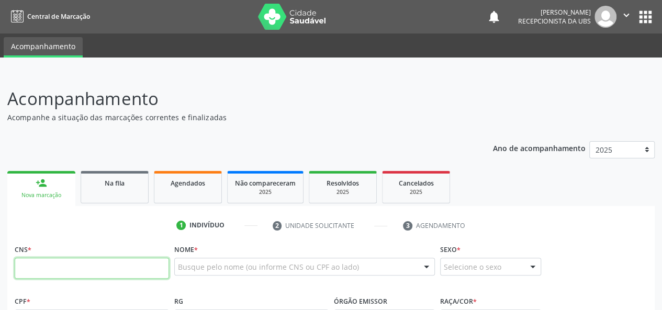
paste input "704 1052 3156 8380"
type input "704 1052 3156 8380"
type input "161.855.404-28"
type input "15/01/2019"
type input "Yhuiara Kessia Marques de Oliveira"
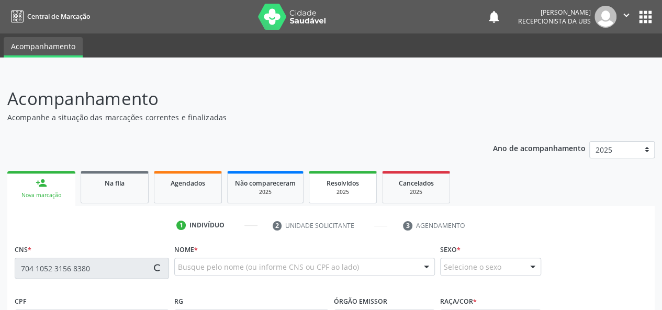
type input "(82) 98731-8108"
type input "16"
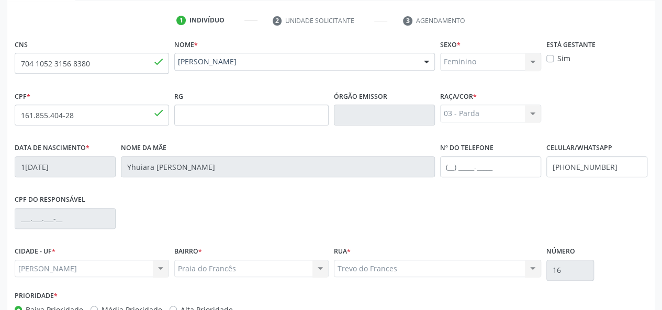
scroll to position [262, 0]
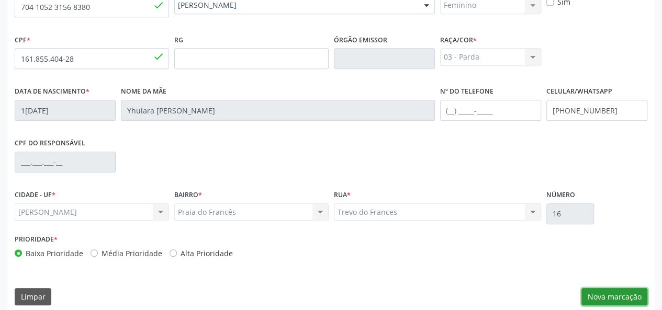
click at [603, 297] on button "Nova marcação" at bounding box center [615, 297] width 66 height 18
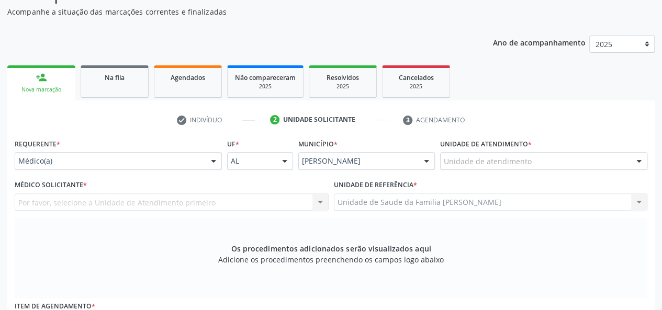
scroll to position [105, 0]
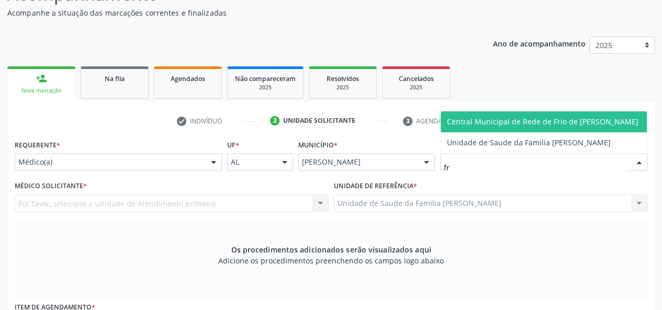
type input "fra"
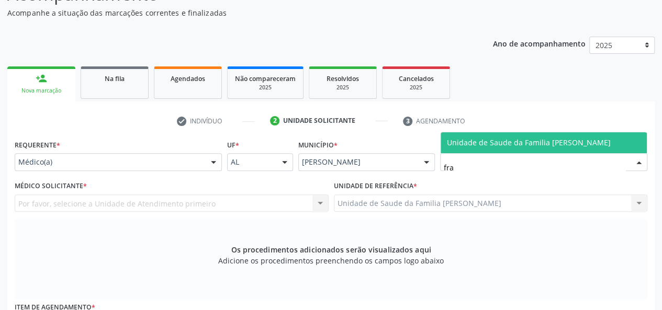
click at [494, 142] on span "Unidade de Saude da Familia [PERSON_NAME]" at bounding box center [529, 143] width 164 height 10
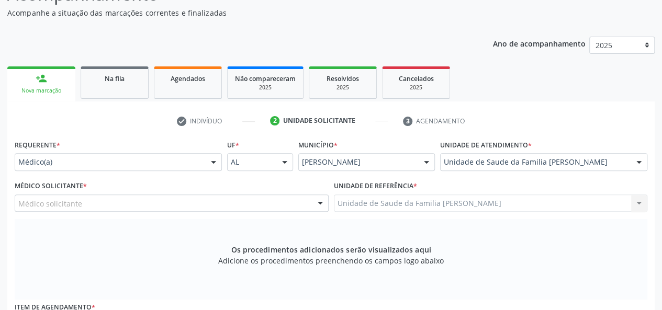
click at [32, 195] on div "Médico solicitante" at bounding box center [172, 204] width 314 height 18
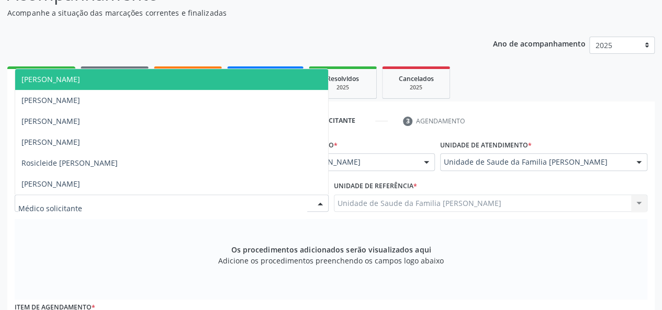
click at [52, 87] on span "[PERSON_NAME]" at bounding box center [171, 79] width 313 height 21
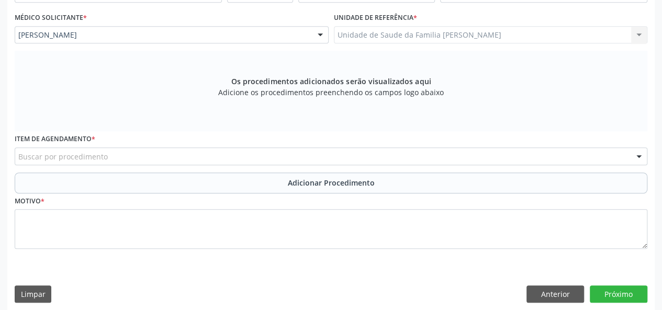
scroll to position [280, 0]
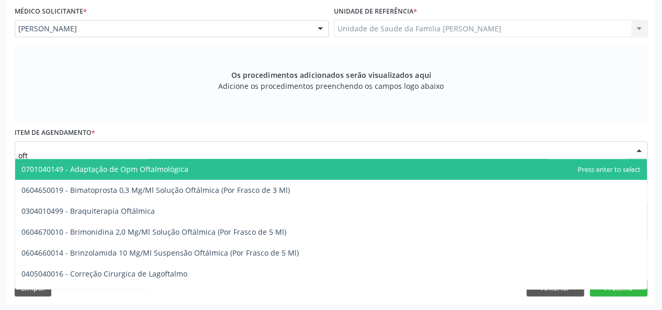
type input "ofta"
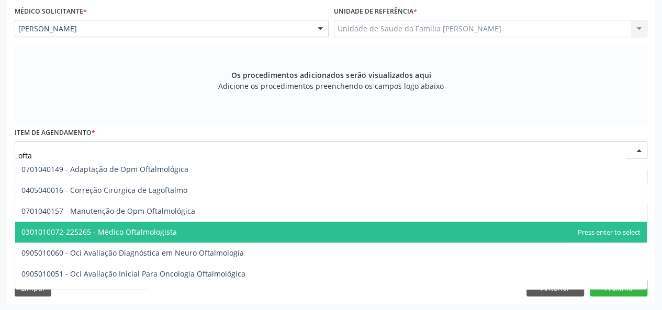
click at [99, 230] on span "0301010072-225265 - Médico Oftalmologista" at bounding box center [98, 232] width 155 height 10
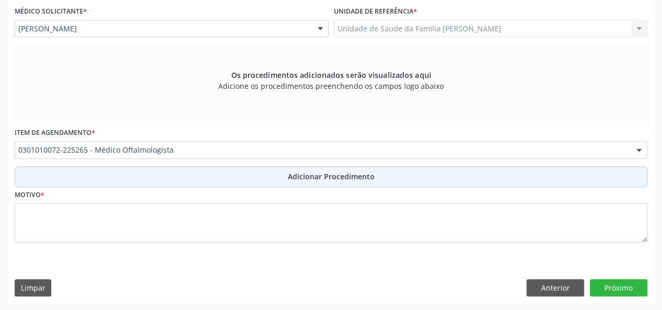
drag, startPoint x: 308, startPoint y: 179, endPoint x: 302, endPoint y: 180, distance: 6.4
click at [309, 177] on span "Adicionar Procedimento" at bounding box center [331, 176] width 87 height 11
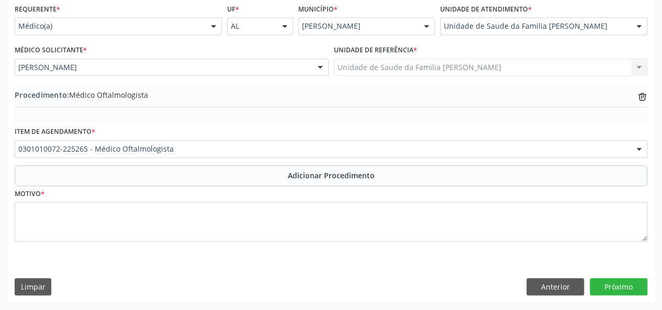
scroll to position [240, 0]
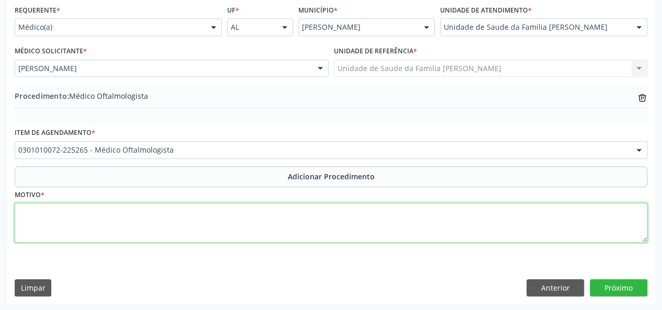
click at [34, 219] on textarea at bounding box center [331, 223] width 633 height 40
type textarea "Diminuicao de acuidade visual"
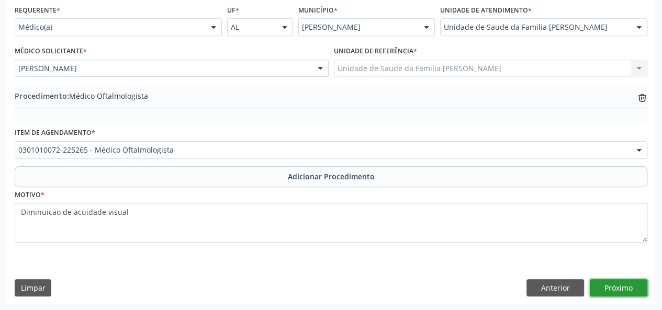
click at [609, 295] on button "Próximo" at bounding box center [619, 289] width 58 height 18
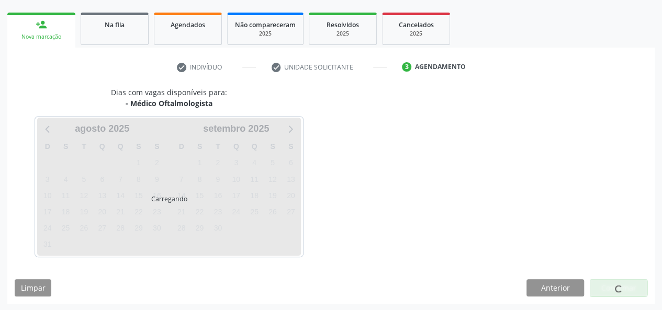
scroll to position [189, 0]
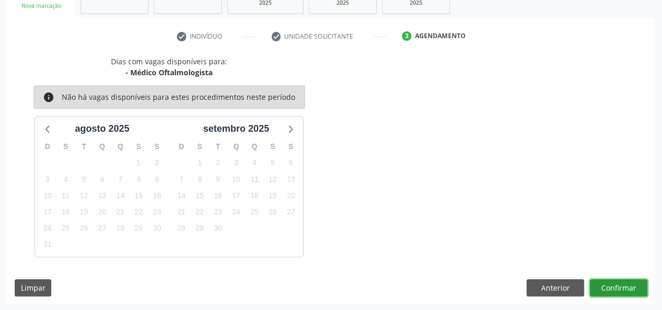
click at [605, 286] on button "Confirmar" at bounding box center [619, 289] width 58 height 18
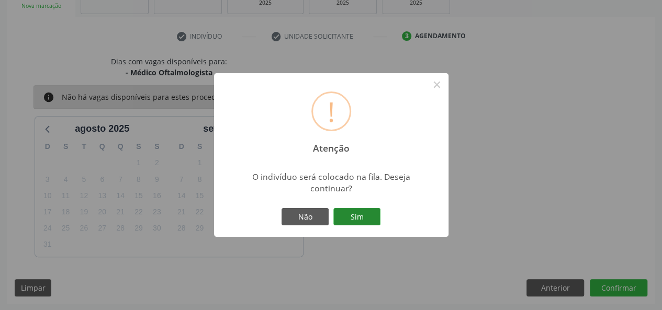
click at [371, 224] on button "Sim" at bounding box center [356, 217] width 47 height 18
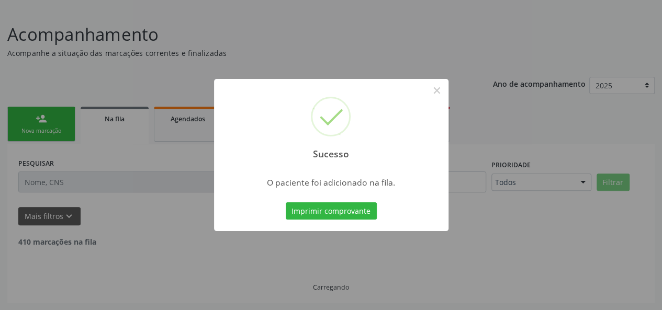
scroll to position [52, 0]
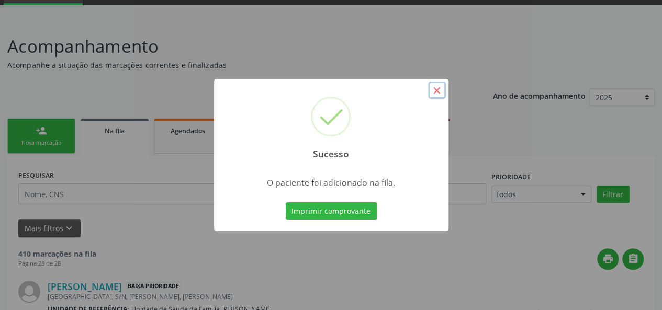
click at [438, 94] on button "×" at bounding box center [437, 91] width 18 height 18
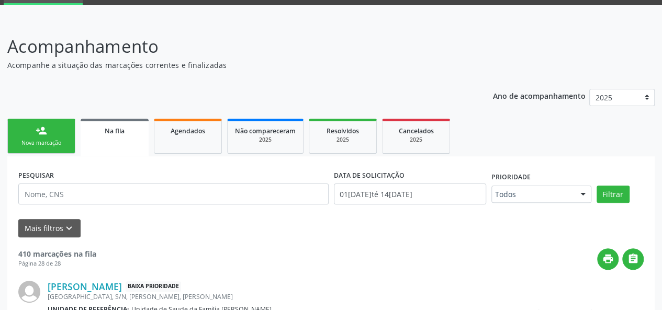
click at [47, 131] on link "person_add Nova marcação" at bounding box center [41, 136] width 68 height 35
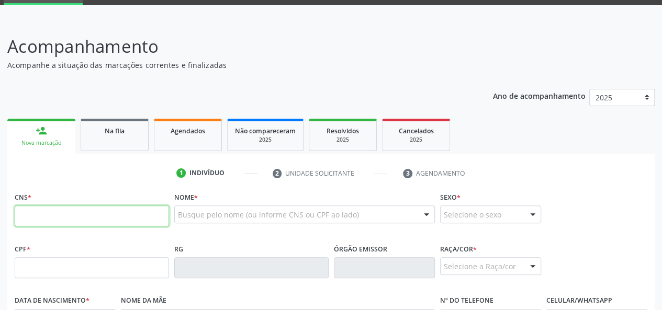
paste input "701 2050 6511 1511"
type input "701 2050 6511 1511"
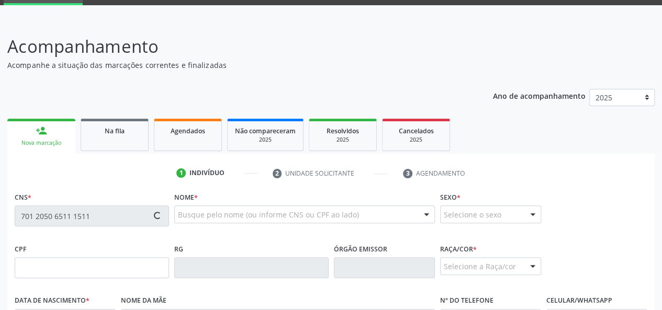
type input "028.067.012-52"
type input "04/12/1996"
type input "Eliane Marques da Silva"
type input "(82) 98731-8108"
type input "16"
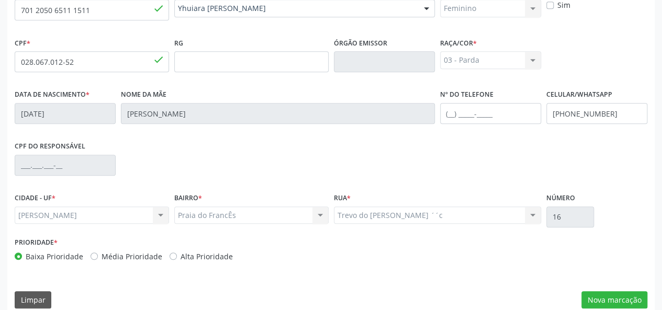
scroll to position [271, 0]
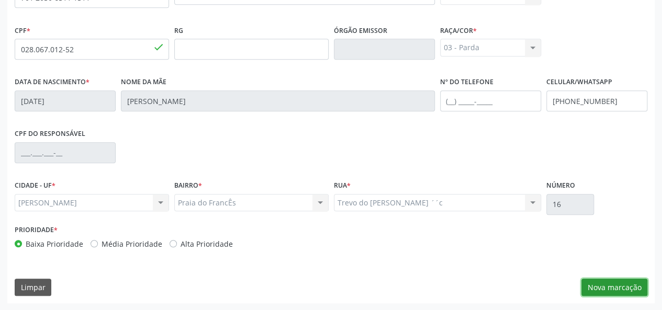
click at [601, 284] on button "Nova marcação" at bounding box center [615, 288] width 66 height 18
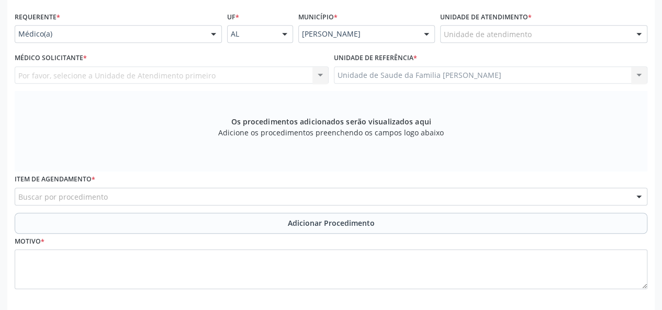
scroll to position [166, 0]
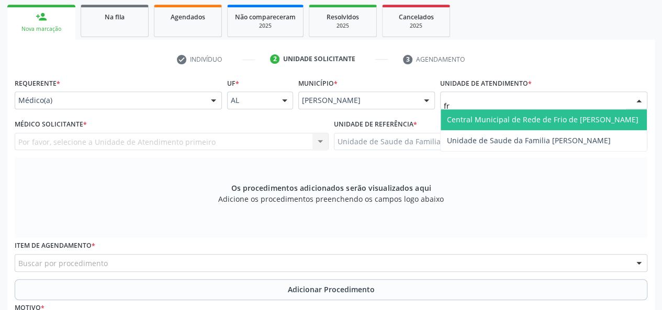
type input "fra"
click at [470, 113] on span "Unidade de Saude da Familia [PERSON_NAME]" at bounding box center [544, 119] width 206 height 21
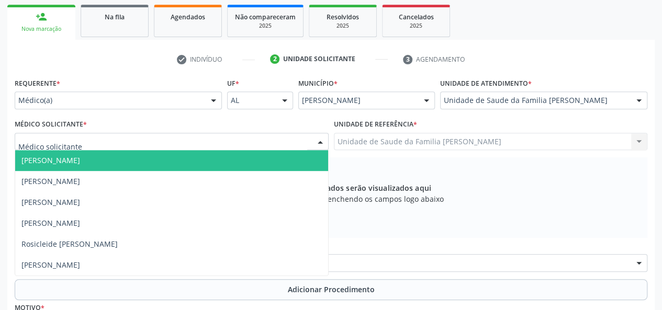
click at [39, 163] on span "[PERSON_NAME]" at bounding box center [50, 160] width 59 height 10
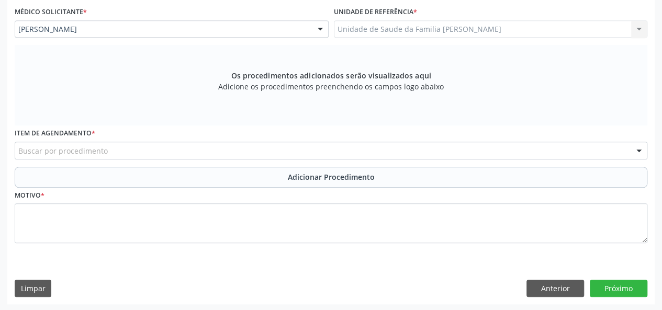
scroll to position [280, 0]
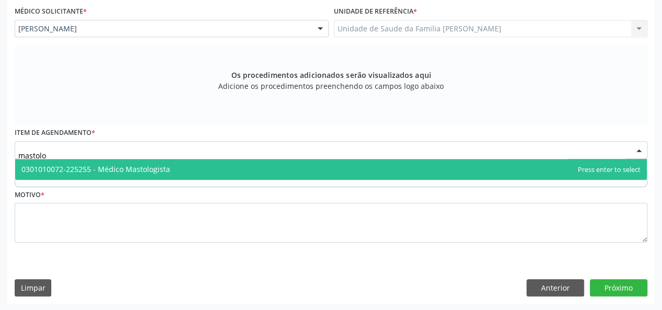
type input "mastolog"
click at [83, 165] on span "0301010072-225255 - Médico Mastologista" at bounding box center [95, 169] width 149 height 10
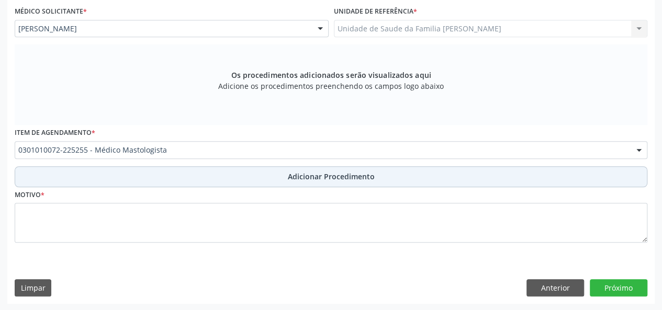
click at [306, 180] on span "Adicionar Procedimento" at bounding box center [331, 176] width 87 height 11
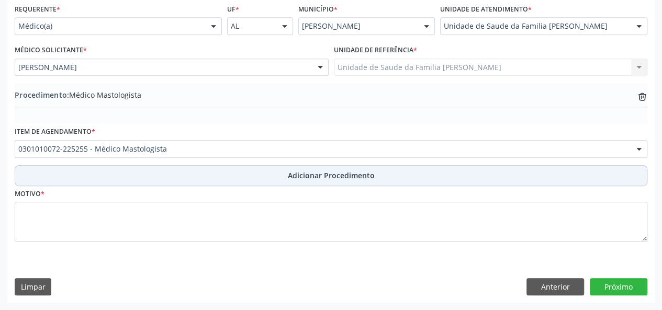
scroll to position [240, 0]
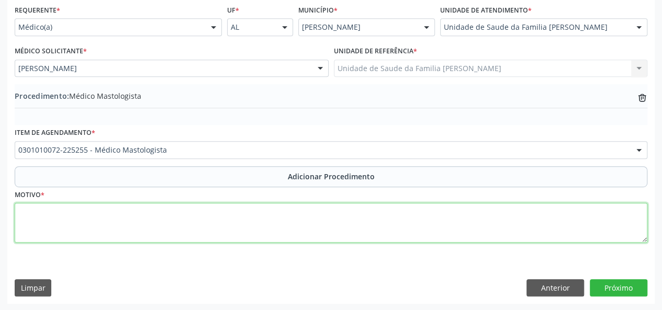
click at [40, 216] on textarea at bounding box center [331, 223] width 633 height 40
type textarea "Mastalgia"
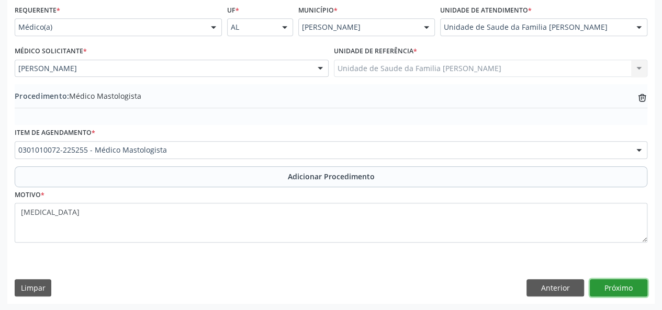
click at [612, 286] on button "Próximo" at bounding box center [619, 289] width 58 height 18
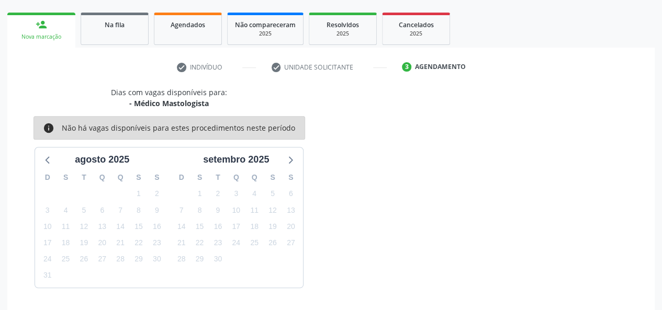
scroll to position [189, 0]
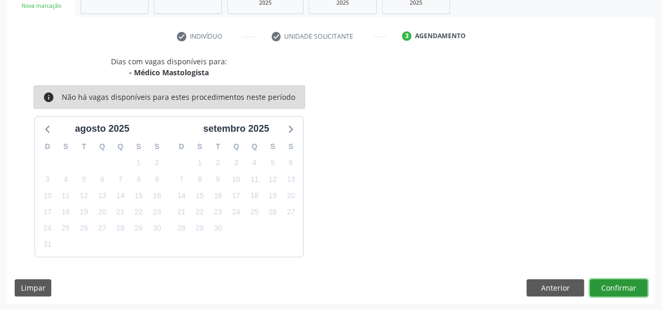
click at [626, 284] on button "Confirmar" at bounding box center [619, 289] width 58 height 18
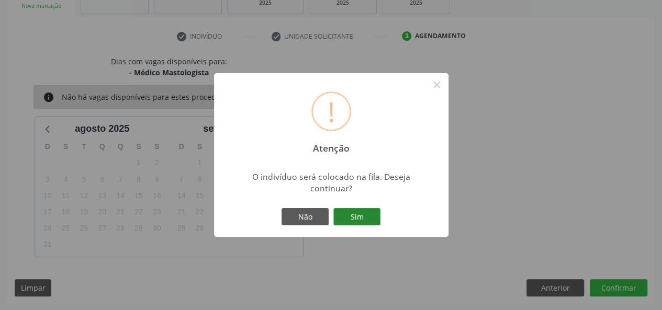
click at [355, 210] on button "Sim" at bounding box center [356, 217] width 47 height 18
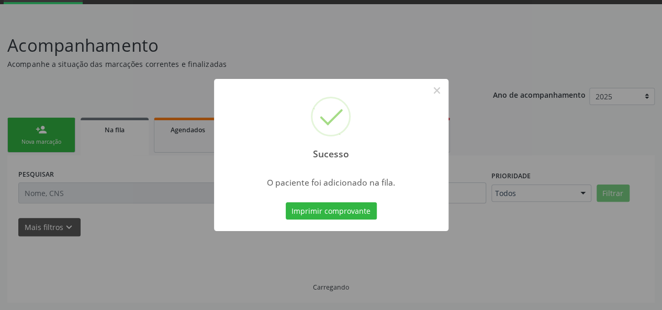
scroll to position [52, 0]
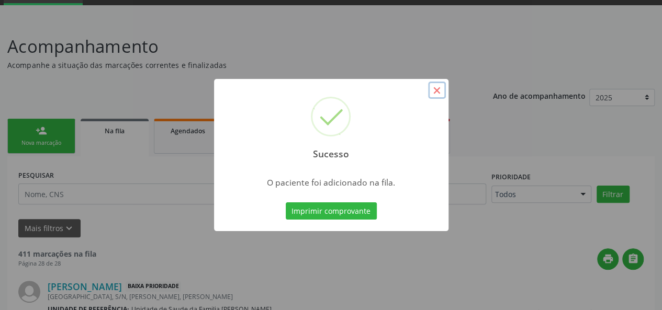
click at [439, 90] on button "×" at bounding box center [437, 91] width 18 height 18
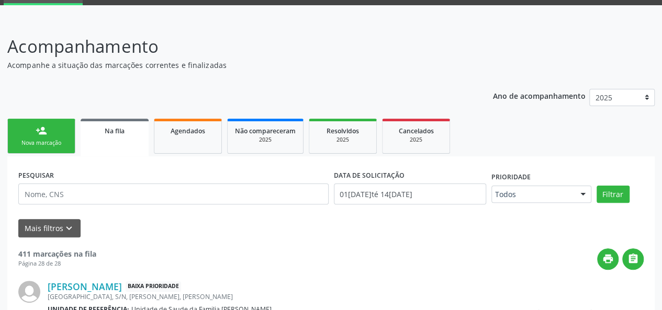
click at [38, 126] on div "person_add" at bounding box center [42, 131] width 12 height 12
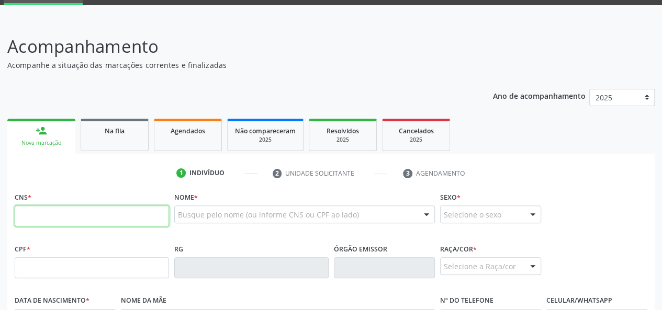
click at [43, 209] on input "text" at bounding box center [92, 216] width 154 height 21
paste input "701 2050 6511 1511"
type input "701 2050 6511 1511"
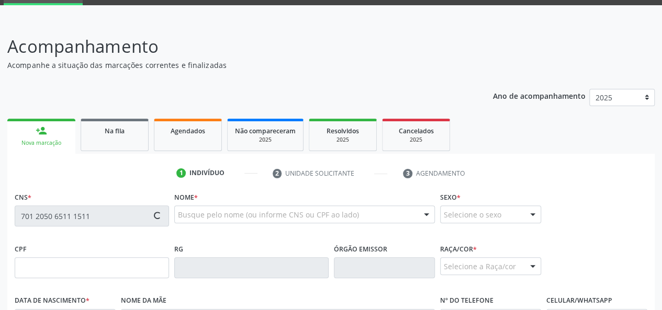
type input "028.067.012-52"
type input "04/12/1996"
type input "Eliane Marques da Silva"
type input "(82) 98731-8108"
type input "16"
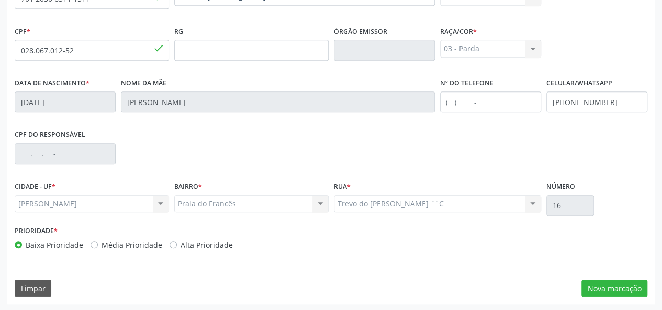
scroll to position [271, 0]
click at [612, 282] on button "Nova marcação" at bounding box center [615, 288] width 66 height 18
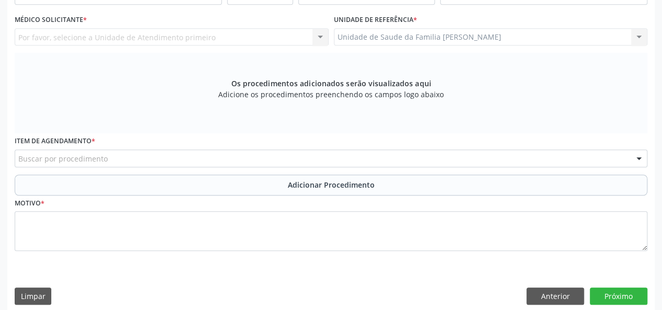
scroll to position [166, 0]
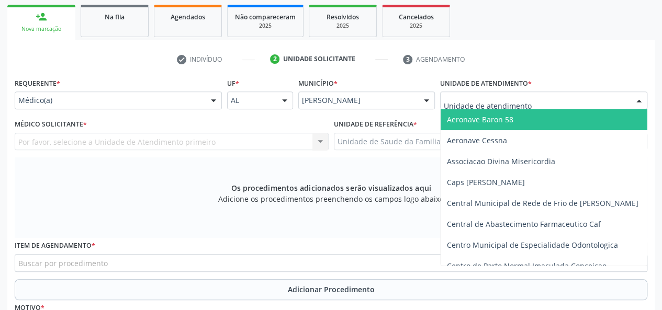
click at [463, 94] on div at bounding box center [543, 101] width 207 height 18
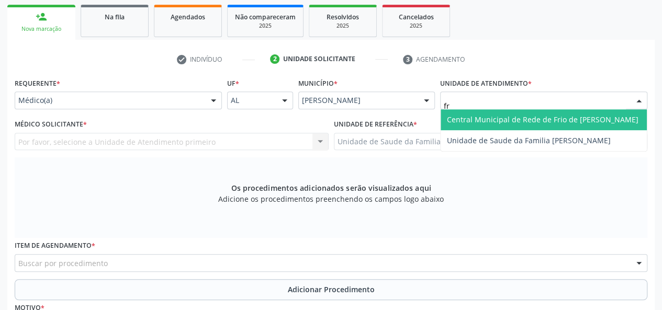
type input "fra"
click at [529, 118] on span "Unidade de Saude da Familia [PERSON_NAME]" at bounding box center [529, 120] width 164 height 10
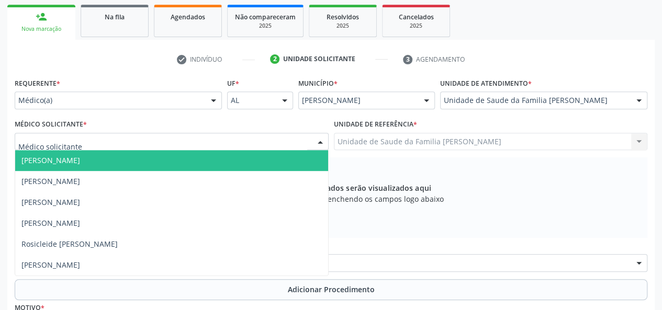
click at [40, 159] on span "[PERSON_NAME]" at bounding box center [50, 160] width 59 height 10
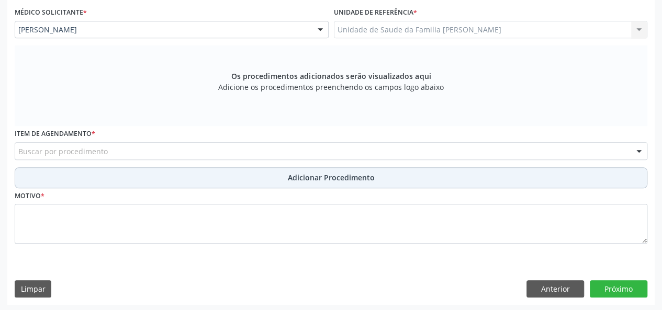
scroll to position [280, 0]
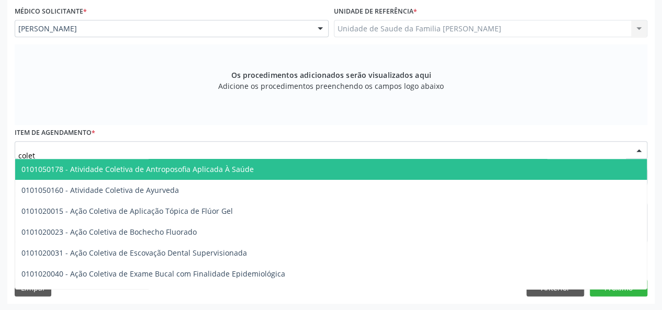
type input "coleta"
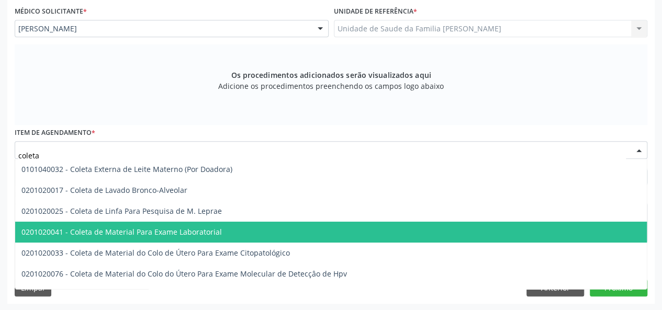
click at [131, 232] on span "0201020041 - Coleta de Material Para Exame Laboratorial" at bounding box center [121, 232] width 200 height 10
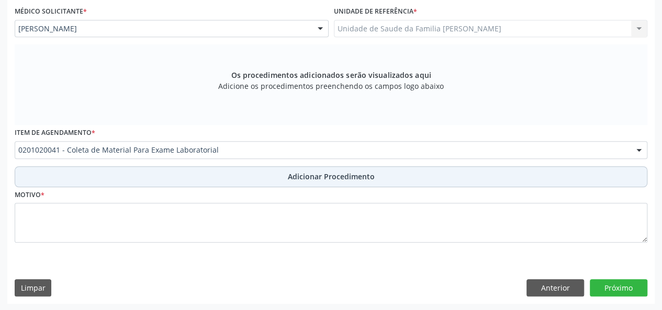
click at [302, 175] on span "Adicionar Procedimento" at bounding box center [331, 176] width 87 height 11
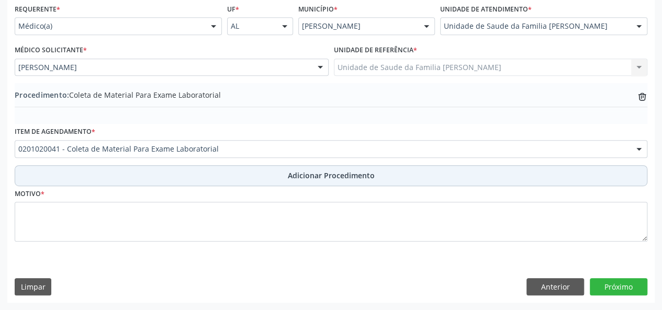
scroll to position [240, 0]
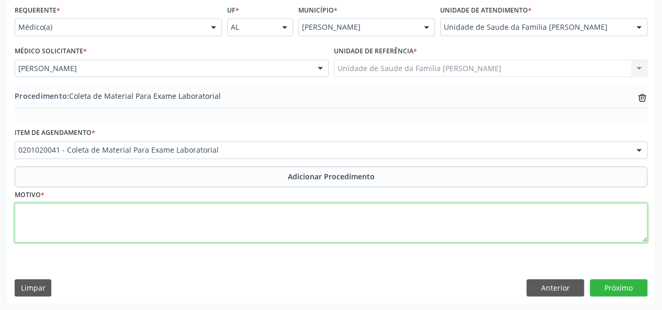
click at [30, 212] on textarea at bounding box center [331, 223] width 633 height 40
type textarea "Anemia a acompanhar"
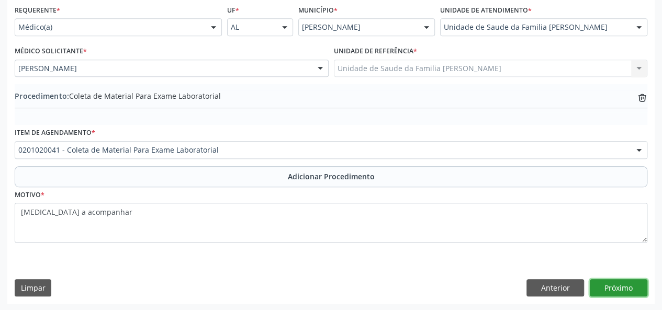
click at [618, 282] on button "Próximo" at bounding box center [619, 289] width 58 height 18
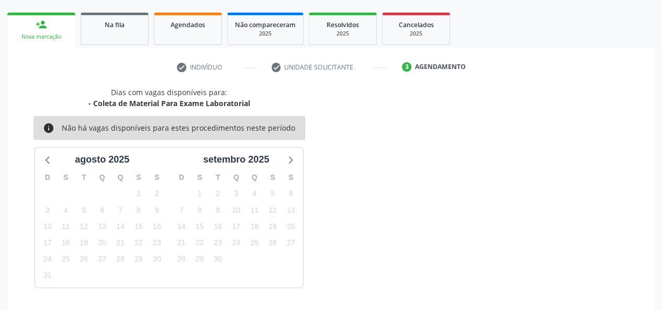
scroll to position [189, 0]
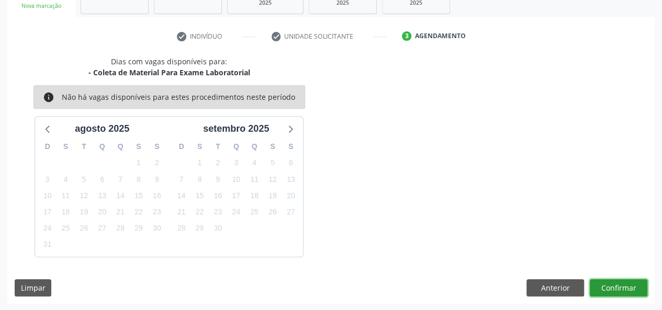
click at [618, 282] on button "Confirmar" at bounding box center [619, 289] width 58 height 18
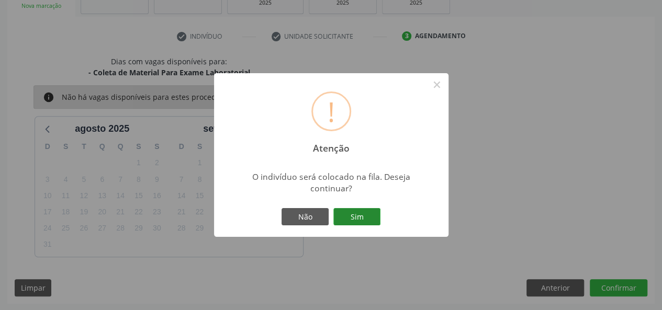
click at [352, 223] on button "Sim" at bounding box center [356, 217] width 47 height 18
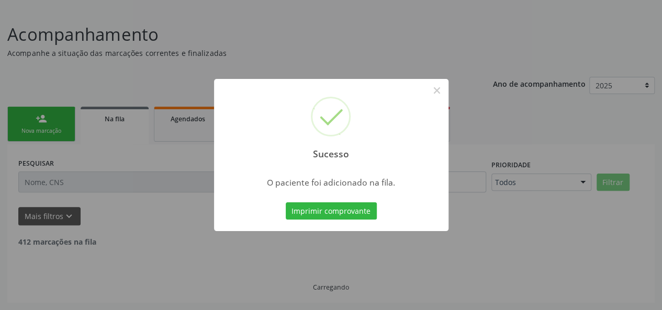
scroll to position [52, 0]
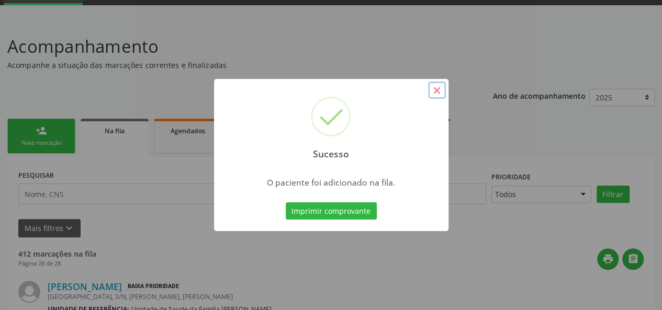
click at [441, 86] on button "×" at bounding box center [437, 91] width 18 height 18
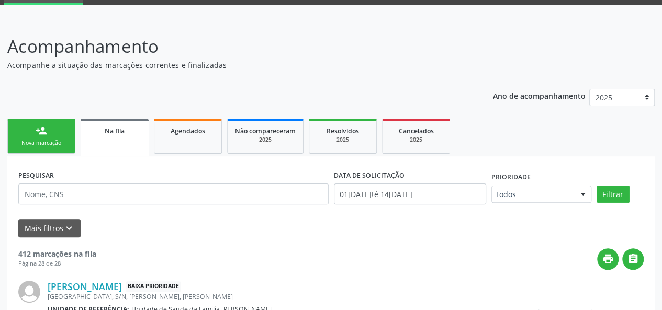
click at [45, 142] on div "Nova marcação" at bounding box center [41, 143] width 52 height 8
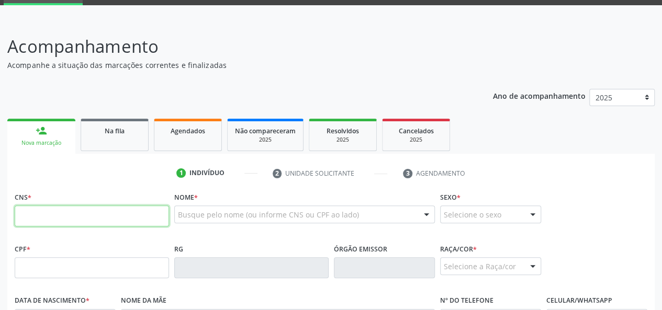
click at [28, 217] on input "text" at bounding box center [92, 216] width 154 height 21
paste input "701 2050 6511 1511"
type input "701 2050 6511 1511"
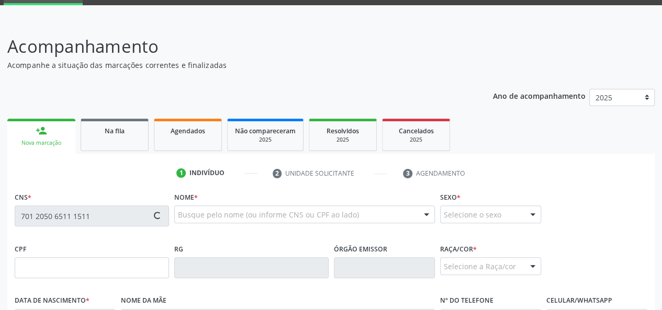
type input "028.067.012-52"
type input "04/12/1996"
type input "Eliane Marques da Silva"
type input "(82) 98731-8108"
type input "16"
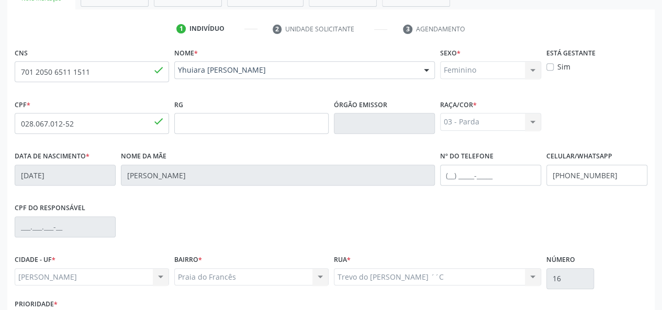
scroll to position [271, 0]
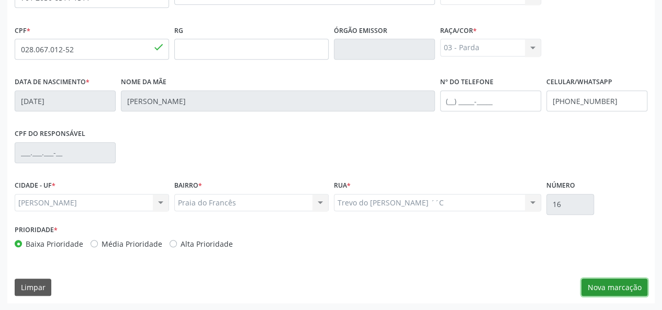
click at [622, 289] on button "Nova marcação" at bounding box center [615, 288] width 66 height 18
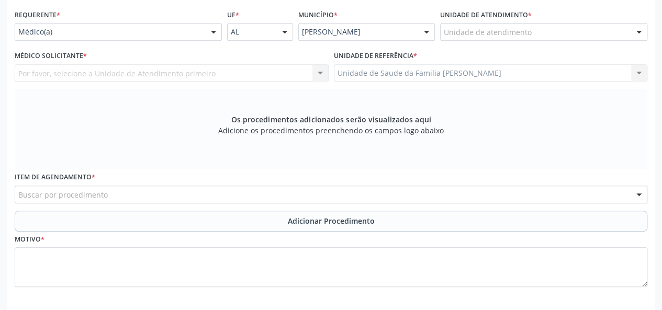
scroll to position [219, 0]
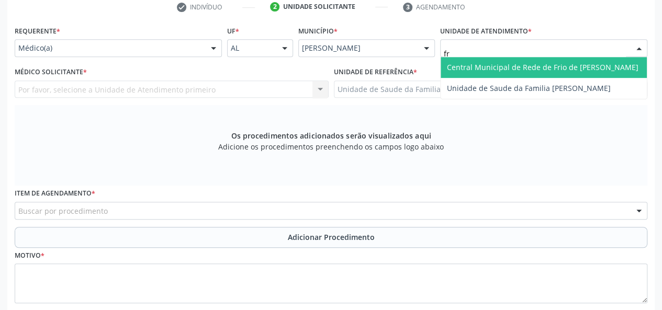
type input "fra"
click at [505, 63] on span "Unidade de Saude da Familia [PERSON_NAME]" at bounding box center [529, 67] width 164 height 10
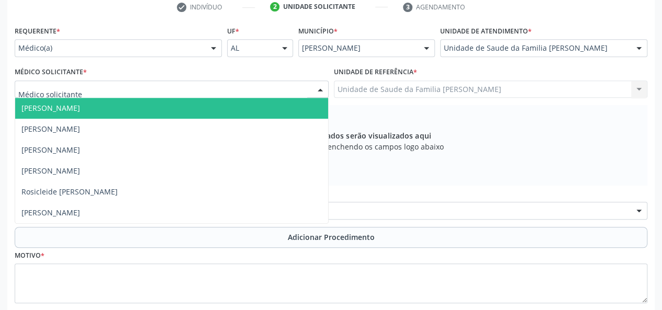
click at [57, 110] on span "[PERSON_NAME]" at bounding box center [50, 108] width 59 height 10
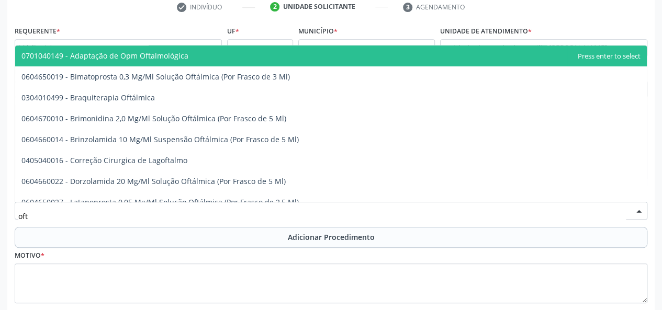
type input "ofta"
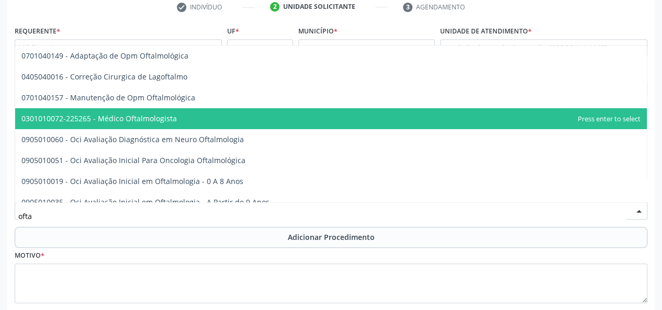
click at [146, 122] on span "0301010072-225265 - Médico Oftalmologista" at bounding box center [98, 119] width 155 height 10
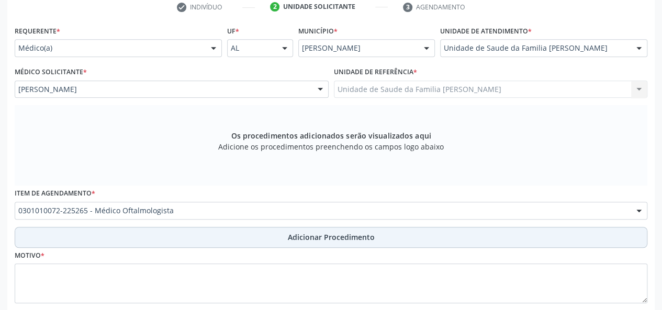
click at [308, 227] on button "Adicionar Procedimento" at bounding box center [331, 237] width 633 height 21
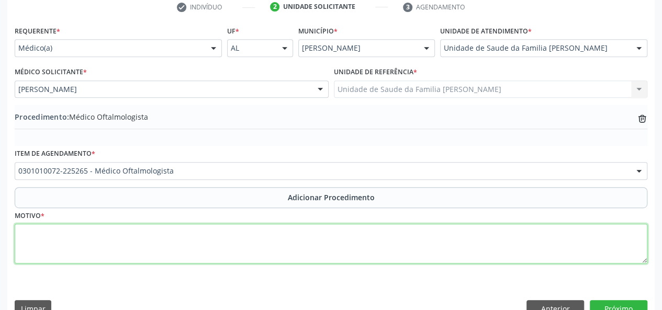
click at [16, 242] on textarea at bounding box center [331, 244] width 633 height 40
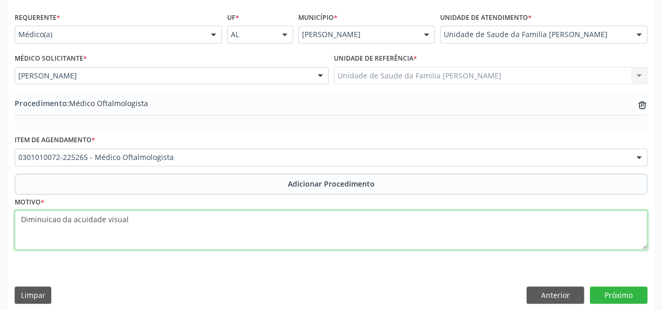
scroll to position [240, 0]
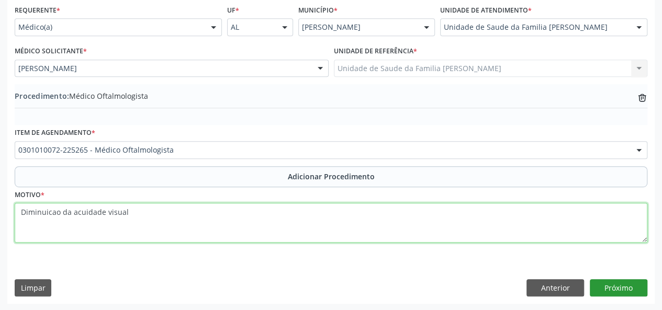
type textarea "Diminuicao da acuidade visual"
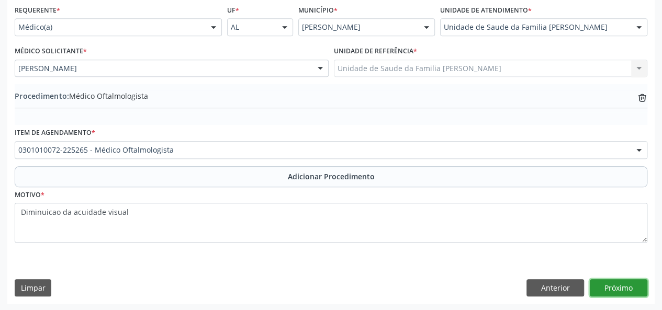
click at [615, 291] on button "Próximo" at bounding box center [619, 289] width 58 height 18
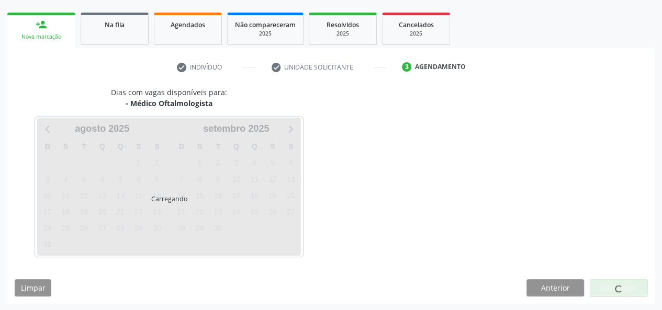
scroll to position [189, 0]
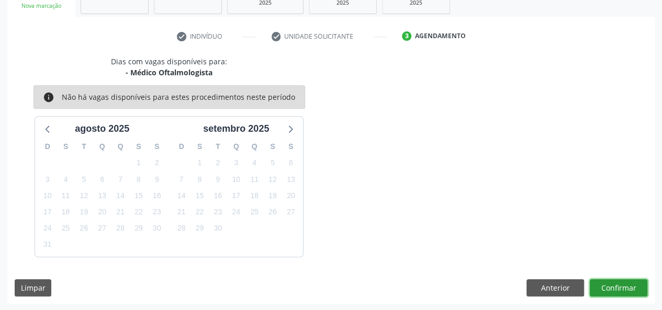
click at [610, 288] on button "Confirmar" at bounding box center [619, 289] width 58 height 18
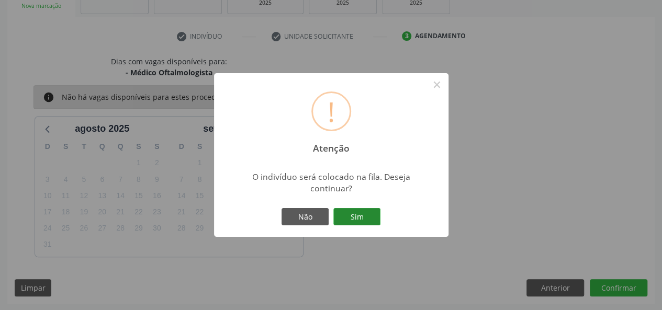
click at [364, 222] on button "Sim" at bounding box center [356, 217] width 47 height 18
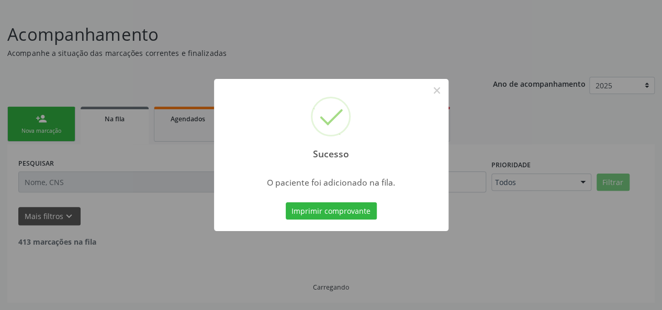
scroll to position [52, 0]
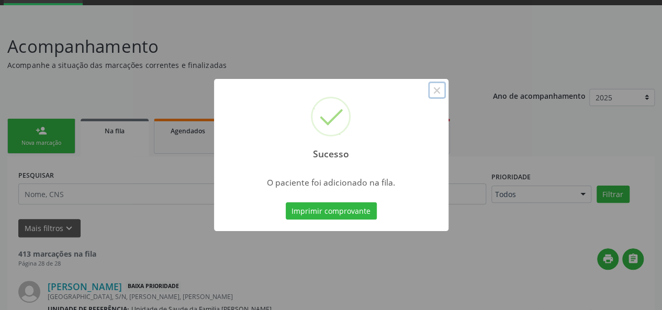
drag, startPoint x: 438, startPoint y: 93, endPoint x: 453, endPoint y: 95, distance: 14.9
click at [440, 95] on button "×" at bounding box center [437, 91] width 18 height 18
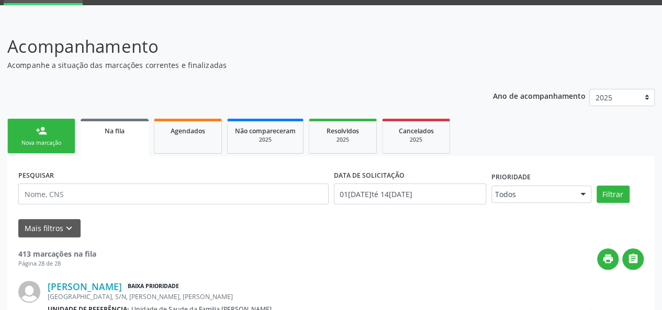
click at [58, 134] on link "person_add Nova marcação" at bounding box center [41, 136] width 68 height 35
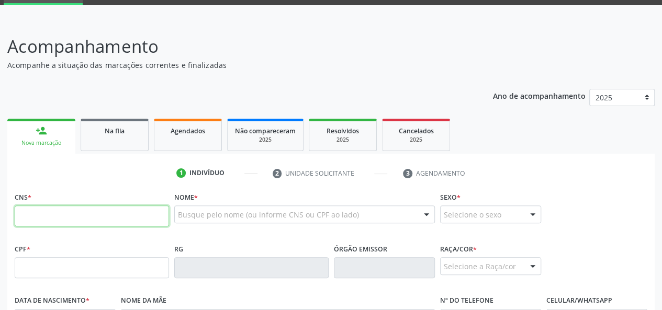
click at [42, 208] on input "text" at bounding box center [92, 216] width 154 height 21
paste input "708 0013 9876 4728"
type input "708 0013 9876 4728"
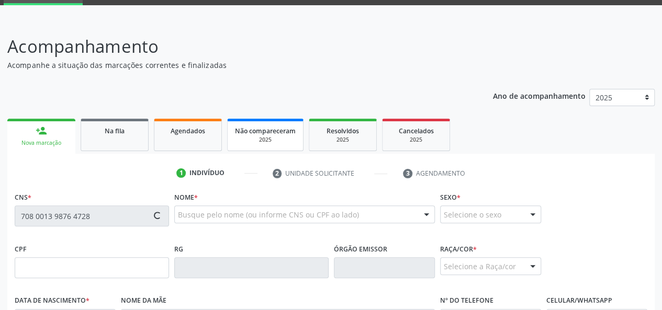
type input "644.118.184-34"
type input "25/02/1966"
type input "Regina Agostinho dos Santos"
type input "(82) 8869-7558"
type input "14"
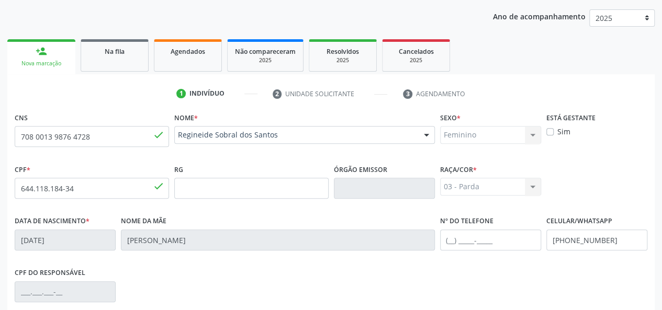
scroll to position [271, 0]
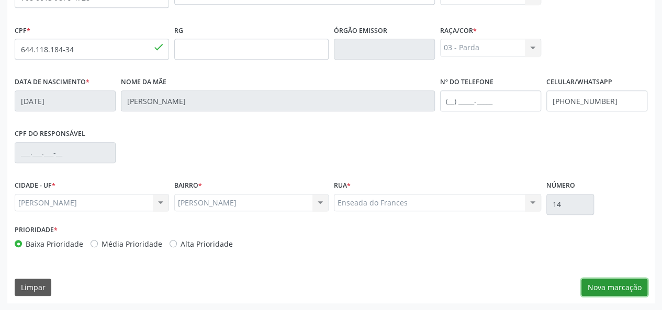
click at [624, 279] on button "Nova marcação" at bounding box center [615, 288] width 66 height 18
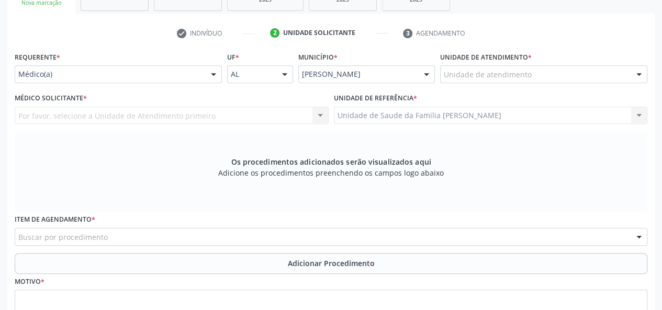
scroll to position [122, 0]
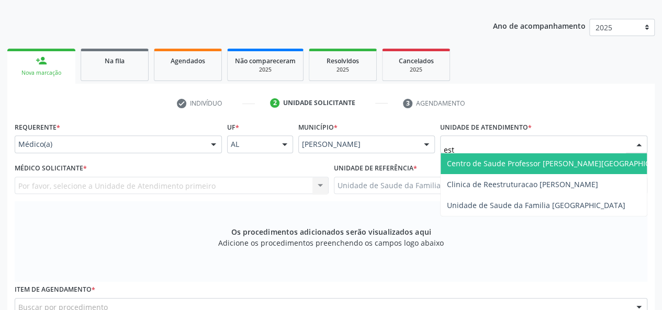
type input "esta"
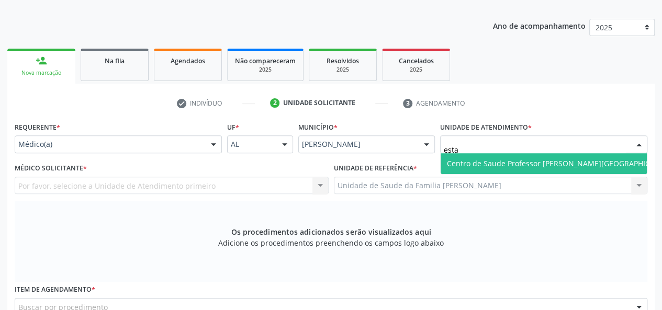
click at [483, 164] on span "Centro de Saude Professor [PERSON_NAME][GEOGRAPHIC_DATA]" at bounding box center [561, 164] width 228 height 10
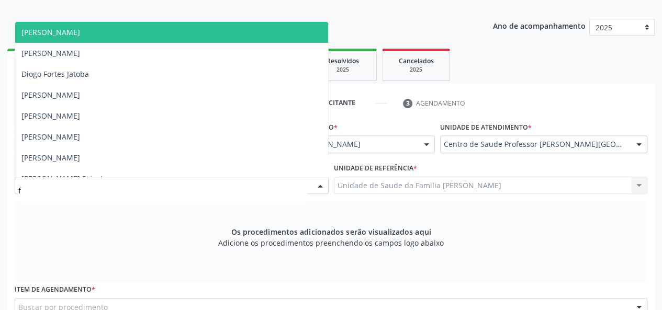
type input "fl"
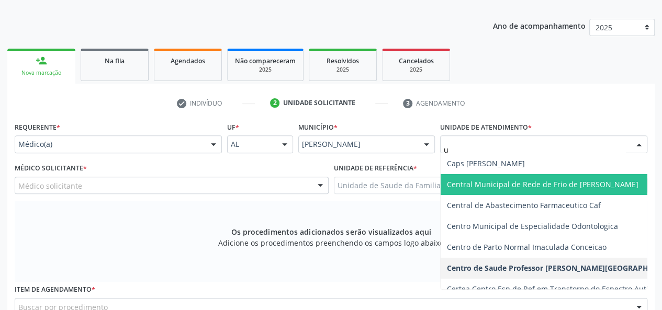
type input "up"
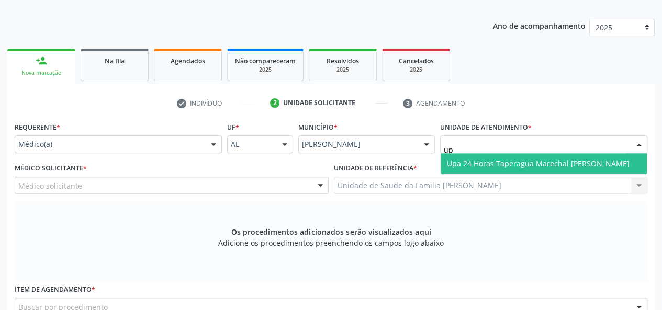
click at [535, 160] on span "Upa 24 Horas Taperagua Marechal [PERSON_NAME]" at bounding box center [538, 164] width 183 height 10
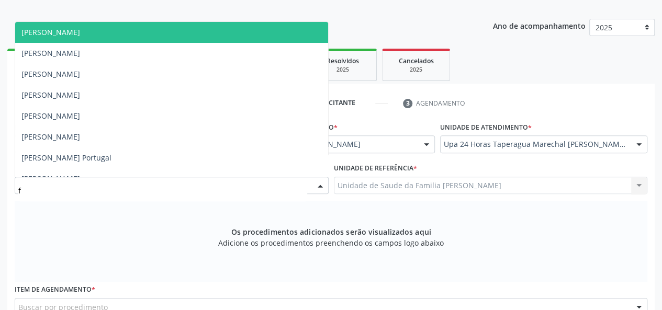
type input "fl"
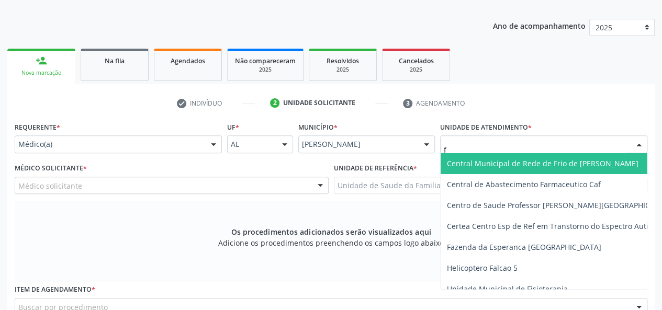
type input "fl"
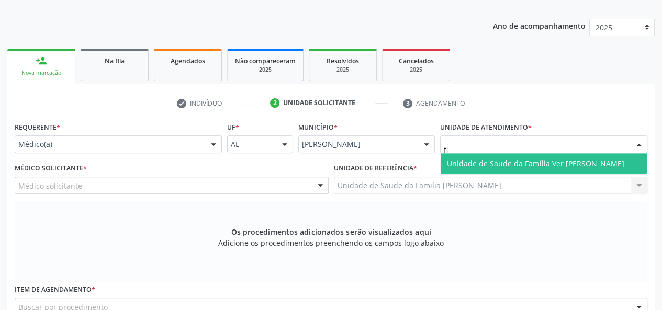
click at [475, 165] on span "Unidade de Saude da Familia Ver [PERSON_NAME]" at bounding box center [535, 164] width 177 height 10
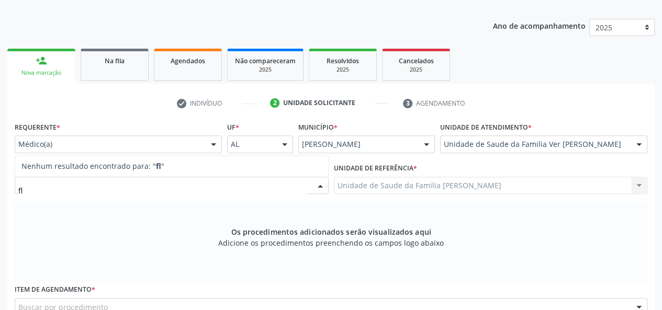
type input "f"
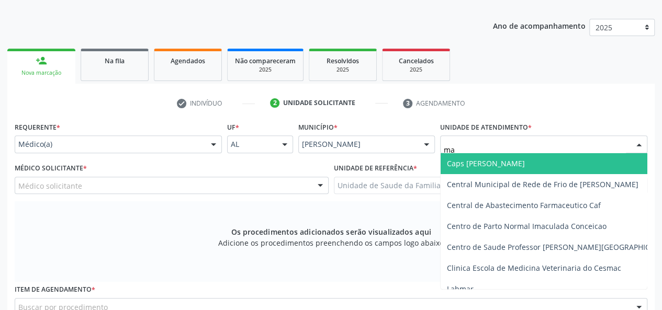
type input "mal"
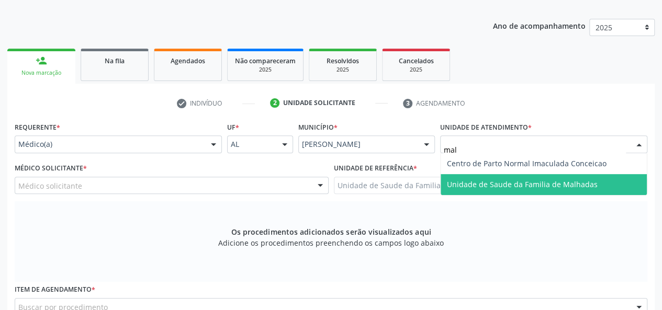
click at [498, 181] on span "Unidade de Saude da Familia de Malhadas" at bounding box center [522, 185] width 151 height 10
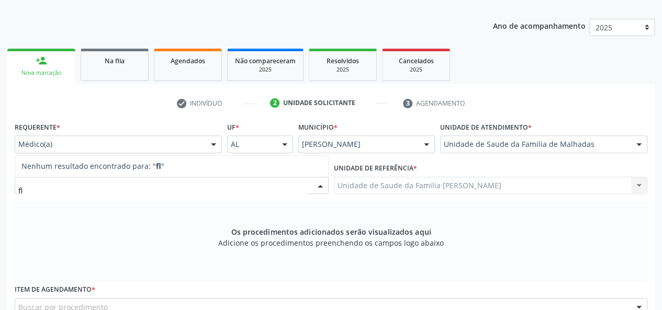
type input "f"
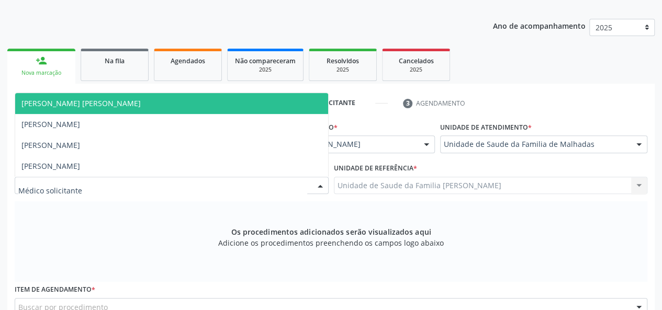
click at [72, 210] on div "Os procedimentos adicionados serão visualizados aqui Adicione os procedimentos …" at bounding box center [331, 242] width 633 height 81
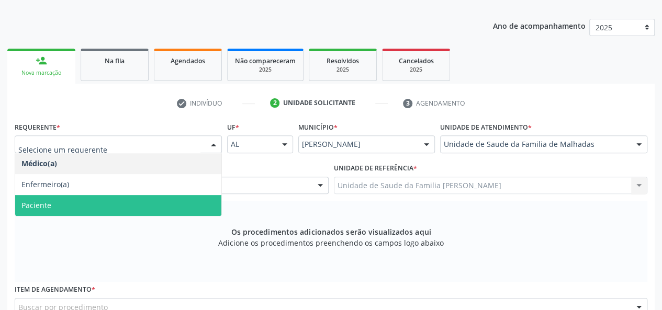
click at [52, 212] on span "Paciente" at bounding box center [118, 205] width 206 height 21
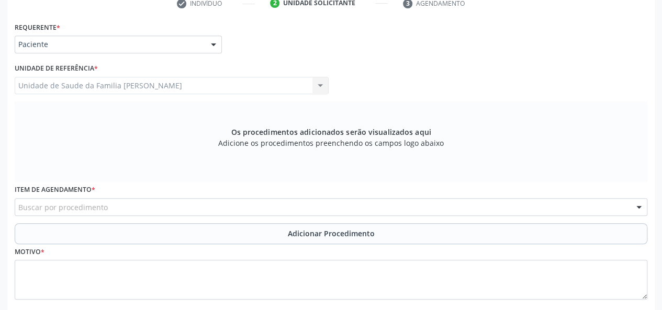
scroll to position [280, 0]
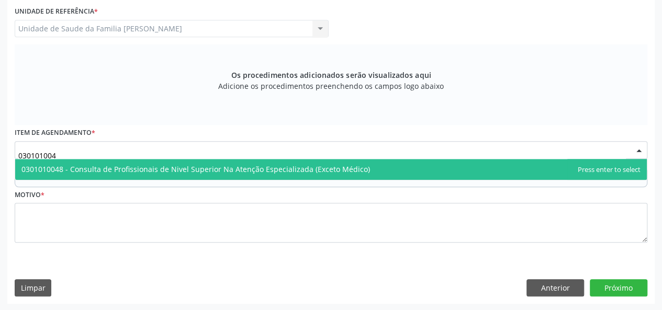
type input "0301010048"
click at [159, 169] on span "0301010048 - Consulta de Profissionais de Nivel Superior Na Atenção Especializa…" at bounding box center [195, 169] width 349 height 10
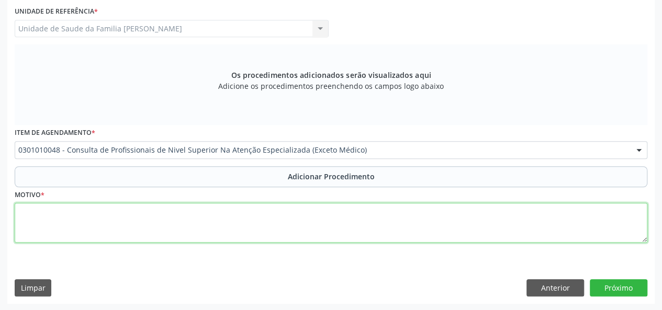
click at [38, 226] on textarea at bounding box center [331, 223] width 633 height 40
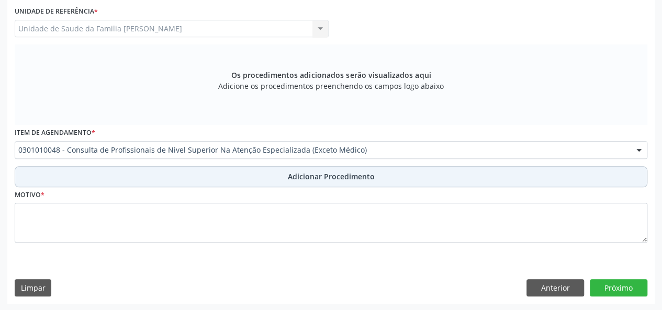
click at [327, 171] on span "Adicionar Procedimento" at bounding box center [331, 176] width 87 height 11
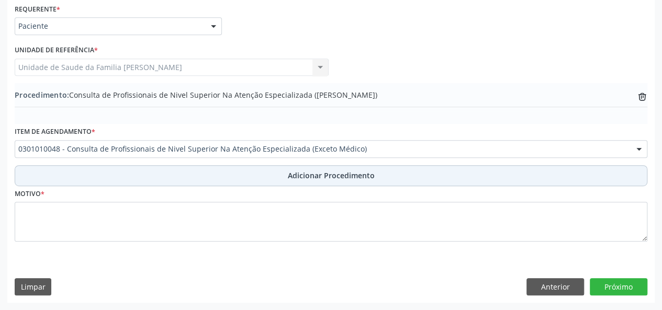
scroll to position [240, 0]
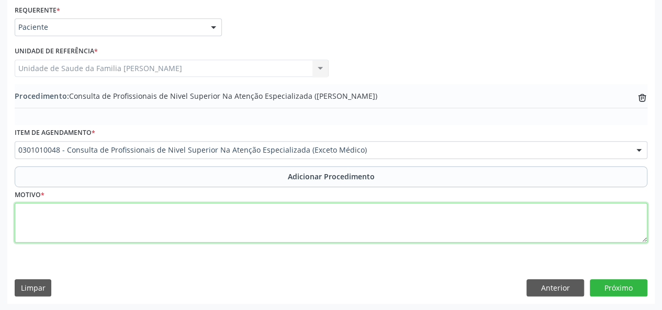
click at [23, 209] on textarea at bounding box center [331, 223] width 633 height 40
type textarea "Psicologa- ansiedade"
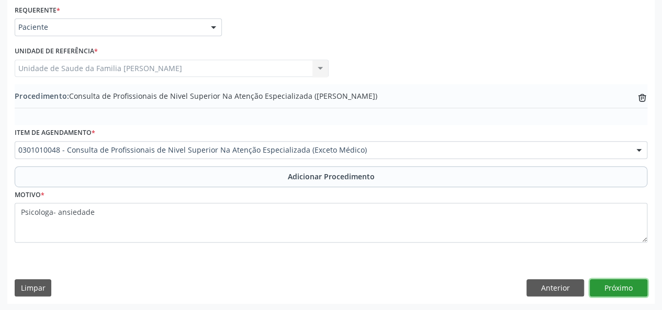
click at [616, 283] on button "Próximo" at bounding box center [619, 289] width 58 height 18
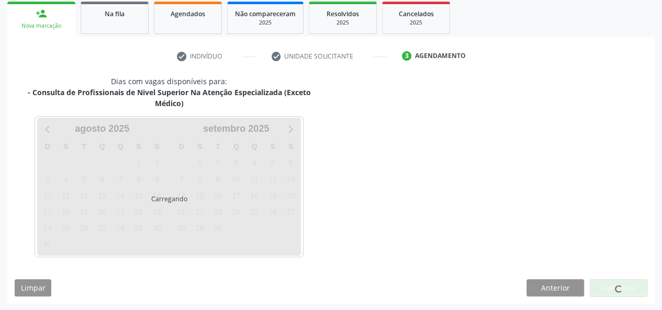
scroll to position [200, 0]
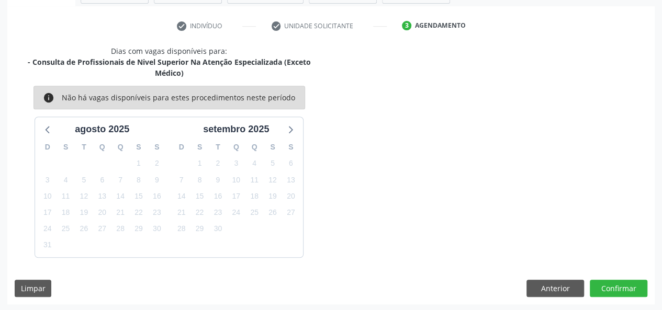
click at [632, 277] on div "Dias com vagas disponíveis para: - Consulta de Profissionais de Nivel Superior …" at bounding box center [331, 175] width 648 height 259
click at [628, 286] on button "Confirmar" at bounding box center [619, 289] width 58 height 18
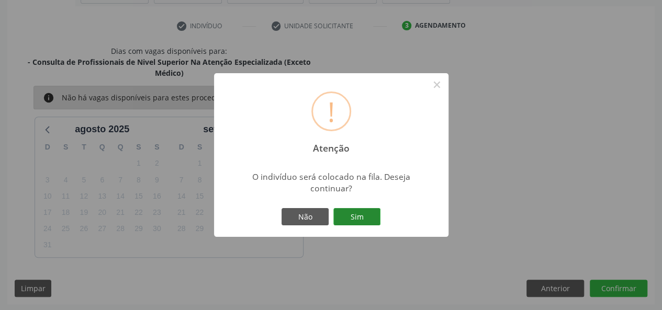
click at [354, 215] on button "Sim" at bounding box center [356, 217] width 47 height 18
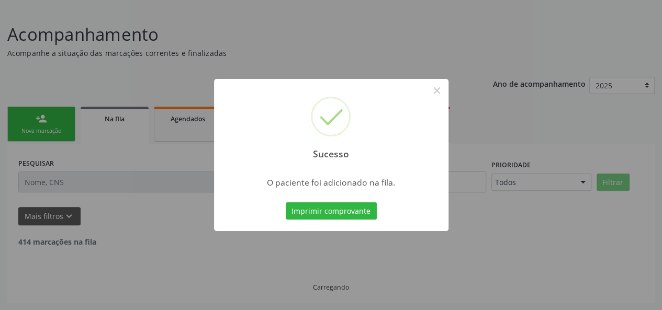
scroll to position [52, 0]
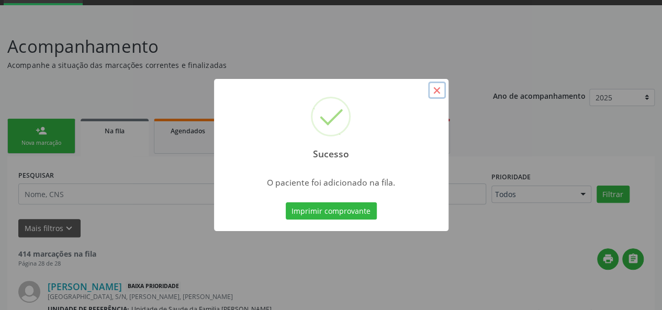
click at [443, 89] on button "×" at bounding box center [437, 91] width 18 height 18
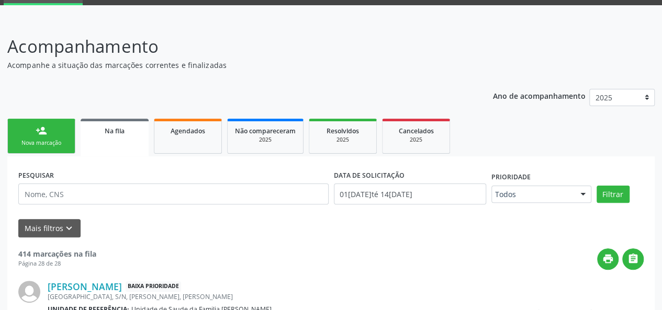
click at [39, 146] on div "Nova marcação" at bounding box center [41, 143] width 52 height 8
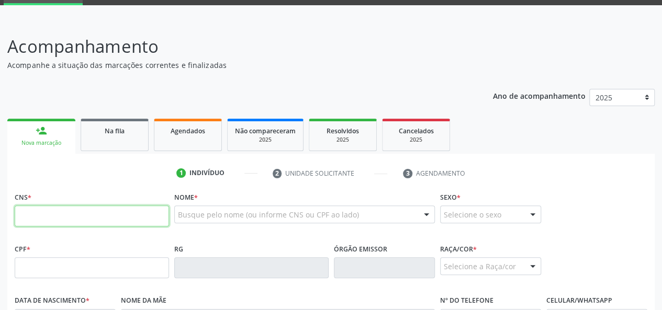
paste input "700 3029 3582 0535"
type input "700 3029 3582 0535"
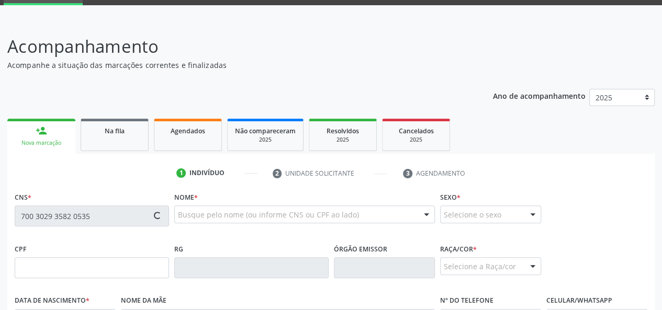
type input "726.211.503-06"
type input "01/05/1975"
type input "Francisca Lima Figueiredo"
type input "(71) 99301-4845"
type input "37"
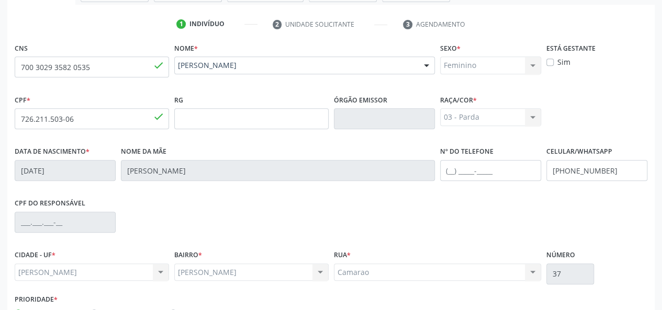
scroll to position [262, 0]
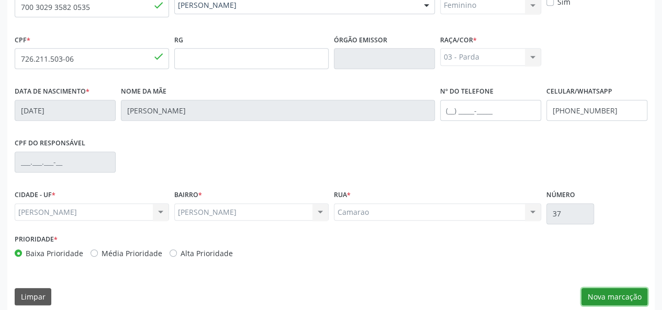
click at [626, 297] on button "Nova marcação" at bounding box center [615, 297] width 66 height 18
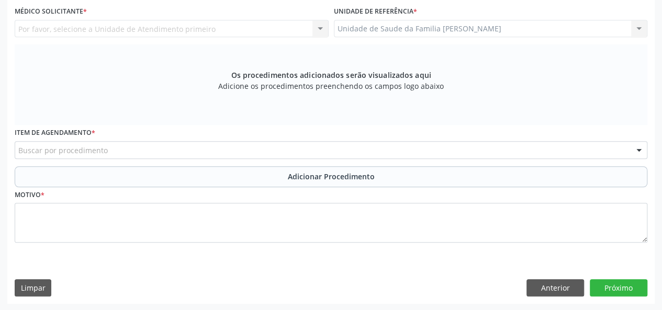
scroll to position [175, 0]
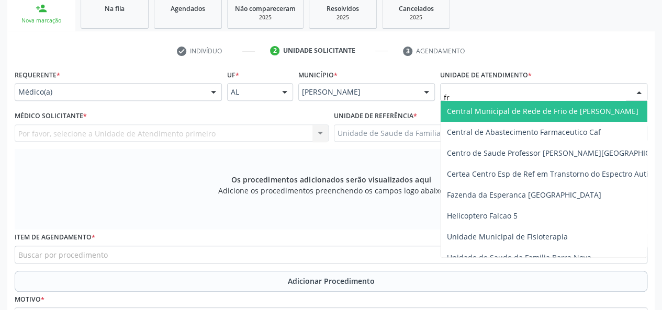
type input "fra"
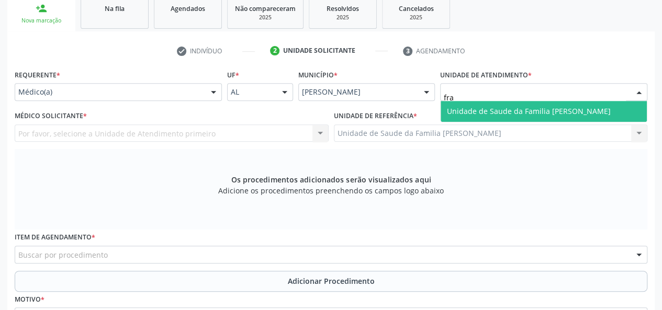
click at [517, 115] on span "Unidade de Saude da Familia [PERSON_NAME]" at bounding box center [529, 111] width 164 height 10
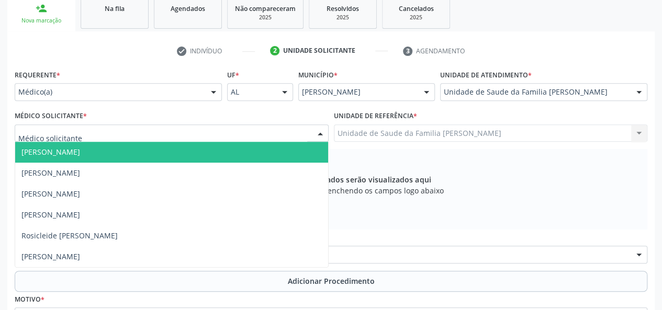
click at [41, 147] on span "[PERSON_NAME]" at bounding box center [50, 152] width 59 height 10
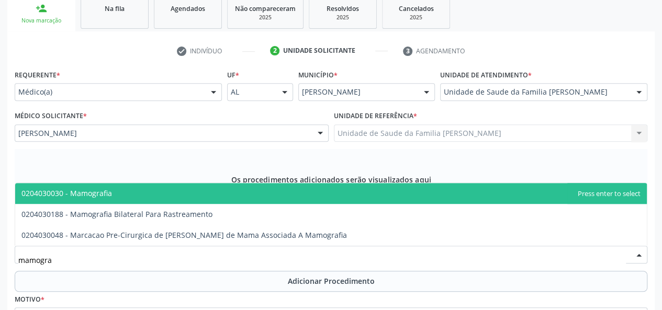
type input "mamograf"
click at [101, 195] on span "0204030030 - Mamografia" at bounding box center [66, 193] width 91 height 10
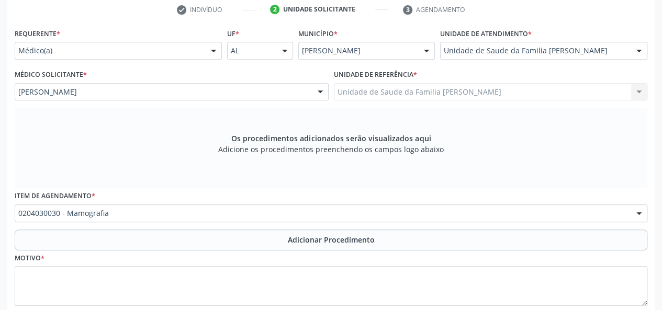
scroll to position [280, 0]
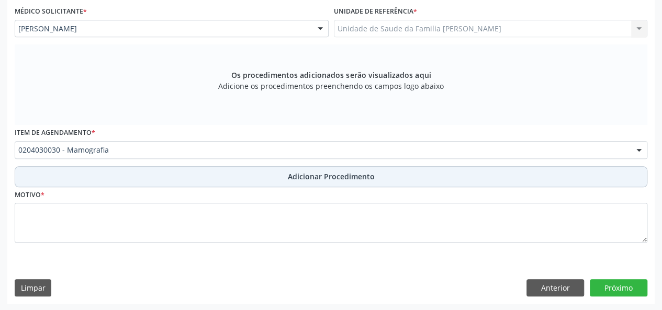
click at [309, 177] on span "Adicionar Procedimento" at bounding box center [331, 176] width 87 height 11
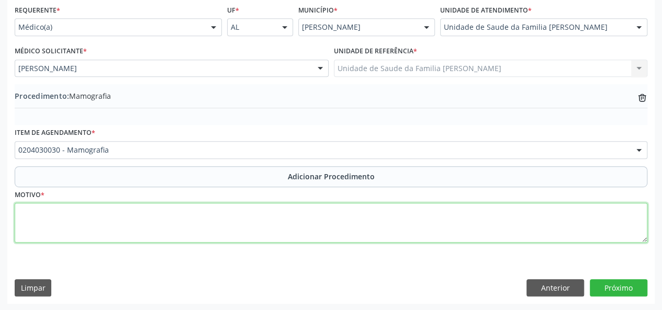
click at [20, 218] on textarea at bounding box center [331, 223] width 633 height 40
type textarea "Rotina"
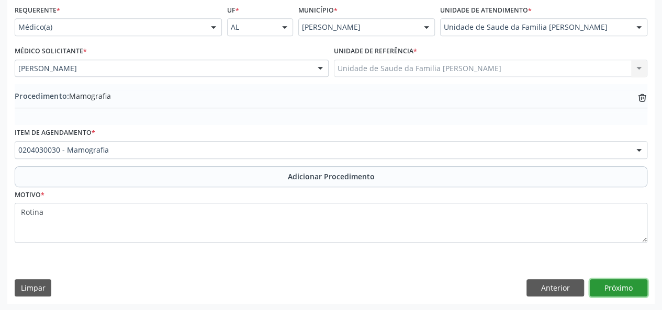
click at [622, 280] on button "Próximo" at bounding box center [619, 289] width 58 height 18
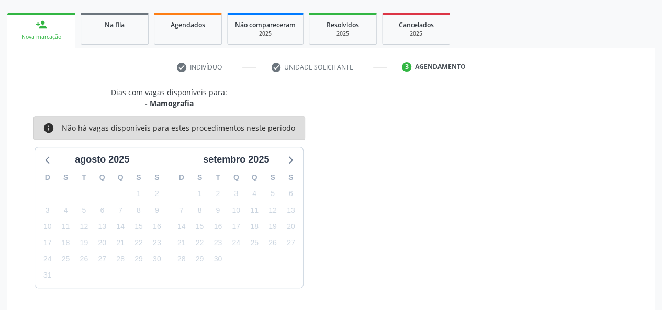
scroll to position [189, 0]
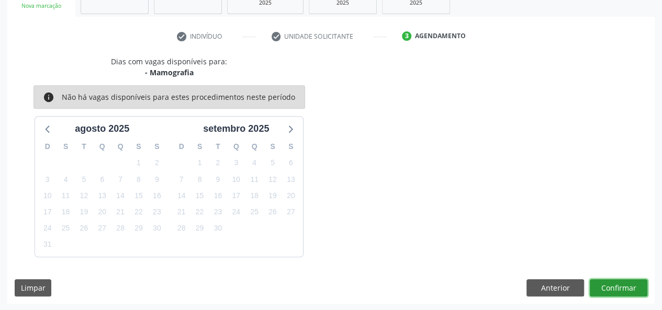
click at [631, 282] on button "Confirmar" at bounding box center [619, 289] width 58 height 18
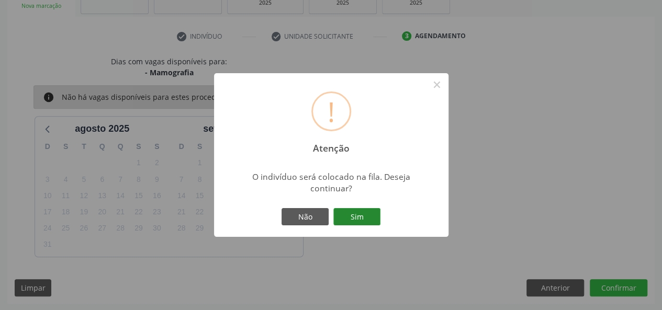
click at [354, 224] on button "Sim" at bounding box center [356, 217] width 47 height 18
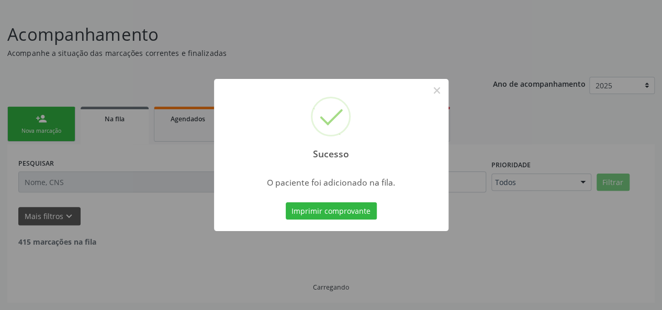
scroll to position [52, 0]
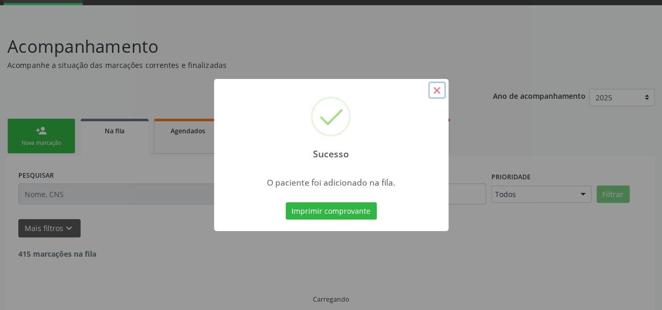
click at [432, 87] on button "×" at bounding box center [437, 91] width 18 height 18
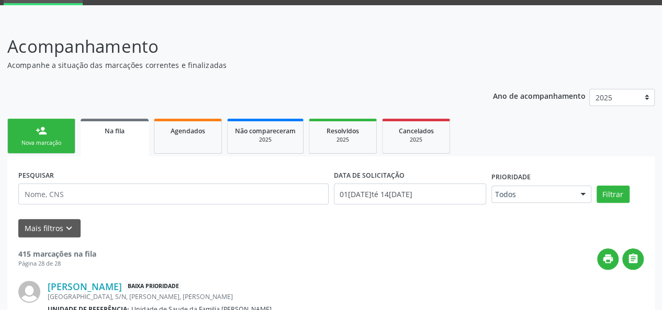
click at [36, 141] on div "Nova marcação" at bounding box center [41, 143] width 52 height 8
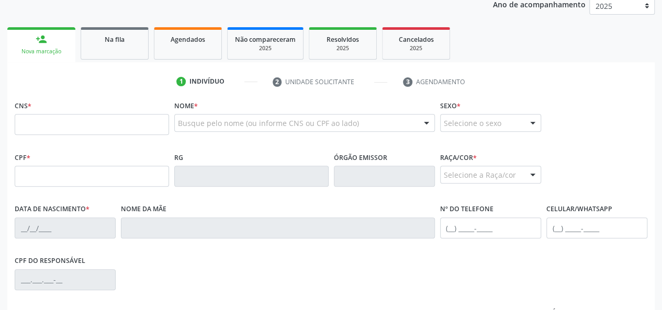
scroll to position [157, 0]
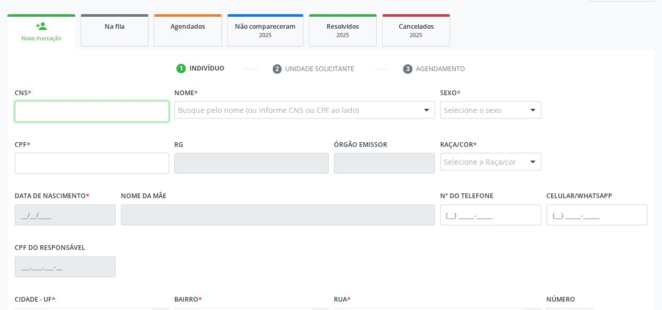
paste input "703 1078 7039 3760"
type input "703 1078 7039 3760"
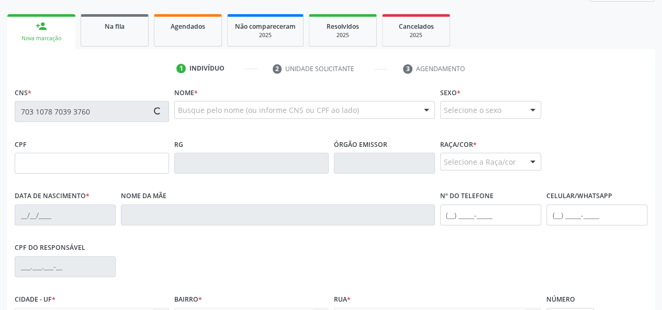
type input "592.781.534-00"
type input "20/03/1971"
type input "Maria Ivonete de Lima"
type input "(82) 99812-3483"
type input "07"
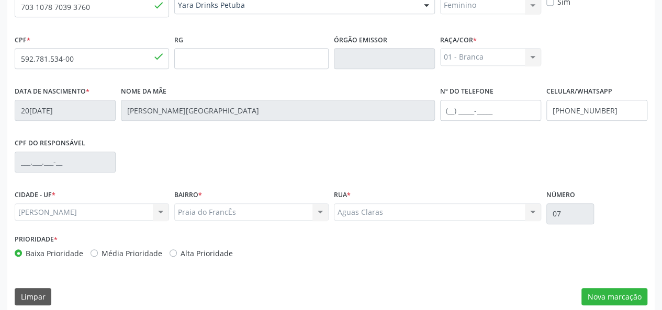
scroll to position [271, 0]
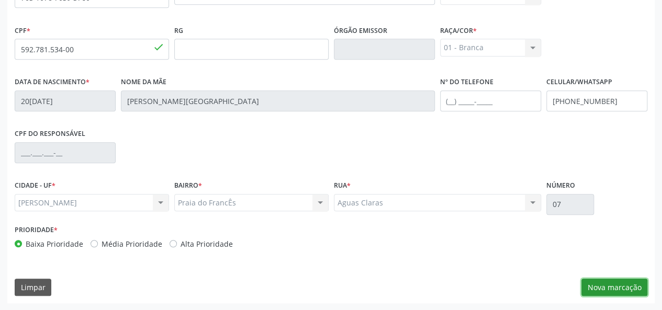
click at [609, 288] on button "Nova marcação" at bounding box center [615, 288] width 66 height 18
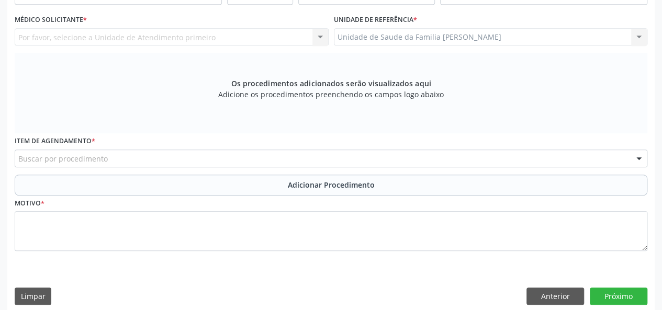
scroll to position [114, 0]
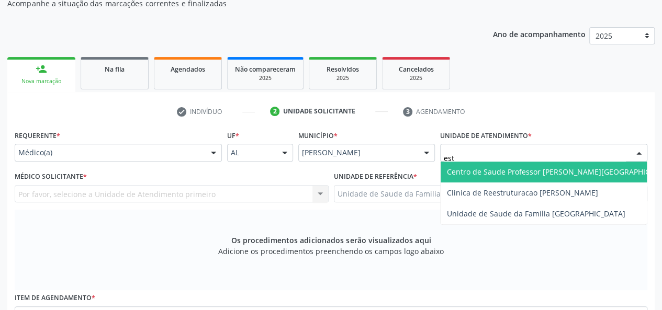
type input "esta"
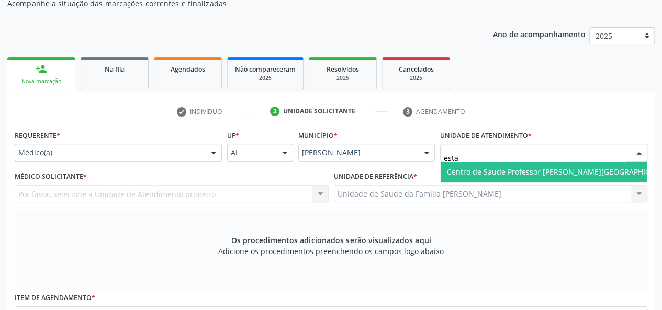
click at [485, 170] on span "Centro de Saude Professor [PERSON_NAME][GEOGRAPHIC_DATA]" at bounding box center [561, 172] width 228 height 10
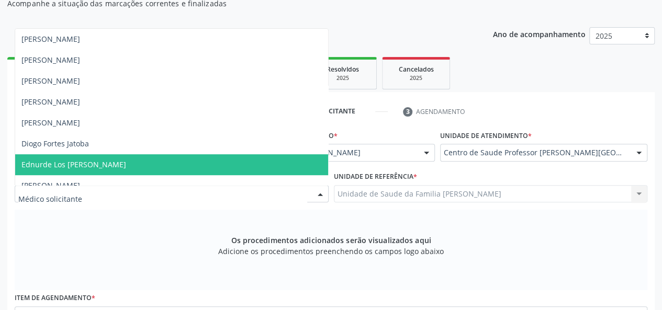
scroll to position [262, 0]
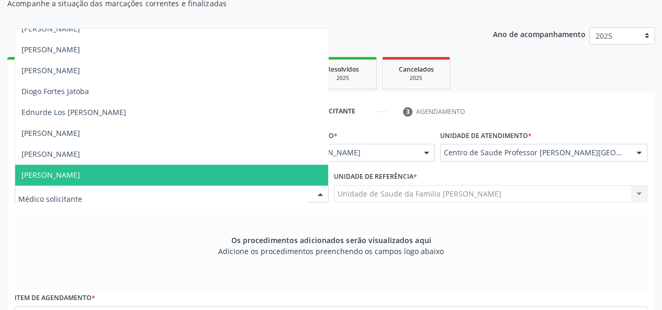
click at [80, 171] on span "[PERSON_NAME]" at bounding box center [50, 175] width 59 height 10
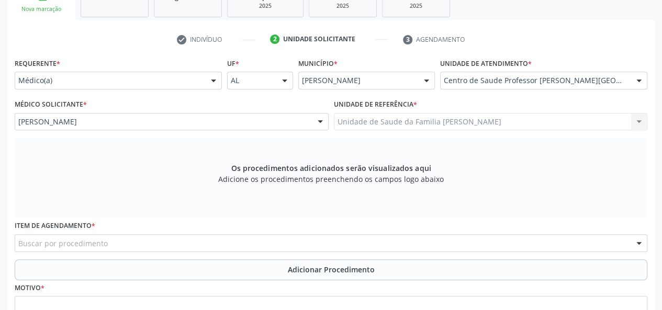
scroll to position [280, 0]
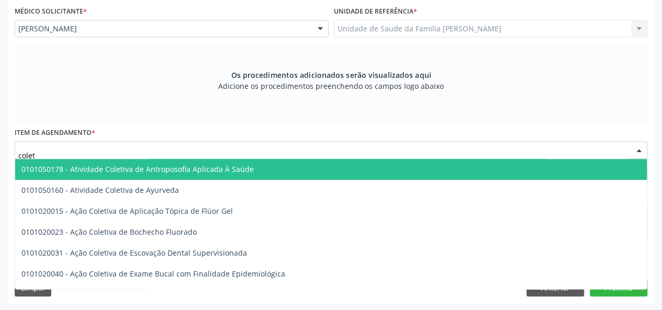
type input "coleta"
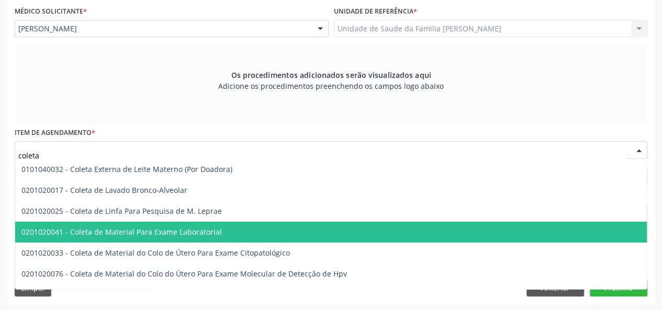
click at [140, 232] on span "0201020041 - Coleta de Material Para Exame Laboratorial" at bounding box center [121, 232] width 200 height 10
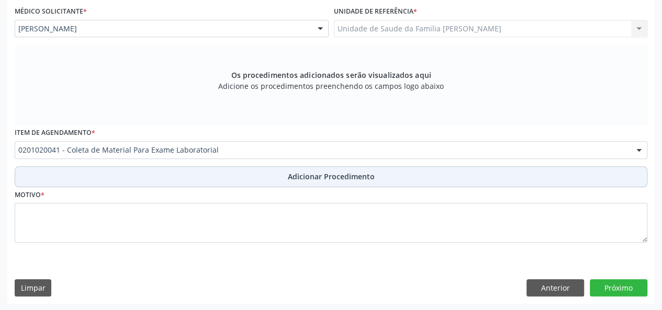
click at [342, 181] on span "Adicionar Procedimento" at bounding box center [331, 176] width 87 height 11
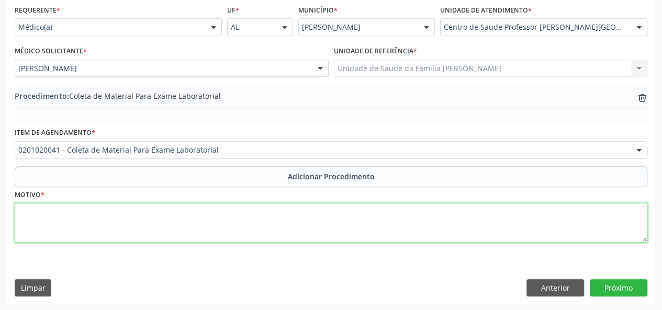
click at [38, 217] on textarea at bounding box center [331, 223] width 633 height 40
type textarea "Rotina"
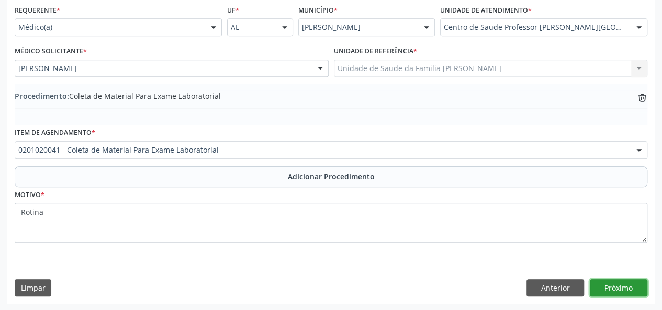
click at [620, 288] on button "Próximo" at bounding box center [619, 289] width 58 height 18
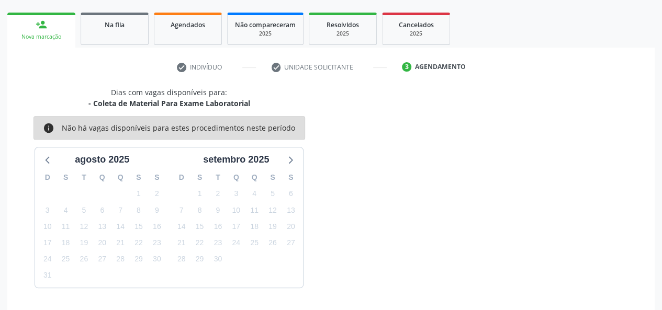
scroll to position [189, 0]
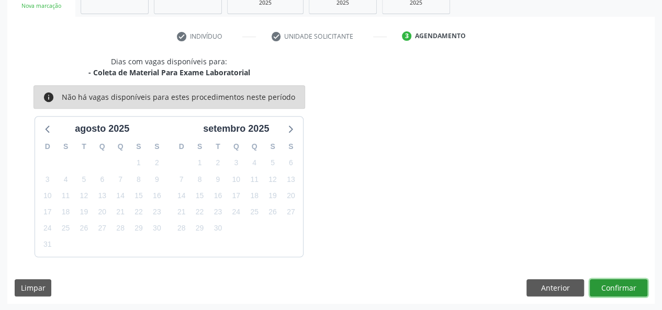
click at [627, 285] on button "Confirmar" at bounding box center [619, 289] width 58 height 18
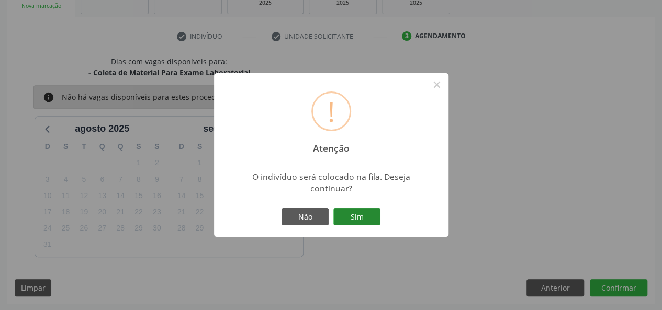
click at [376, 219] on button "Sim" at bounding box center [356, 217] width 47 height 18
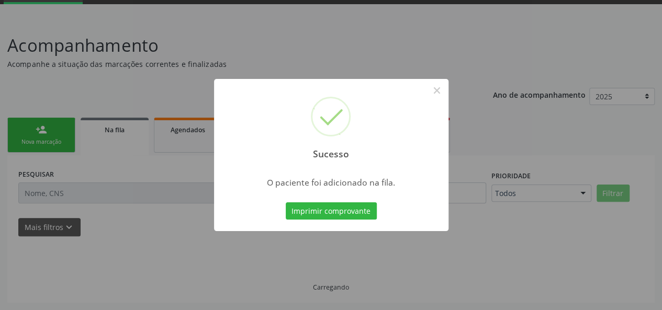
scroll to position [52, 0]
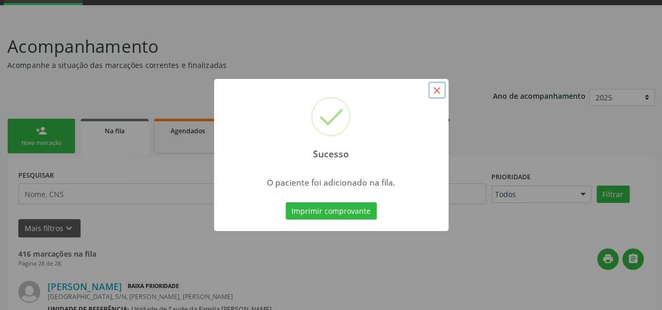
click at [441, 90] on button "×" at bounding box center [437, 91] width 18 height 18
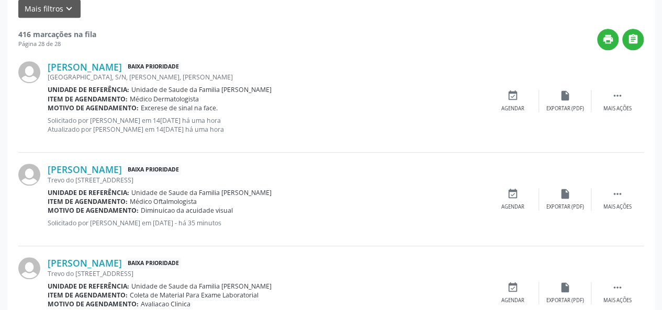
scroll to position [155, 0]
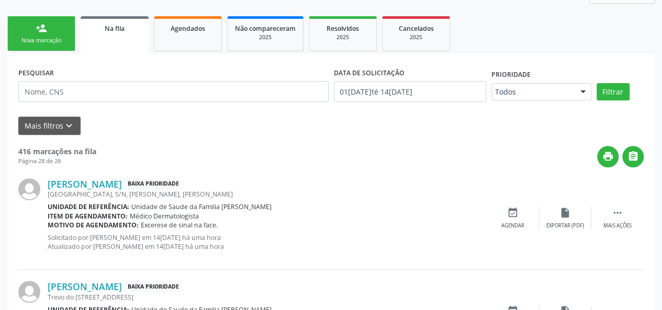
click at [53, 46] on link "person_add Nova marcação" at bounding box center [41, 33] width 68 height 35
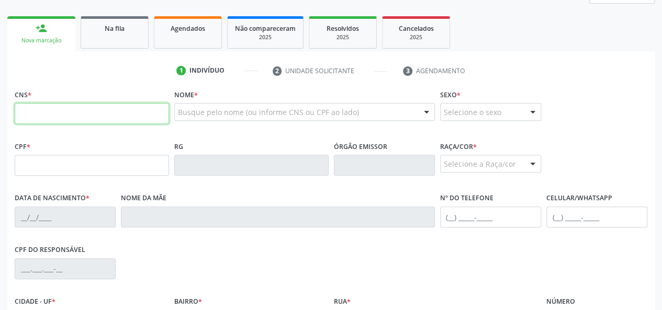
click at [22, 111] on input "text" at bounding box center [92, 113] width 154 height 21
paste input "703 1078 7039 3760"
type input "703 1078 7039 3760"
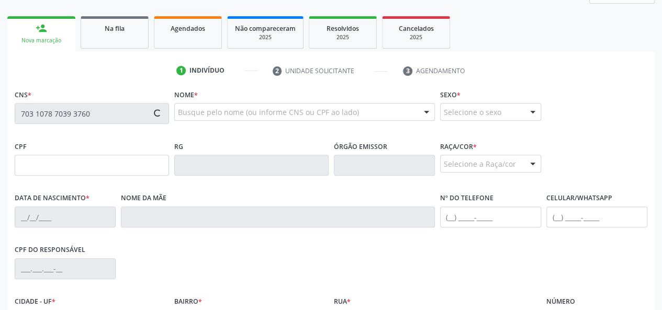
type input "592.781.534-00"
type input "20/03/1971"
type input "Maria Ivonete de Lima"
type input "(82) 99812-3483"
type input "07"
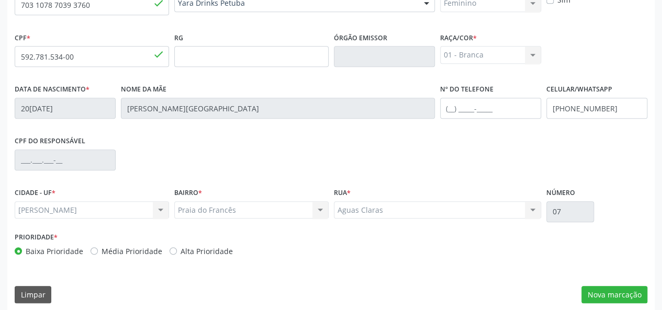
scroll to position [271, 0]
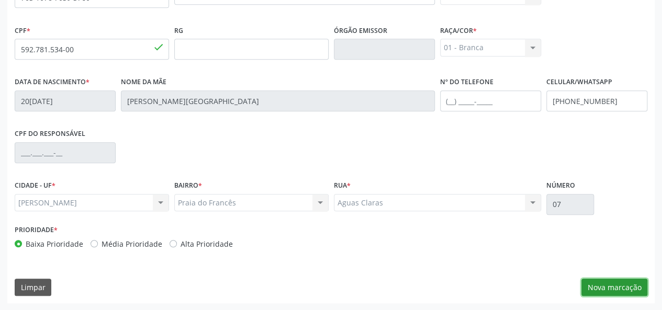
click at [601, 289] on button "Nova marcação" at bounding box center [615, 288] width 66 height 18
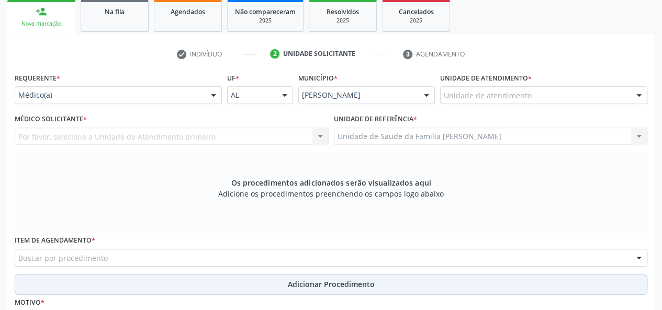
scroll to position [114, 0]
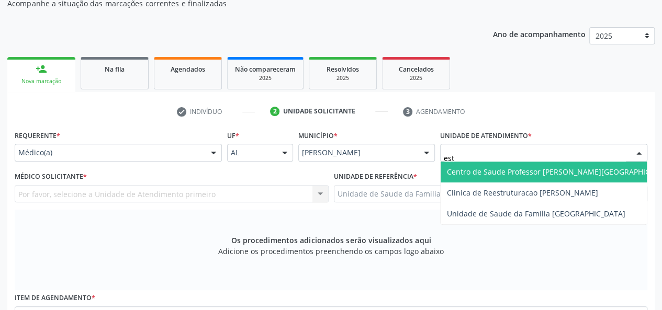
type input "esta"
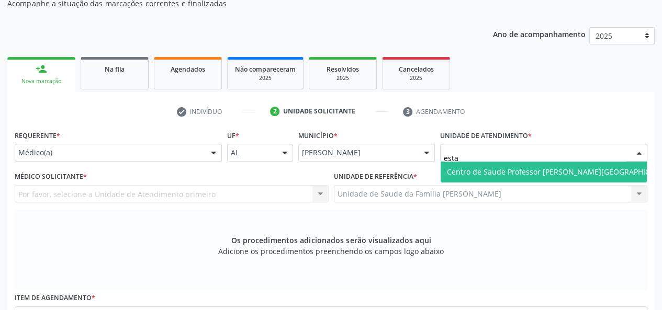
click at [519, 172] on span "Centro de Saude Professor [PERSON_NAME][GEOGRAPHIC_DATA]" at bounding box center [561, 172] width 228 height 10
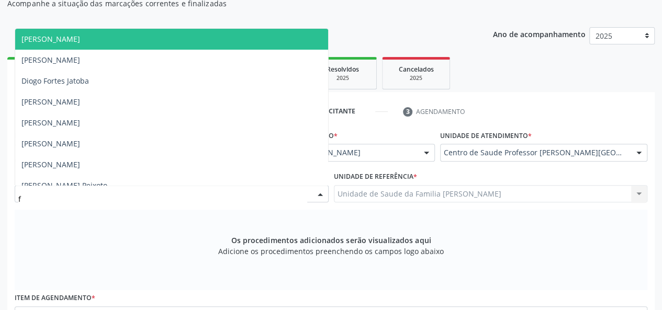
type input "fa"
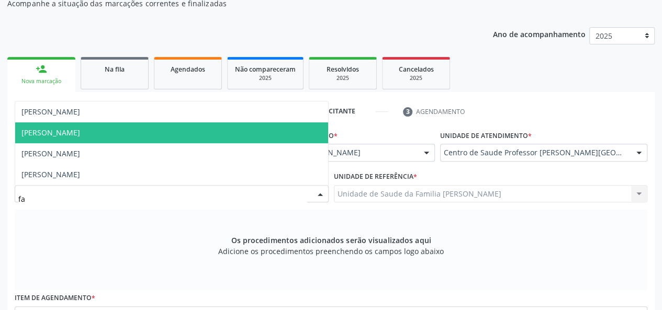
click at [87, 138] on span "[PERSON_NAME]" at bounding box center [171, 132] width 313 height 21
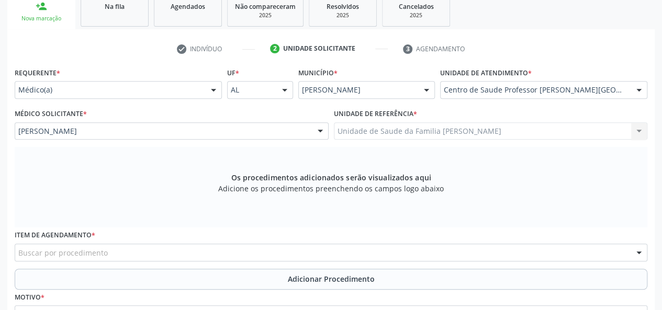
scroll to position [271, 0]
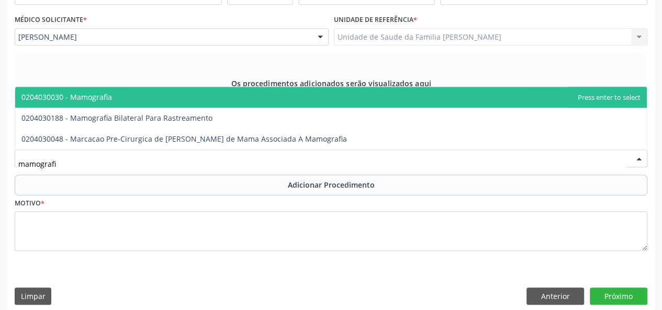
type input "mamografia"
click at [99, 90] on span "0204030030 - Mamografia" at bounding box center [331, 97] width 632 height 21
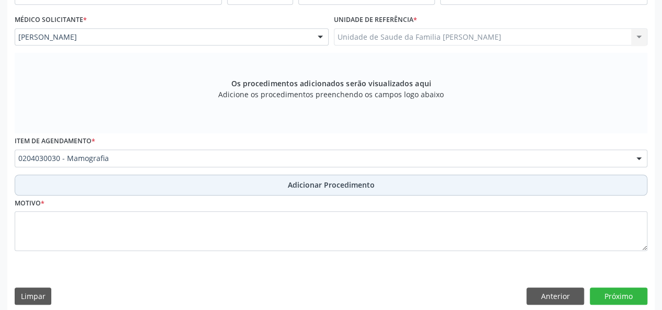
click at [328, 184] on span "Adicionar Procedimento" at bounding box center [331, 185] width 87 height 11
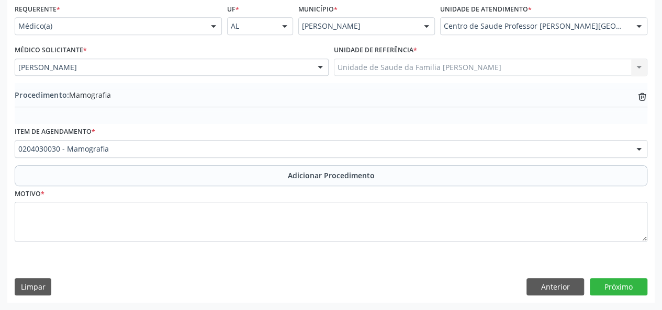
scroll to position [240, 0]
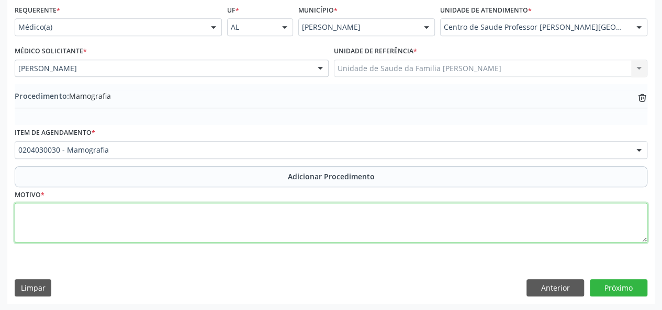
click at [28, 213] on textarea at bounding box center [331, 223] width 633 height 40
type textarea "Mastalgia"
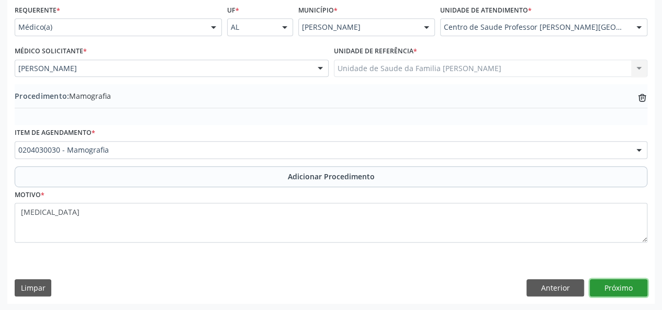
click at [627, 284] on button "Próximo" at bounding box center [619, 289] width 58 height 18
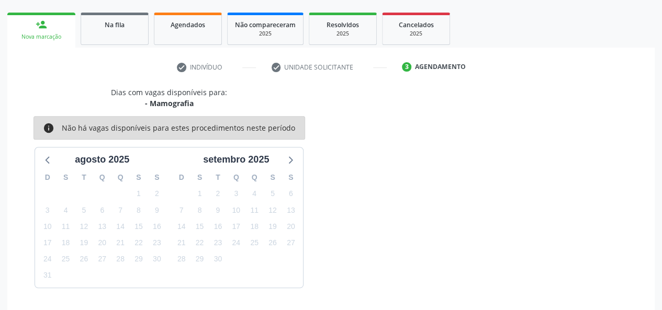
scroll to position [189, 0]
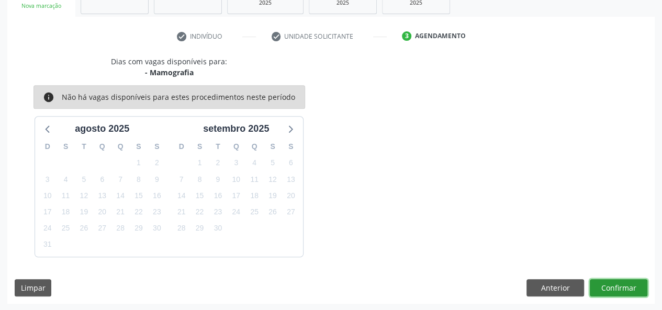
click at [628, 287] on button "Confirmar" at bounding box center [619, 289] width 58 height 18
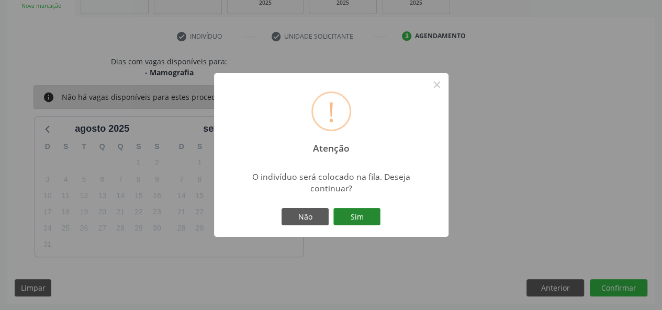
click at [360, 221] on button "Sim" at bounding box center [356, 217] width 47 height 18
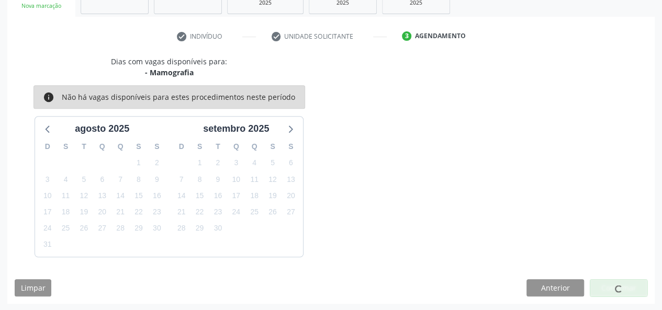
scroll to position [52, 0]
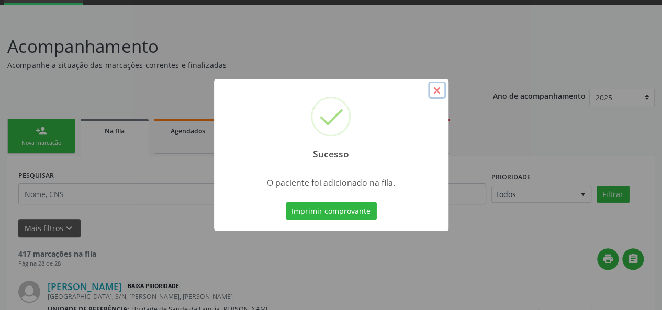
click at [438, 94] on button "×" at bounding box center [437, 91] width 18 height 18
